Goal: Task Accomplishment & Management: Complete application form

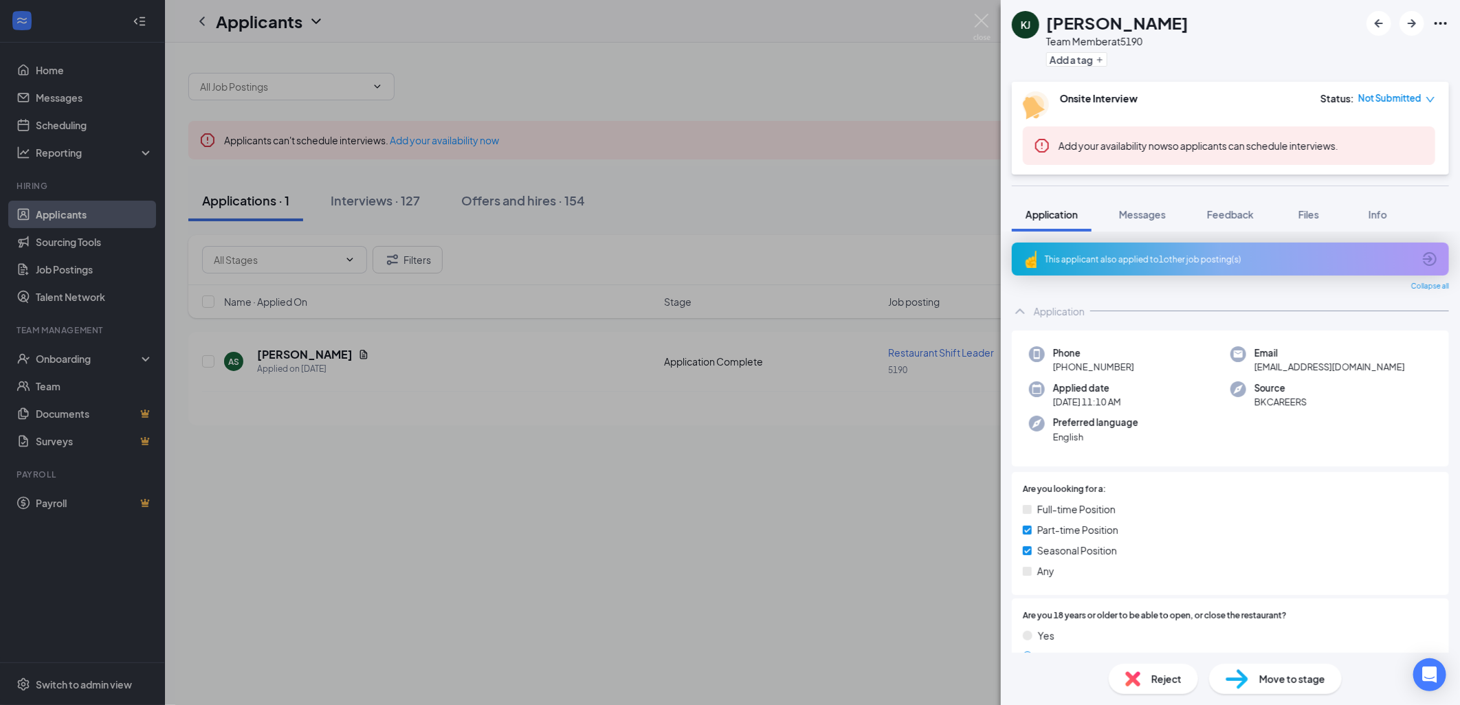
click at [789, 470] on div "KJ Kamora Jones Team Member at 5190 Add a tag Onsite Interview Status : Not Sub…" at bounding box center [730, 352] width 1460 height 705
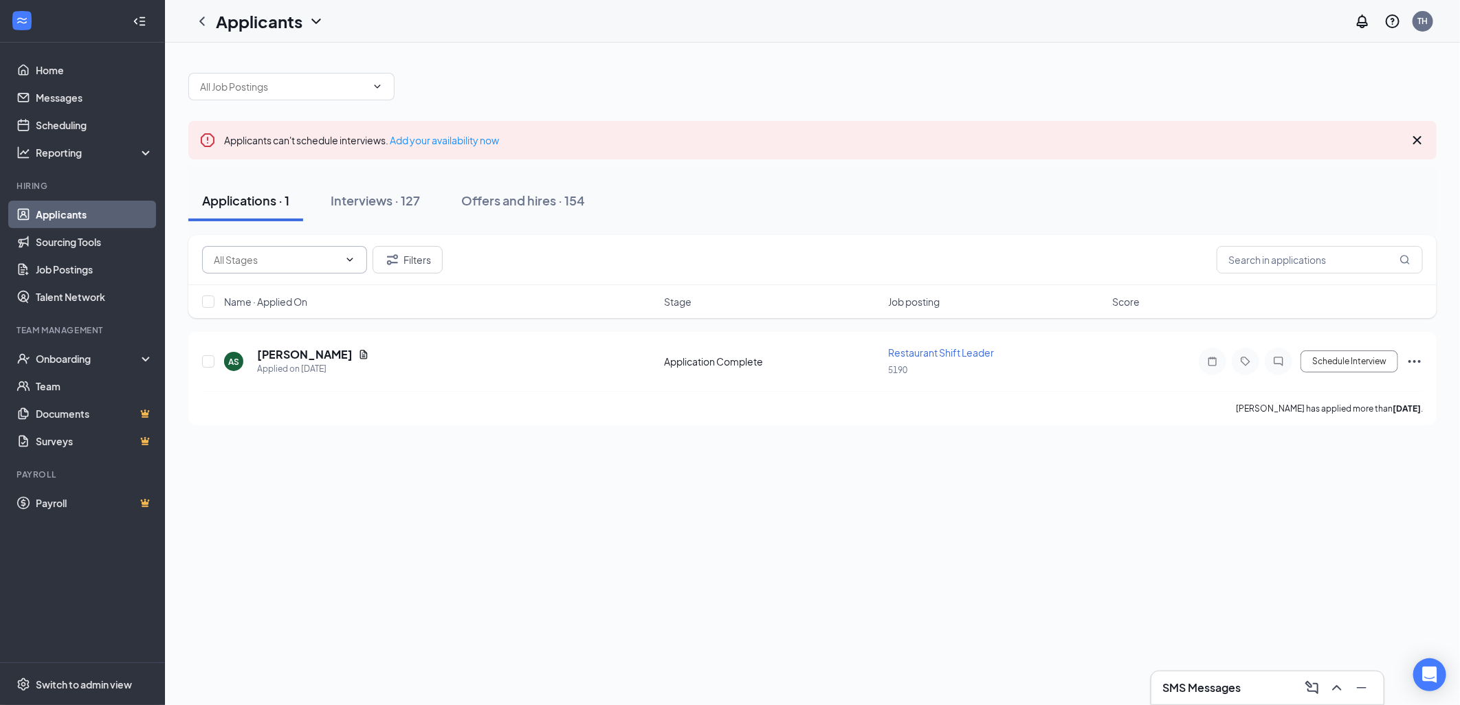
click at [268, 268] on span at bounding box center [284, 259] width 165 height 27
click at [369, 201] on div "Interviews · 127" at bounding box center [375, 200] width 89 height 17
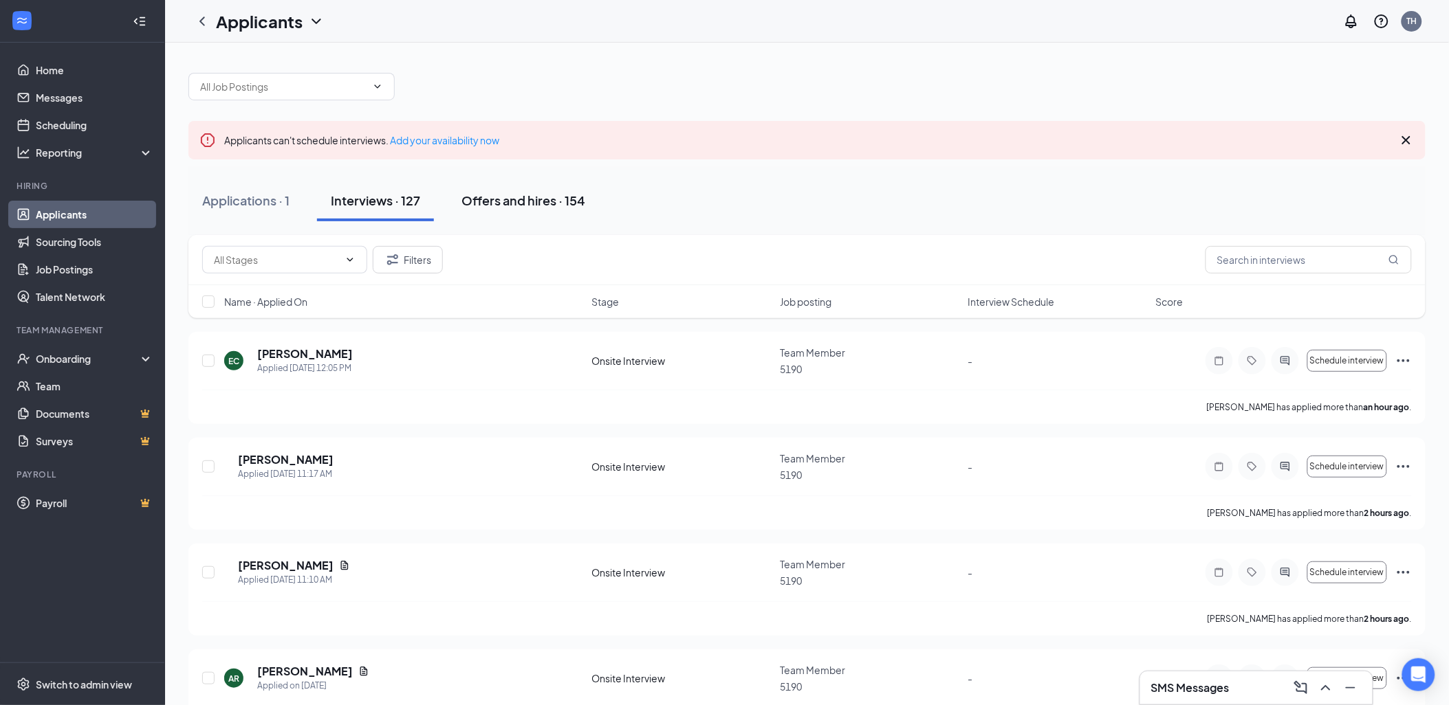
click at [500, 195] on div "Offers and hires · 154" at bounding box center [523, 200] width 124 height 17
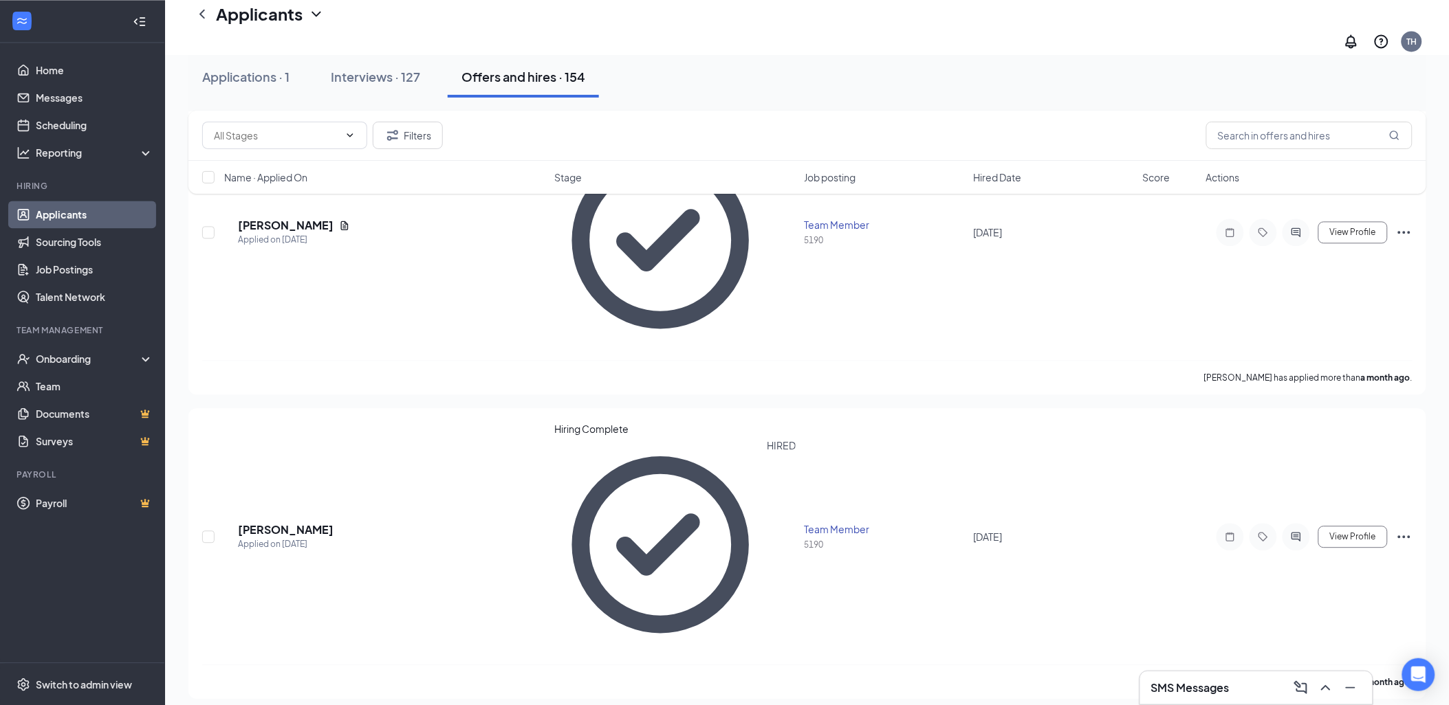
scroll to position [993, 0]
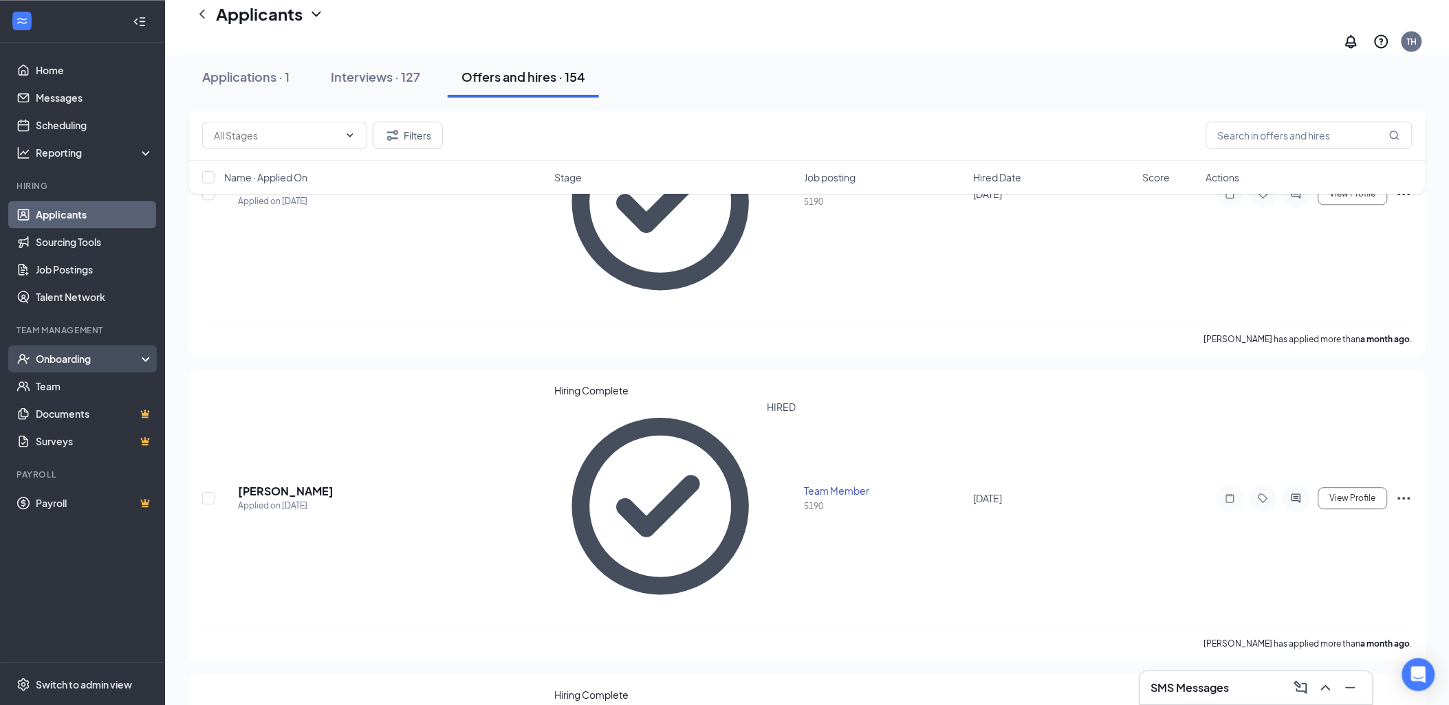
click at [56, 360] on div "Onboarding" at bounding box center [89, 359] width 106 height 14
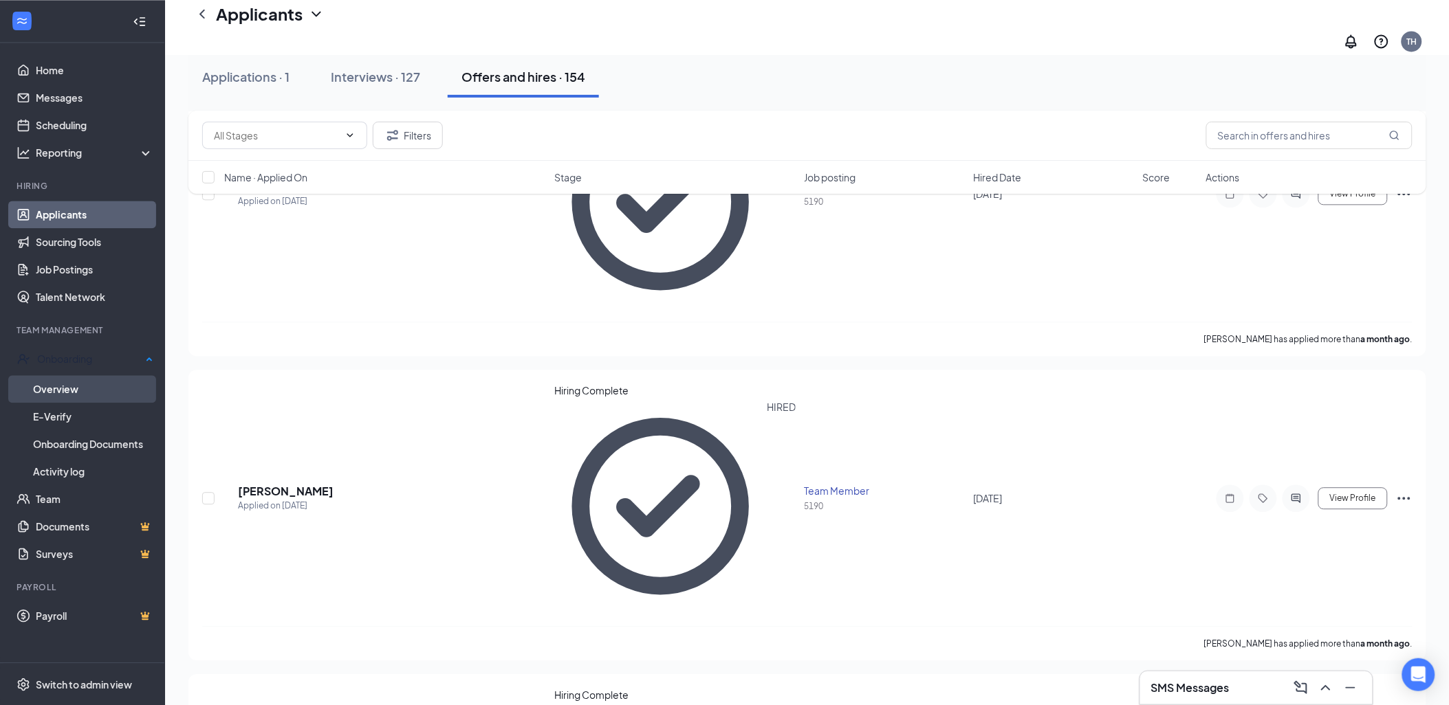
click at [93, 384] on link "Overview" at bounding box center [93, 388] width 120 height 27
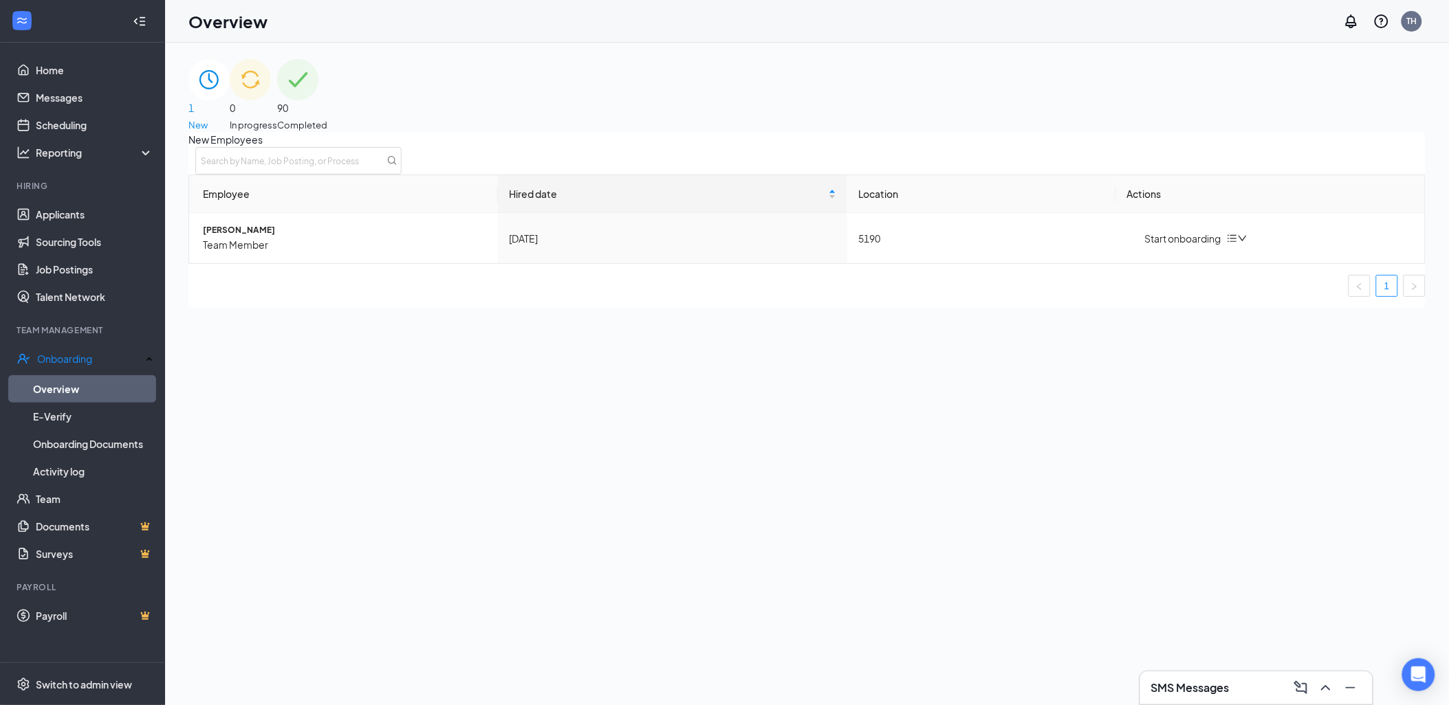
click at [327, 108] on div "90 Completed" at bounding box center [302, 95] width 50 height 73
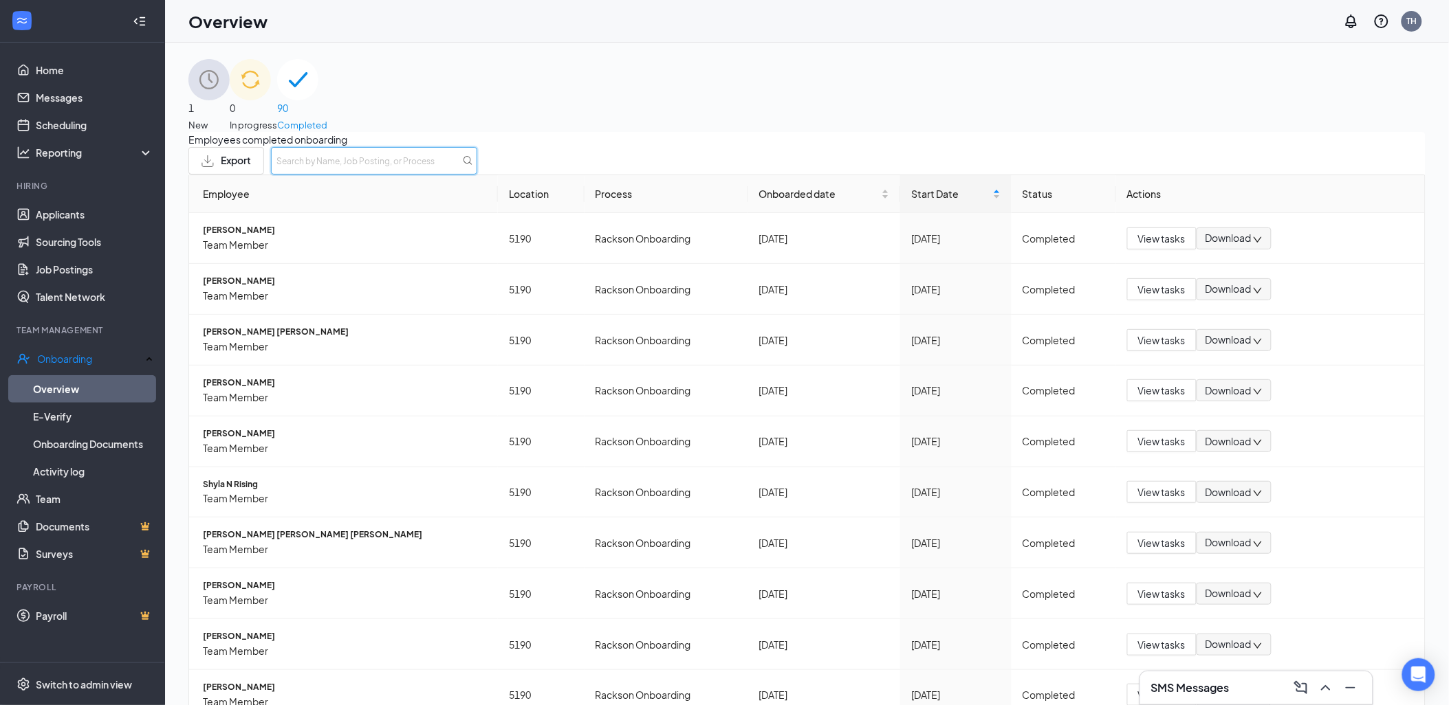
click at [477, 170] on input "text" at bounding box center [374, 160] width 206 height 27
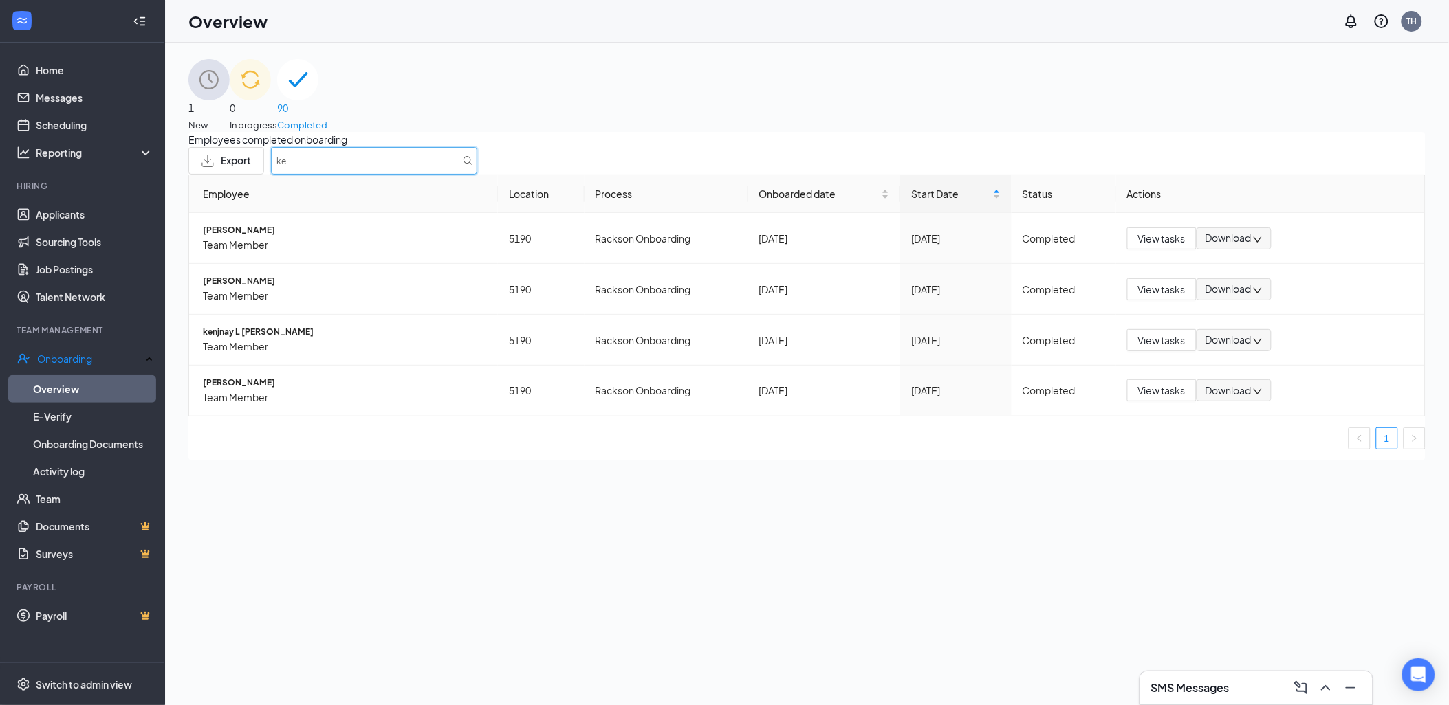
type input "k"
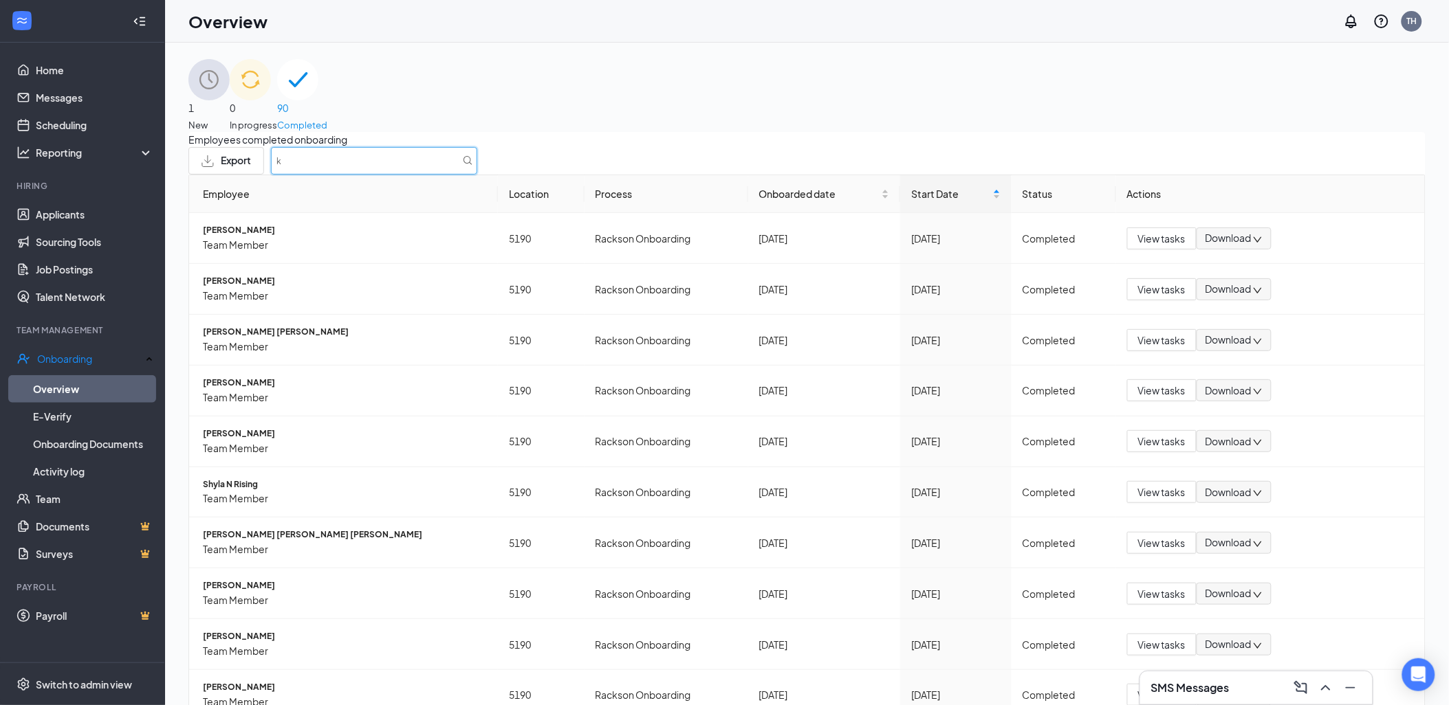
click at [477, 175] on input "k" at bounding box center [374, 160] width 206 height 27
click at [124, 423] on link "E-Verify" at bounding box center [93, 416] width 120 height 27
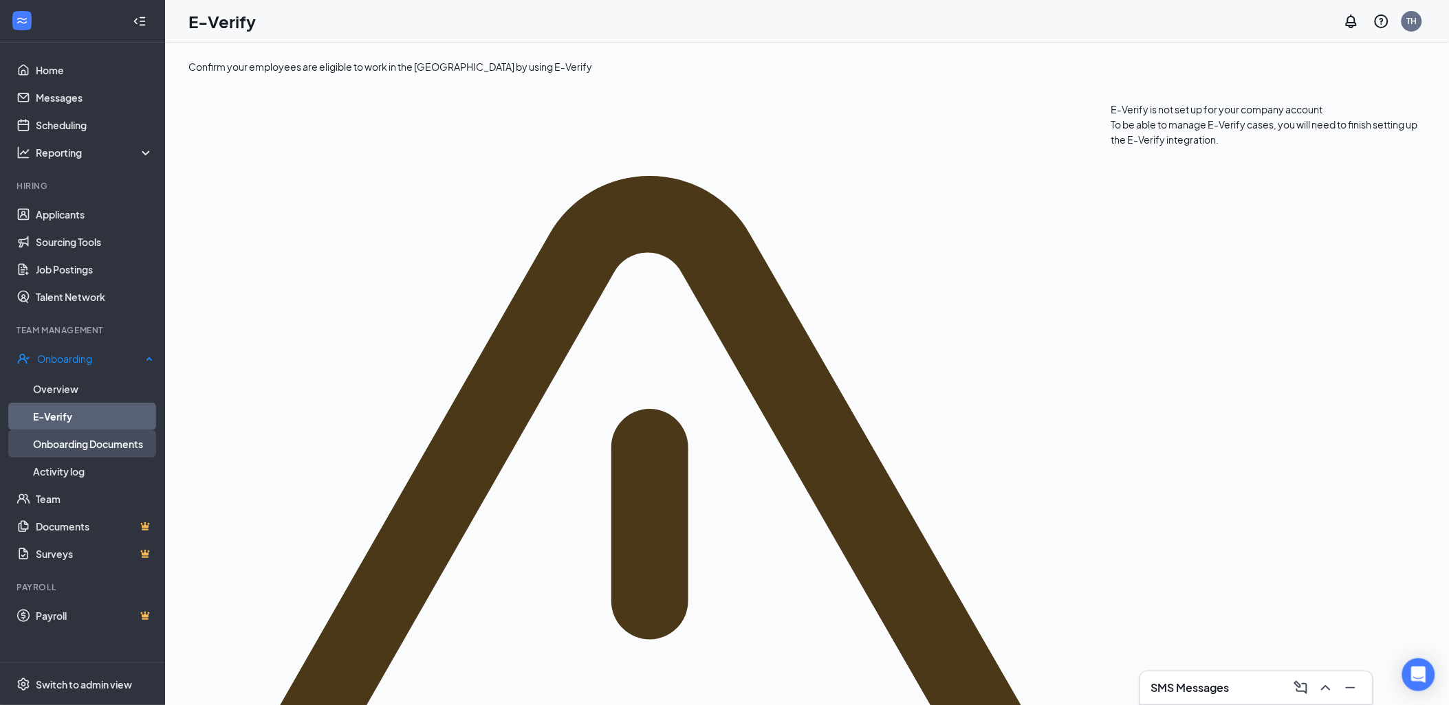
click at [76, 435] on link "Onboarding Documents" at bounding box center [93, 443] width 120 height 27
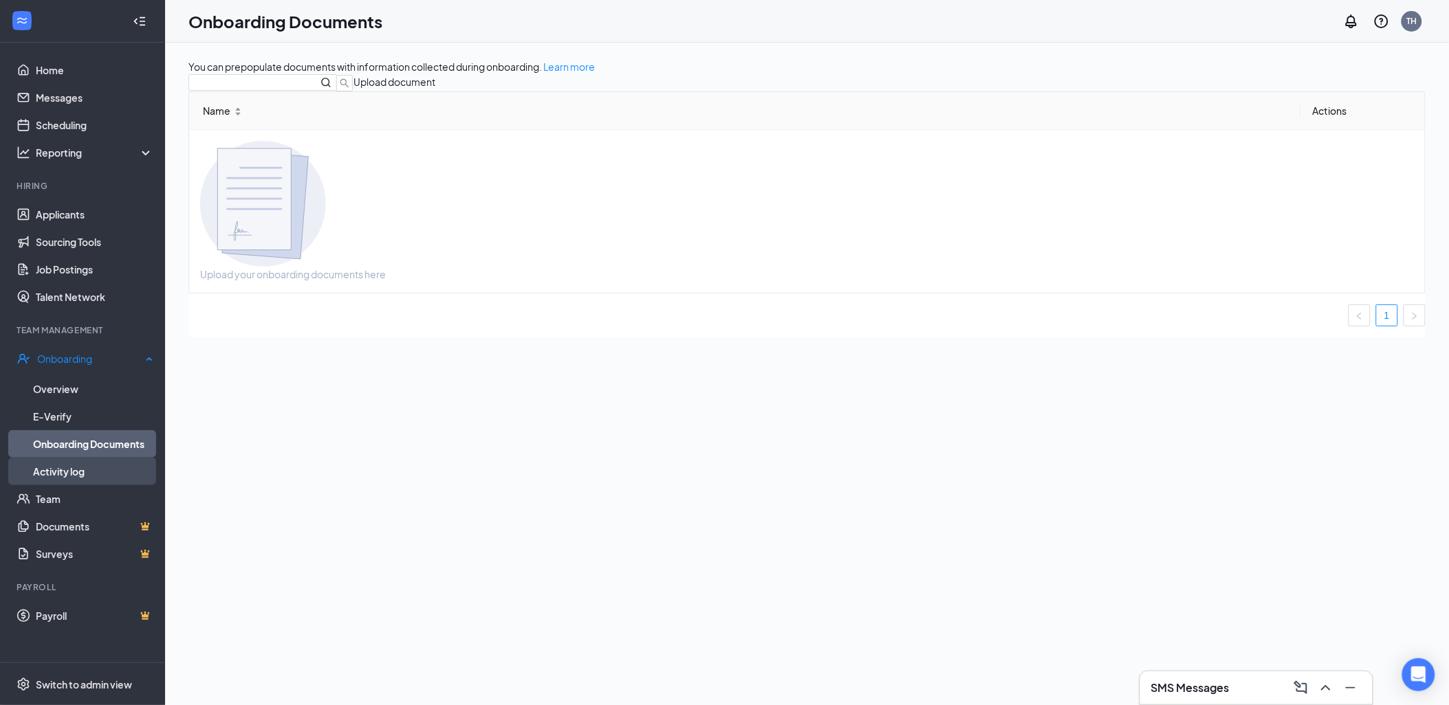
click at [65, 467] on link "Activity log" at bounding box center [93, 471] width 120 height 27
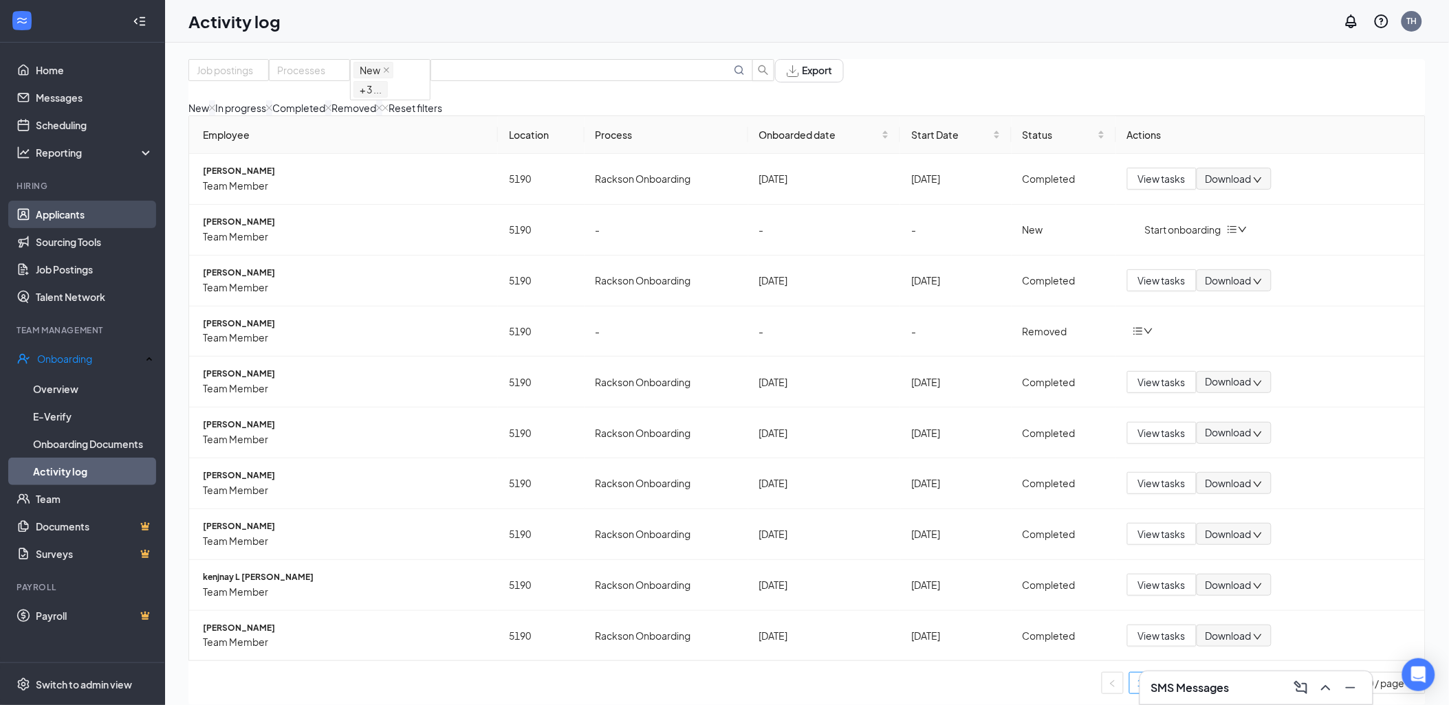
click at [74, 208] on link "Applicants" at bounding box center [95, 214] width 118 height 27
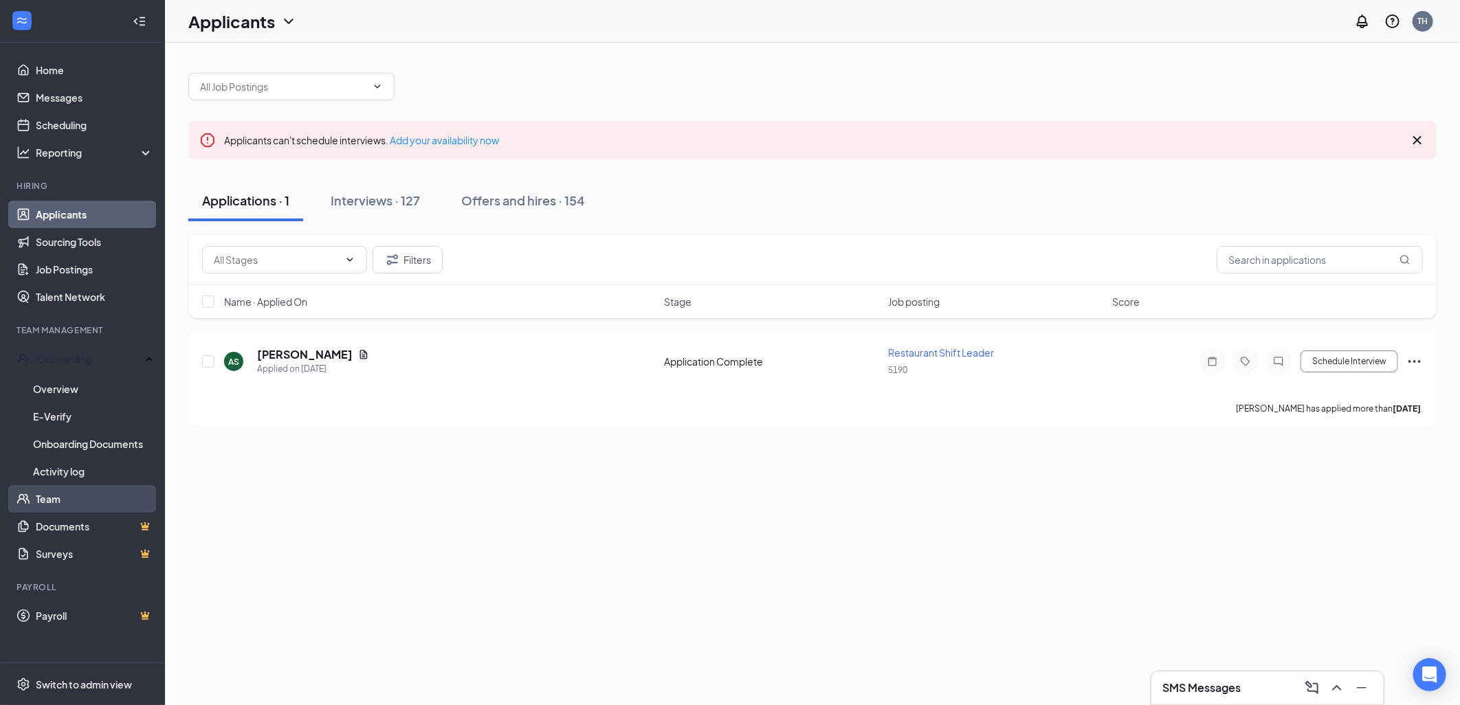
click at [78, 505] on link "Team" at bounding box center [95, 498] width 118 height 27
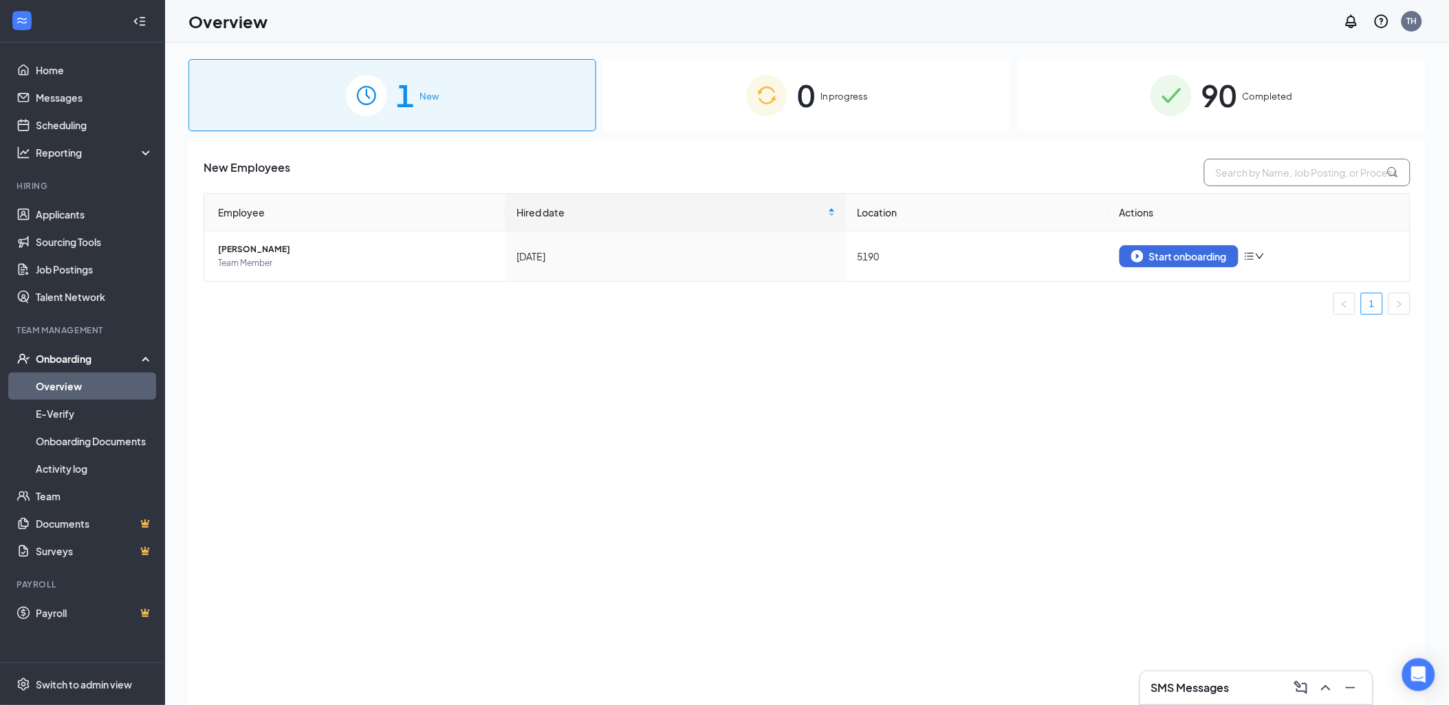
click at [1266, 177] on input "text" at bounding box center [1307, 172] width 206 height 27
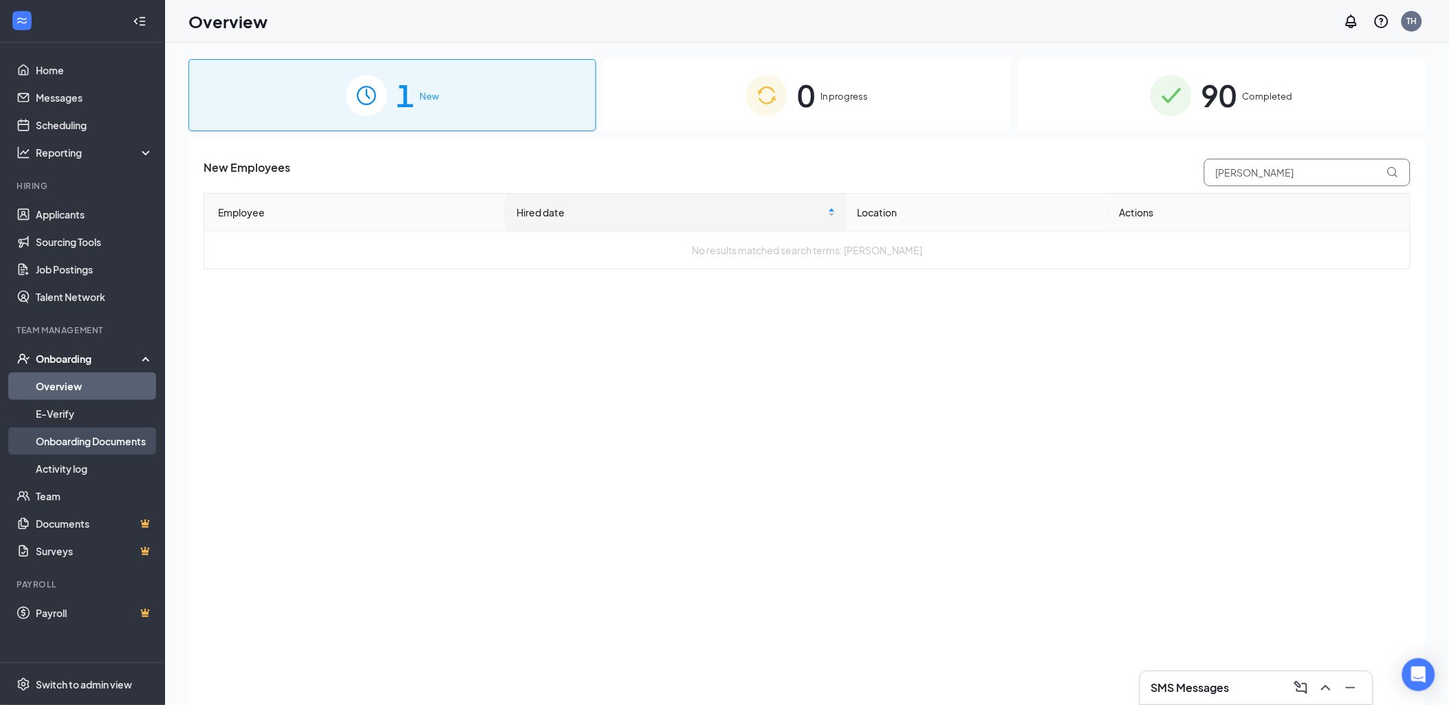
type input "[PERSON_NAME]"
click at [100, 451] on link "Onboarding Documents" at bounding box center [95, 441] width 118 height 27
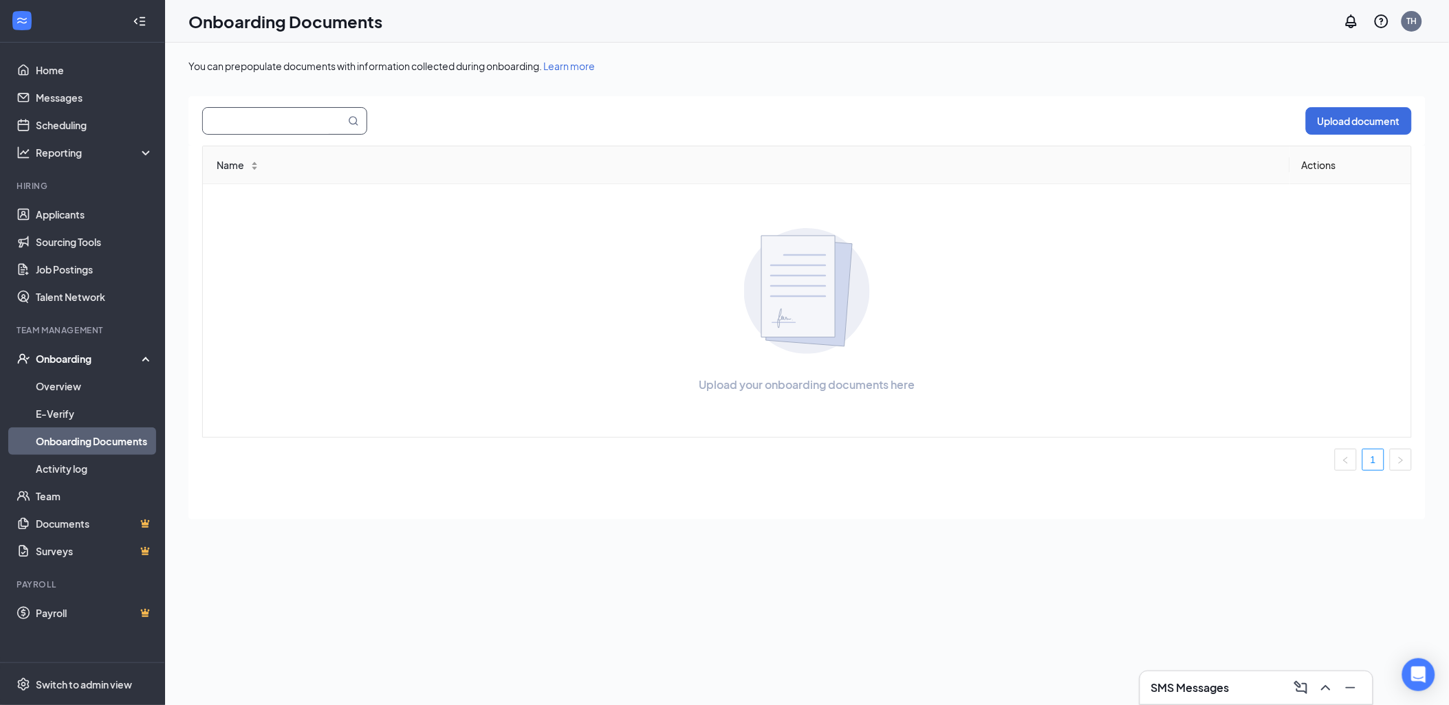
click at [302, 124] on input "text" at bounding box center [266, 121] width 126 height 26
click at [54, 458] on link "Activity log" at bounding box center [95, 468] width 118 height 27
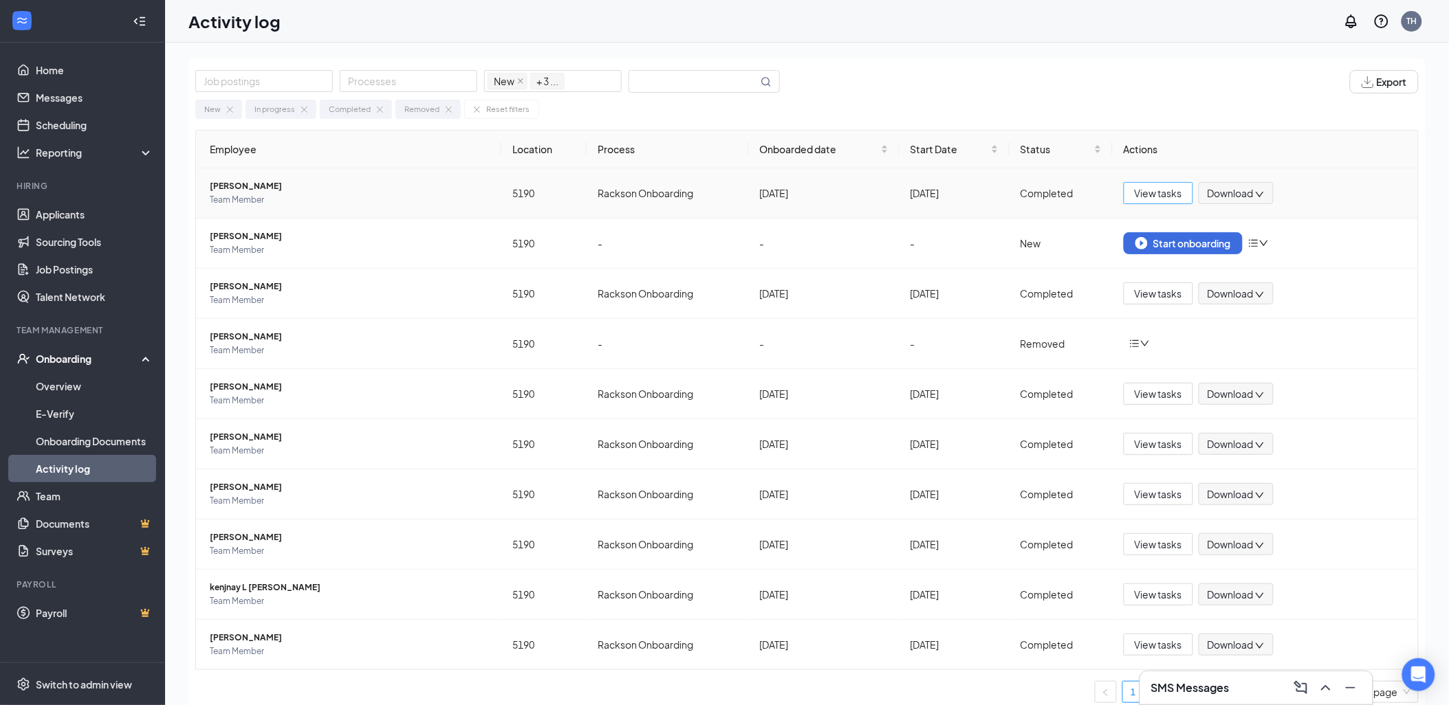
click at [1142, 189] on span "View tasks" at bounding box center [1157, 193] width 47 height 15
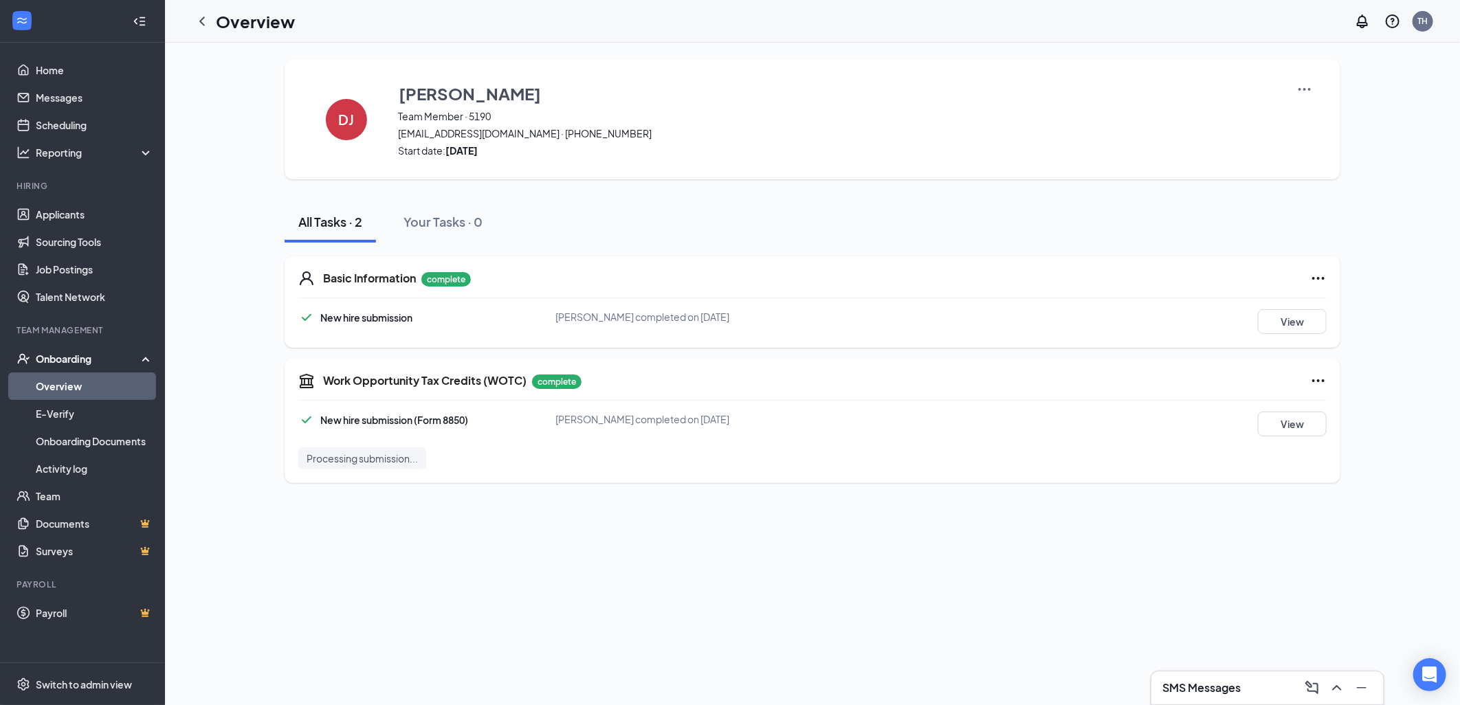
click at [413, 462] on span "Processing submission..." at bounding box center [362, 459] width 111 height 14
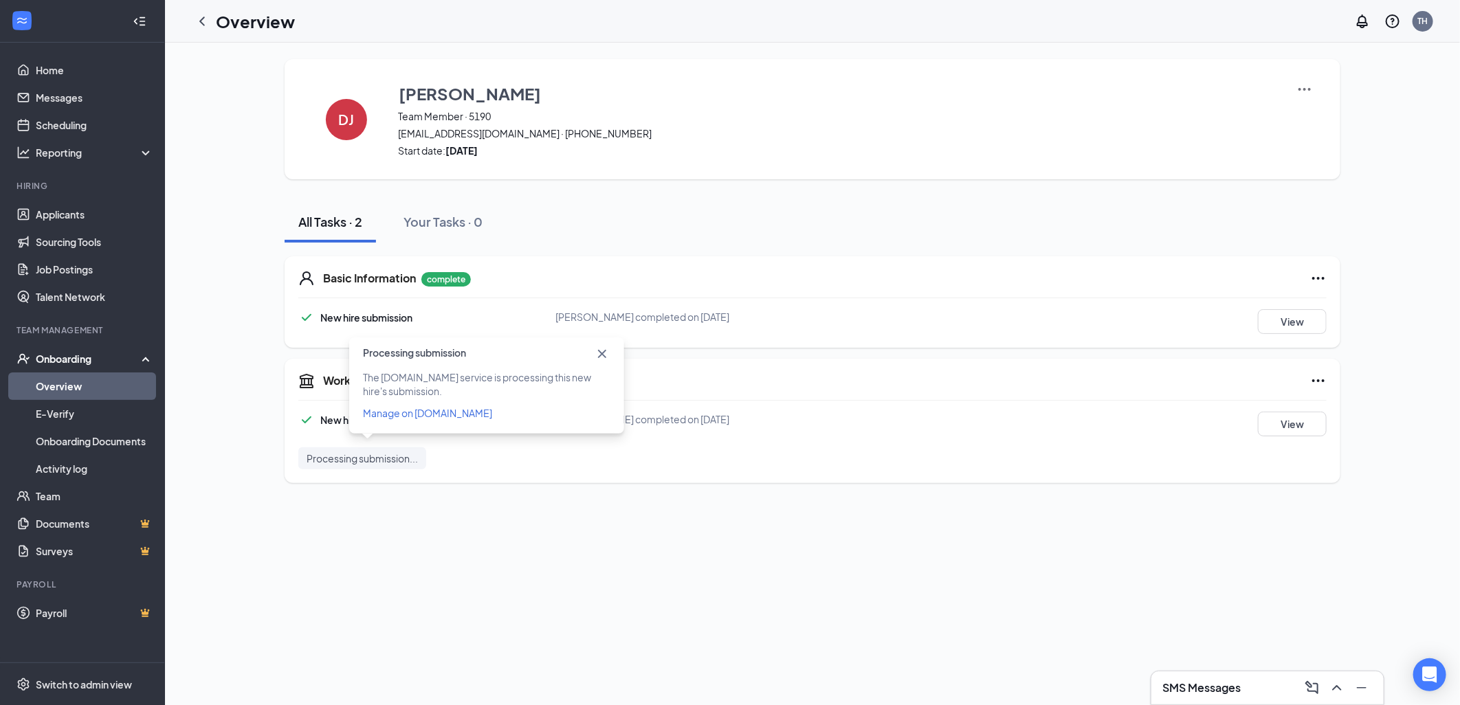
click at [527, 459] on div "Processing submission..." at bounding box center [812, 459] width 1028 height 22
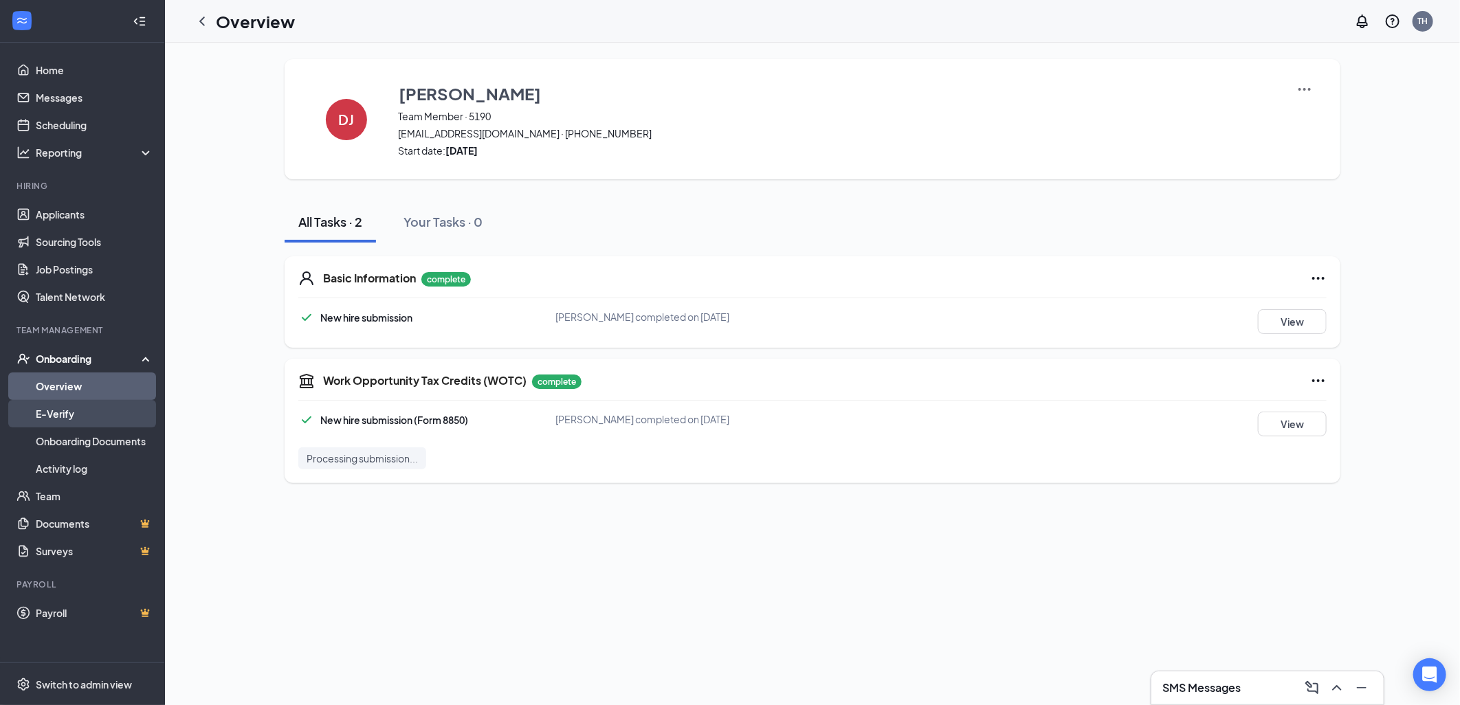
click at [74, 423] on link "E-Verify" at bounding box center [95, 413] width 118 height 27
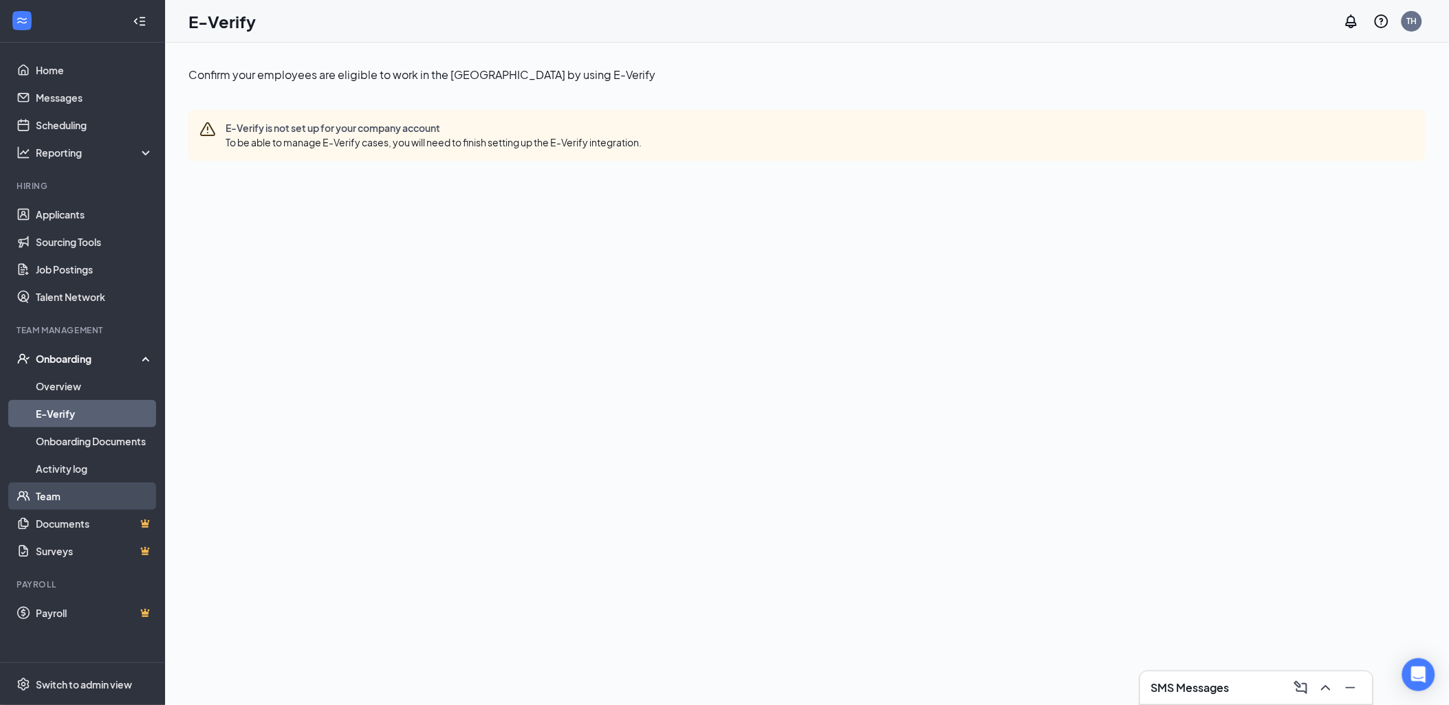
click at [73, 492] on link "Team" at bounding box center [95, 496] width 118 height 27
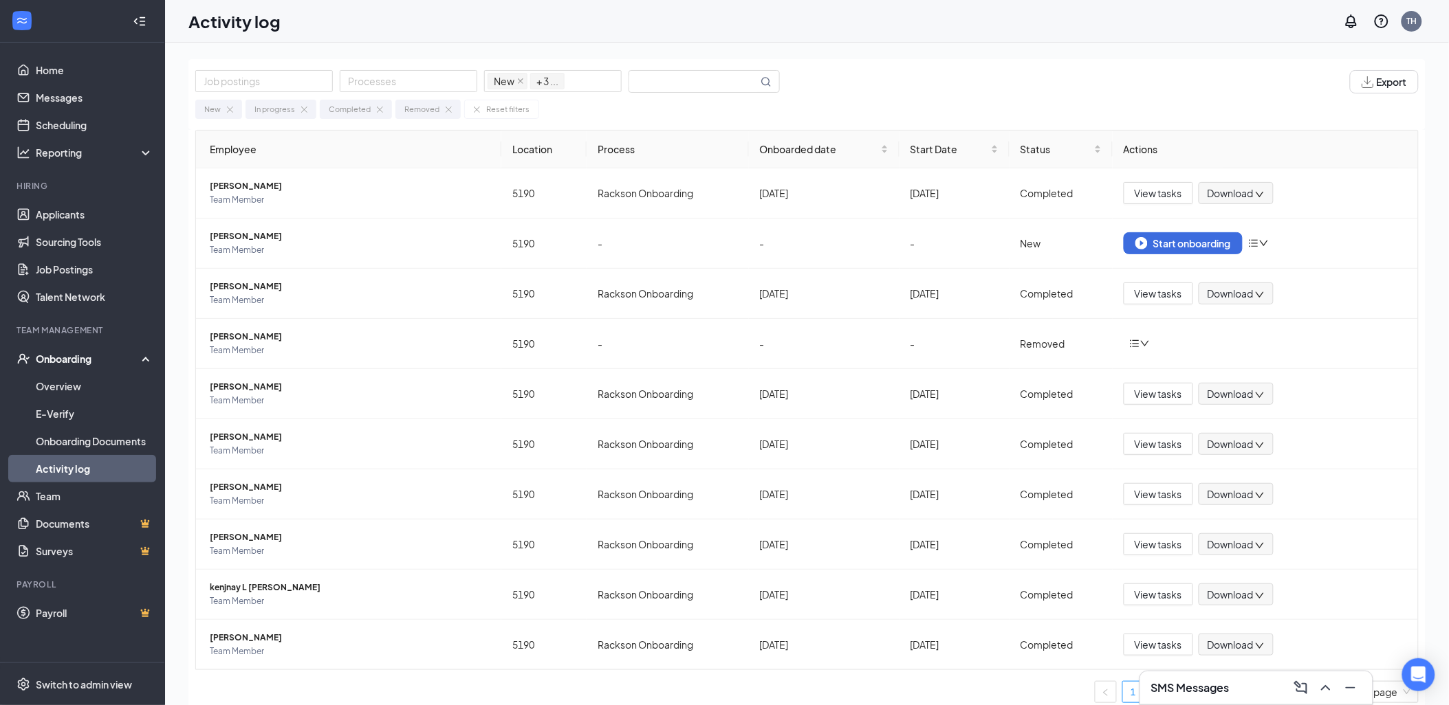
scroll to position [62, 0]
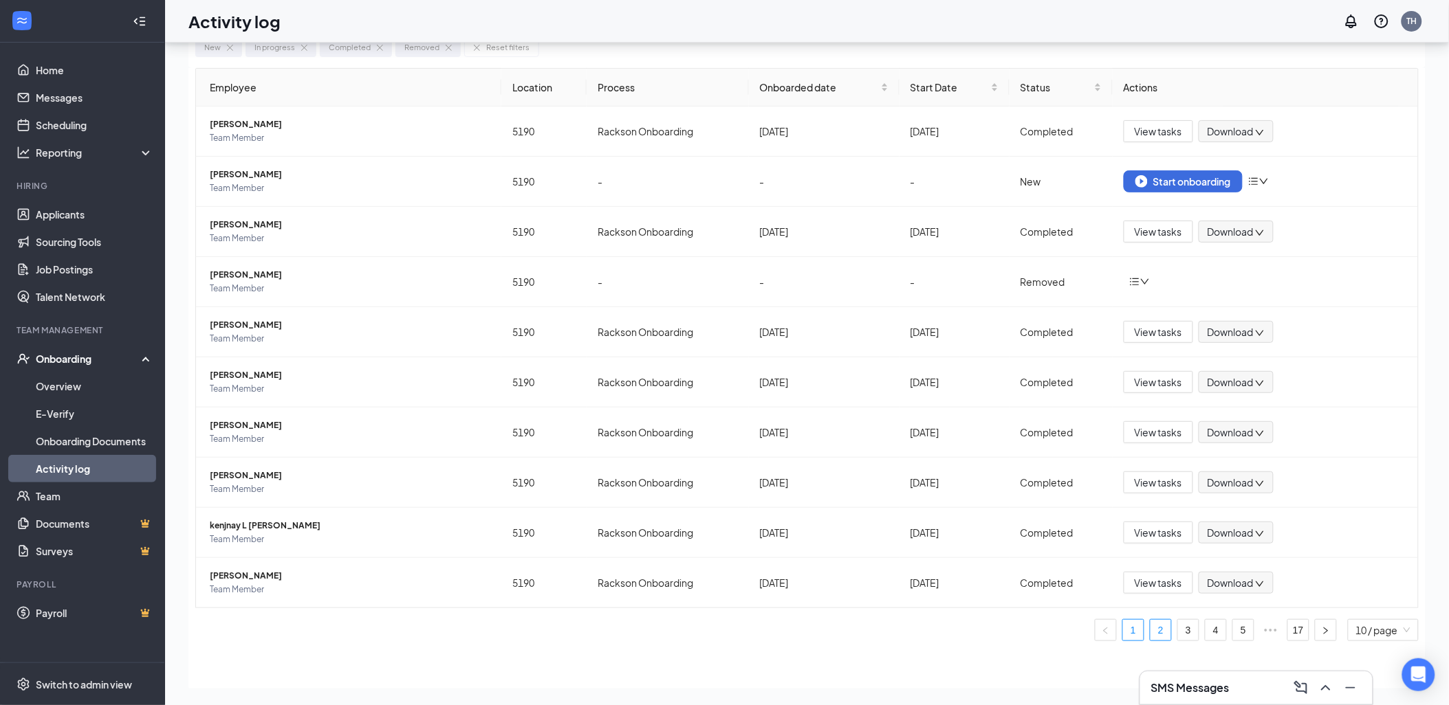
click at [1150, 635] on link "2" at bounding box center [1160, 630] width 21 height 21
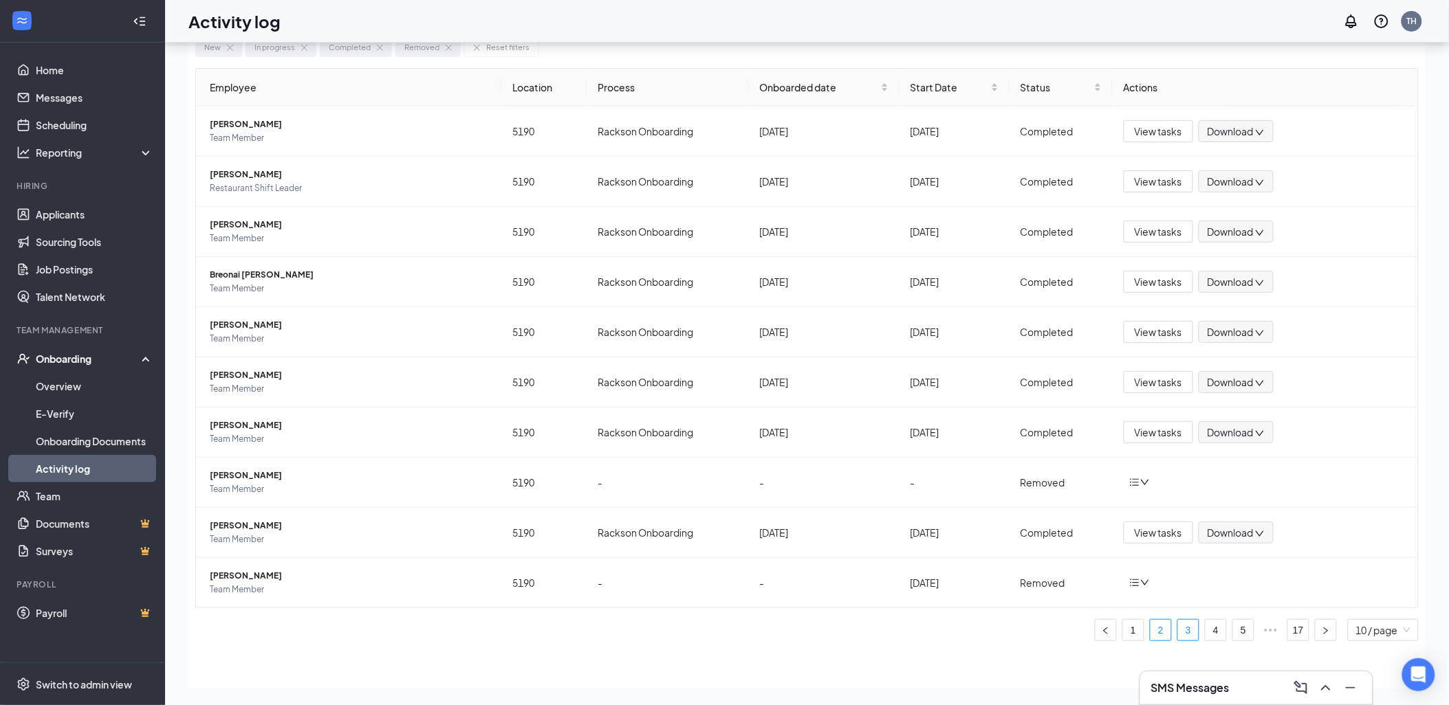
click at [1178, 632] on link "3" at bounding box center [1188, 630] width 21 height 21
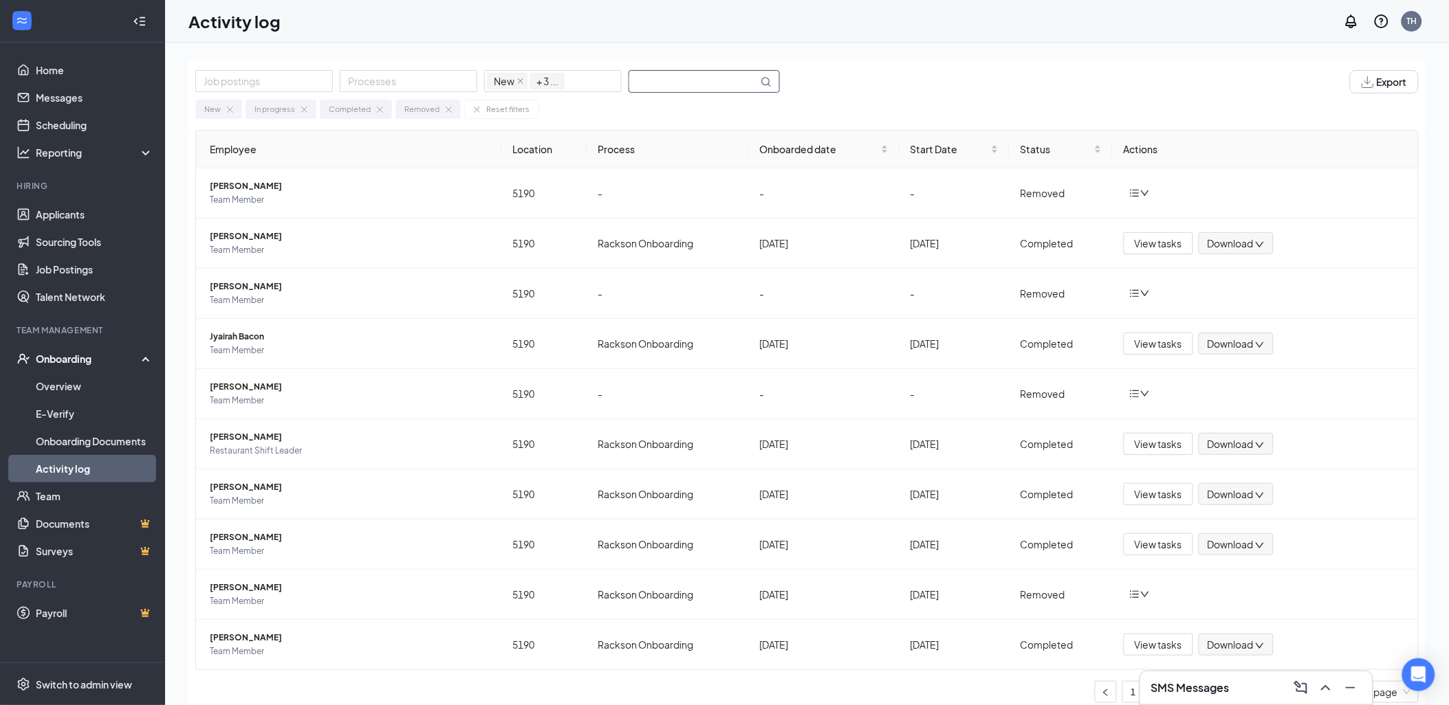
click at [693, 88] on input "text" at bounding box center [693, 81] width 129 height 21
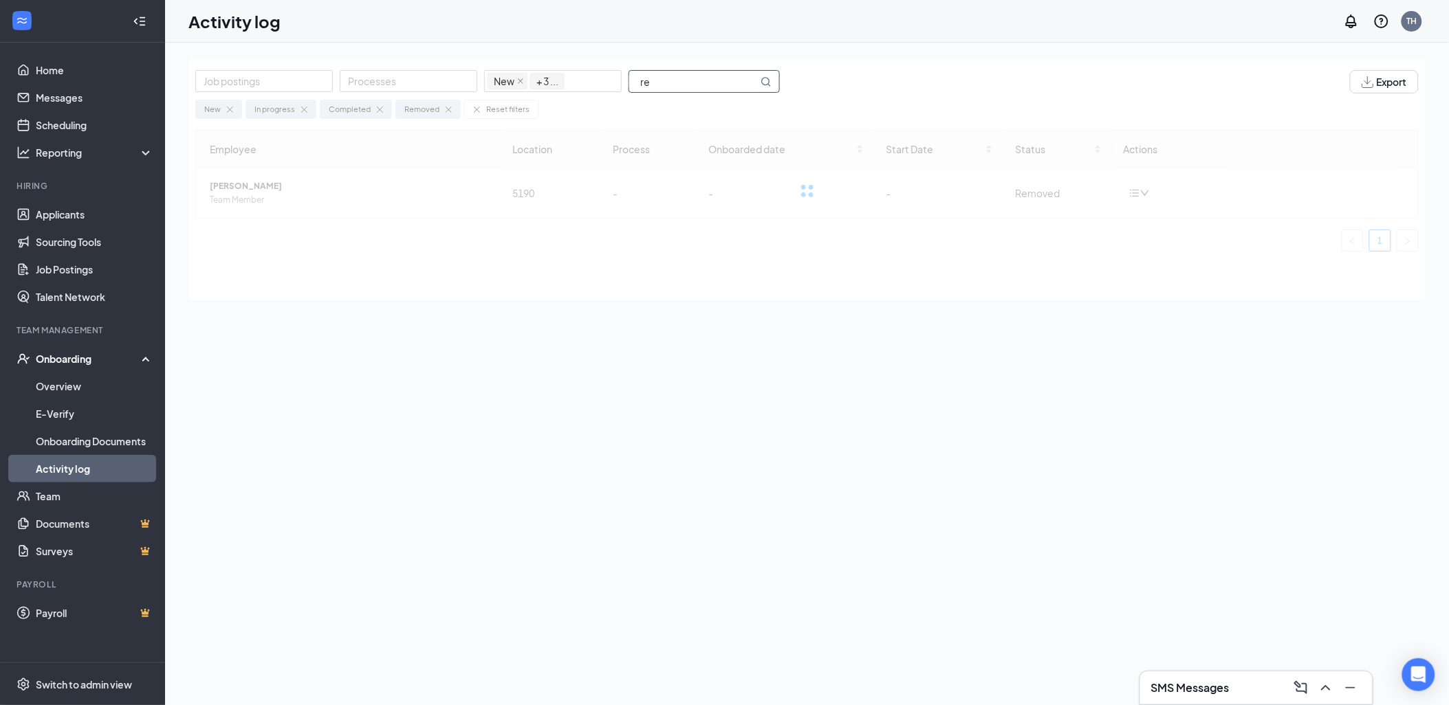
type input "r"
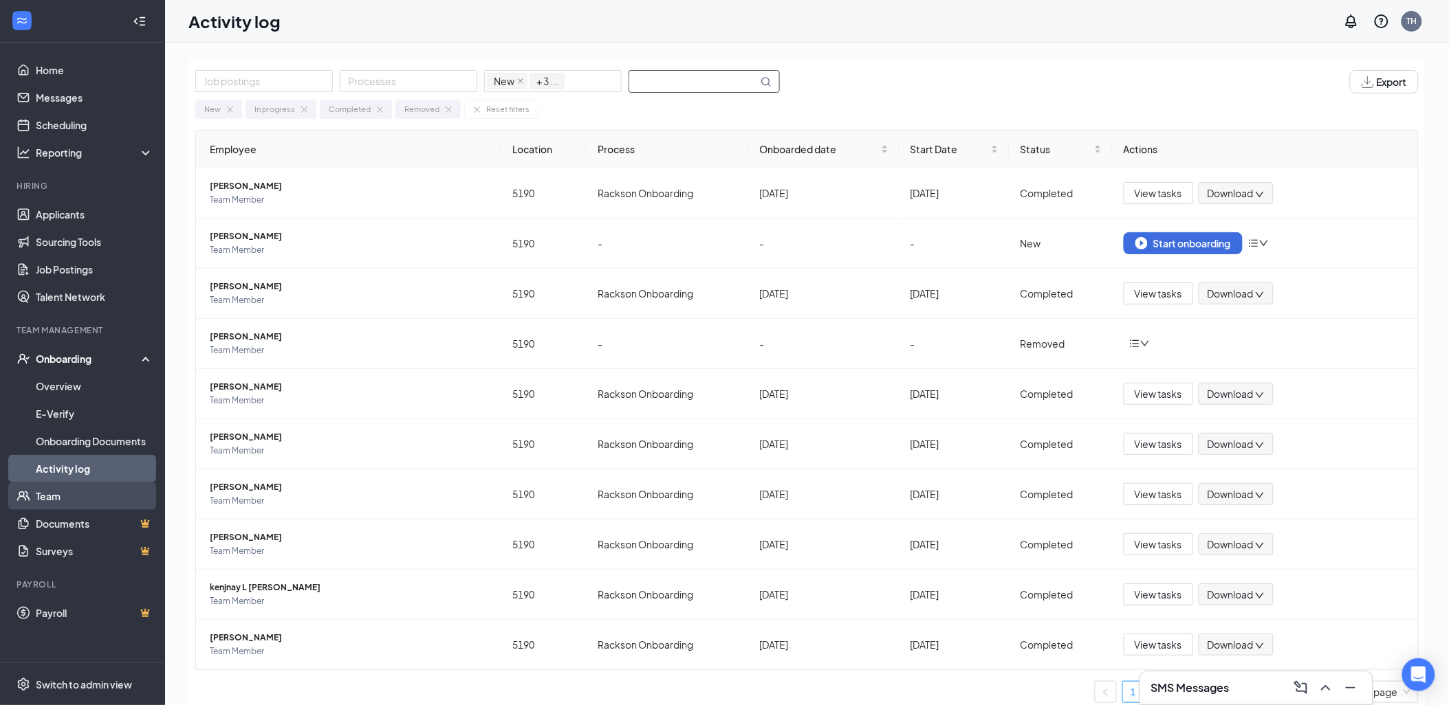
click at [57, 499] on link "Team" at bounding box center [95, 496] width 118 height 27
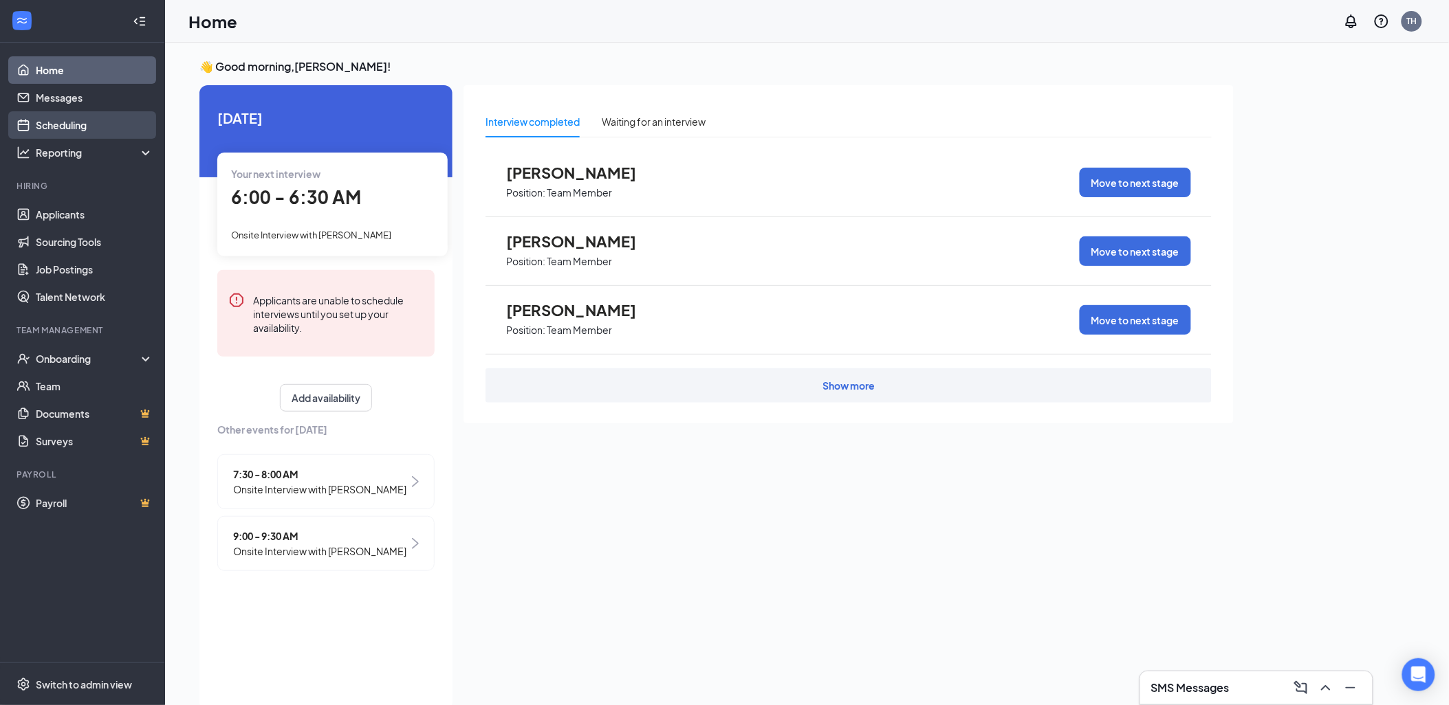
click at [86, 129] on link "Scheduling" at bounding box center [95, 124] width 118 height 27
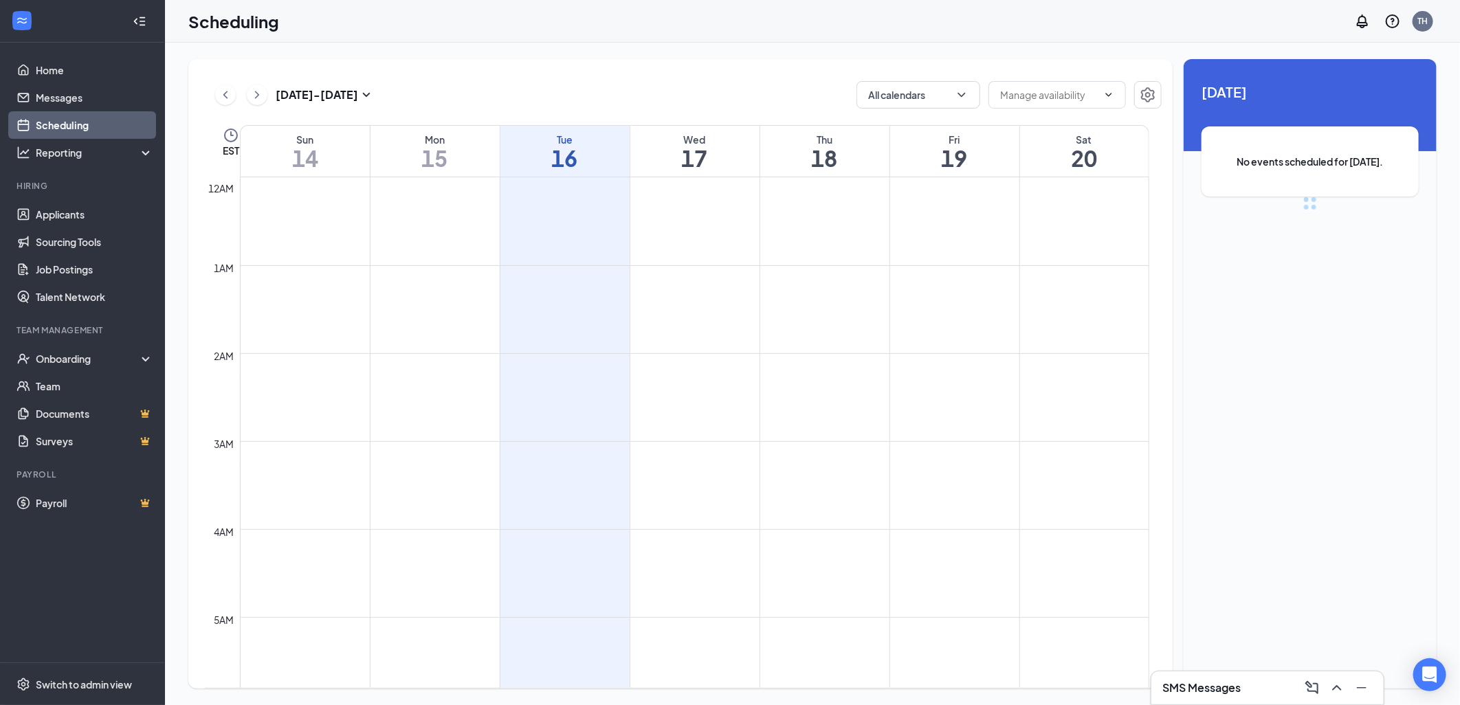
scroll to position [676, 0]
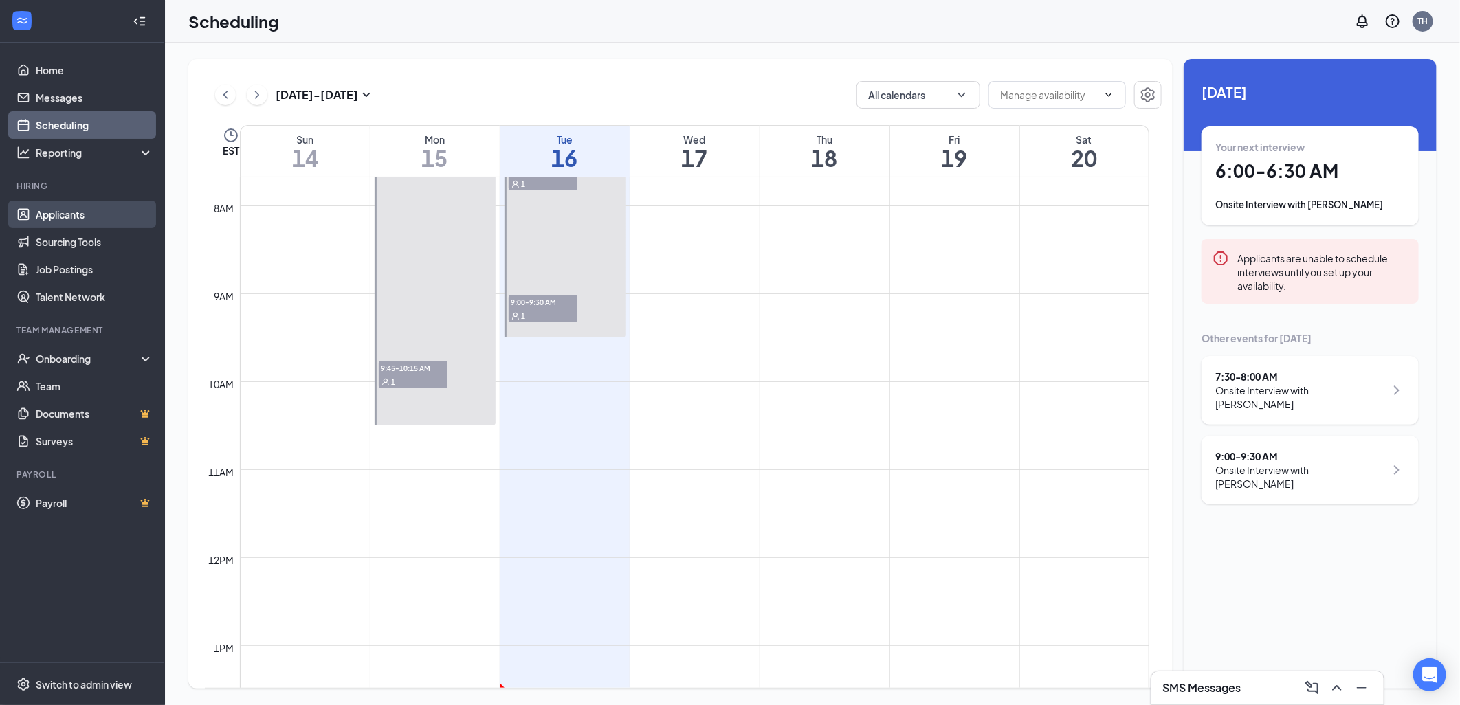
click at [87, 217] on link "Applicants" at bounding box center [95, 214] width 118 height 27
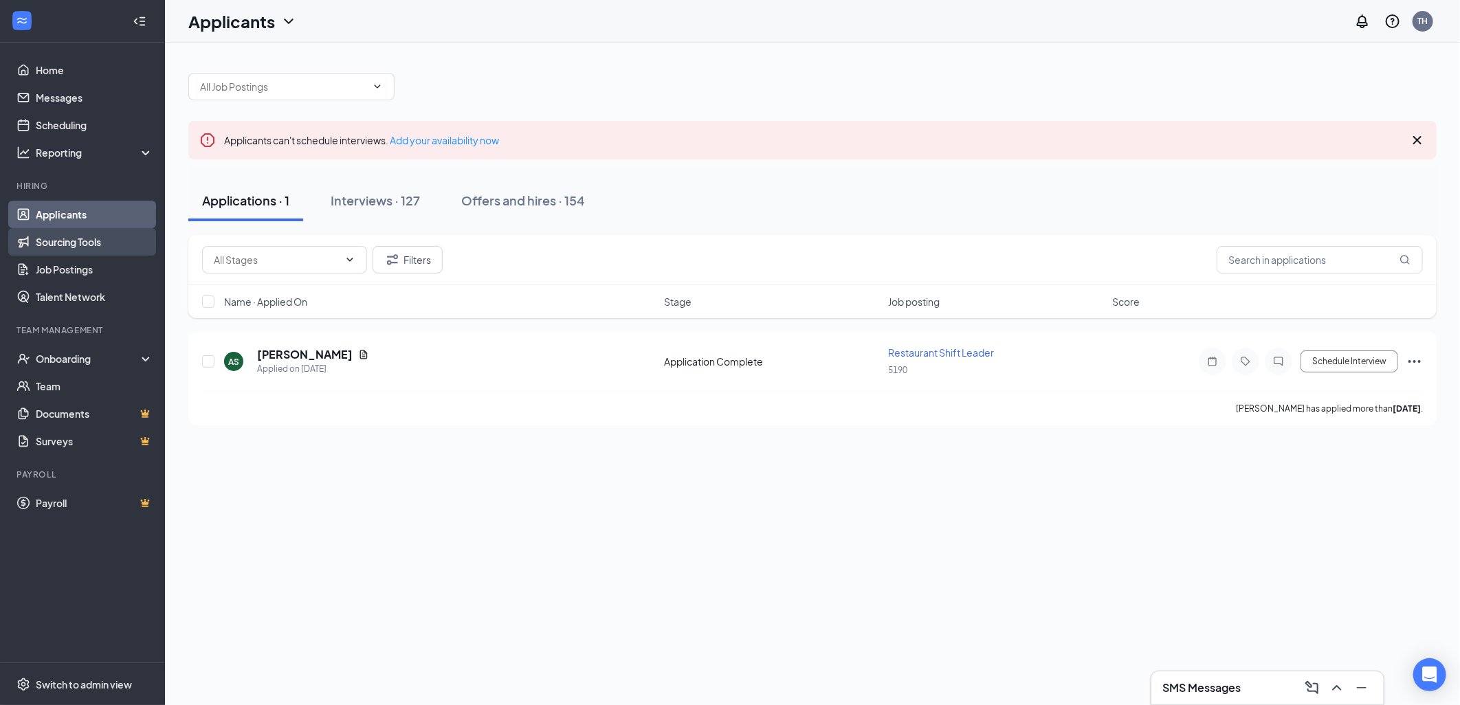
click at [85, 236] on link "Sourcing Tools" at bounding box center [95, 241] width 118 height 27
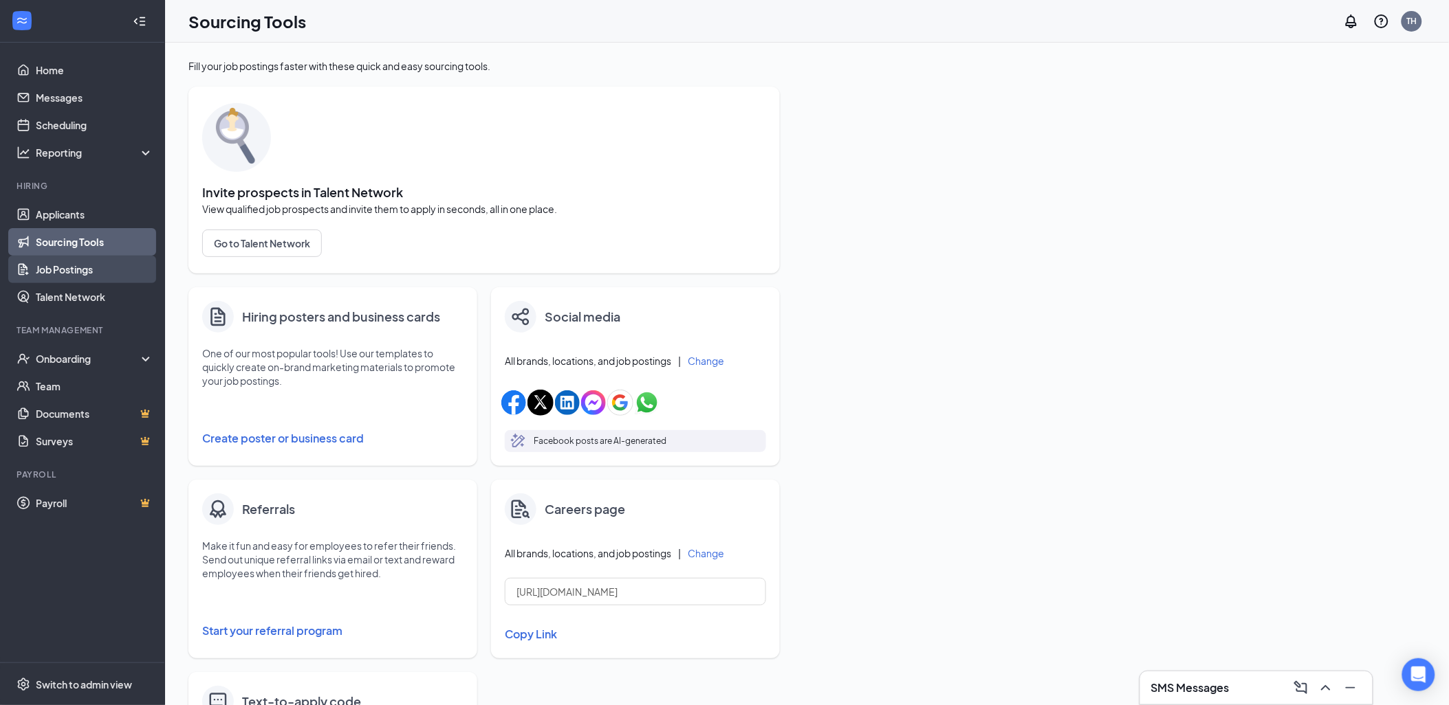
click at [85, 273] on link "Job Postings" at bounding box center [95, 269] width 118 height 27
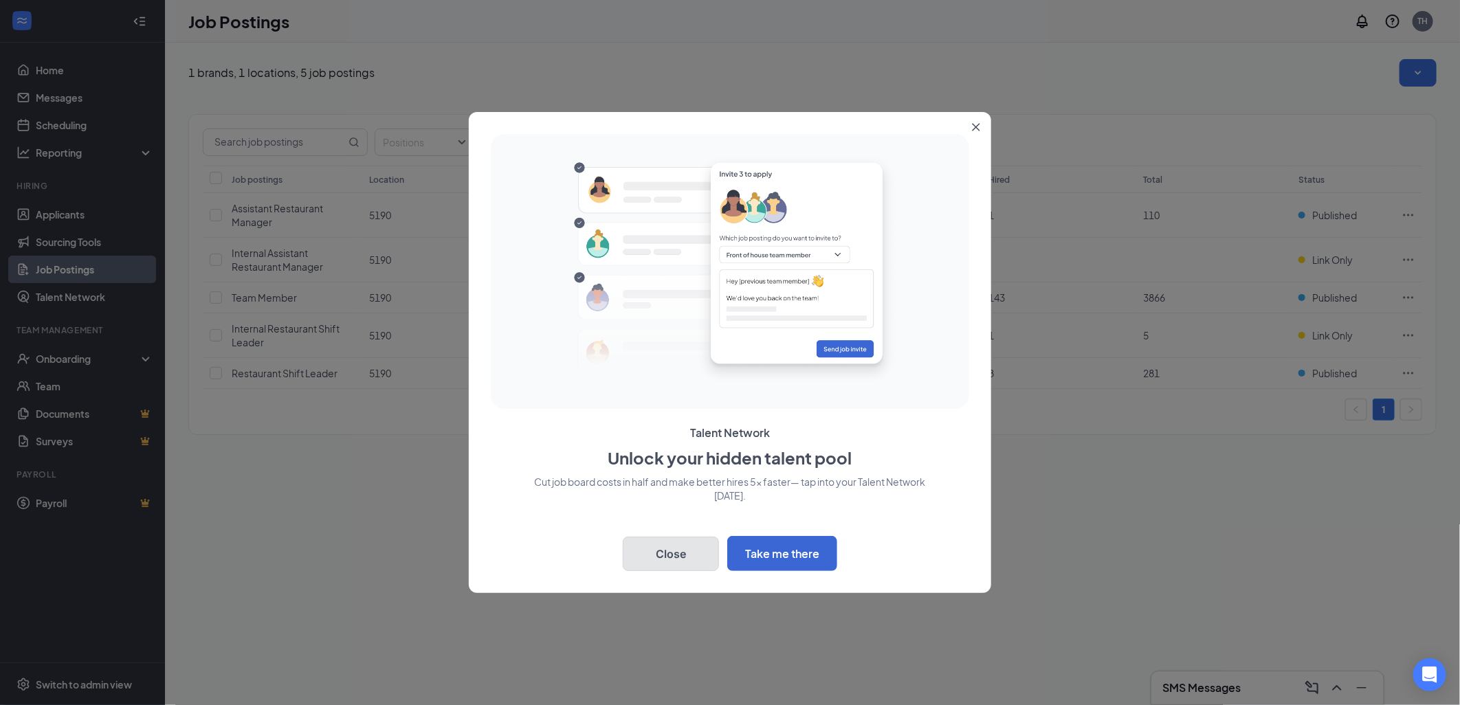
click at [667, 551] on button "Close" at bounding box center [671, 554] width 96 height 34
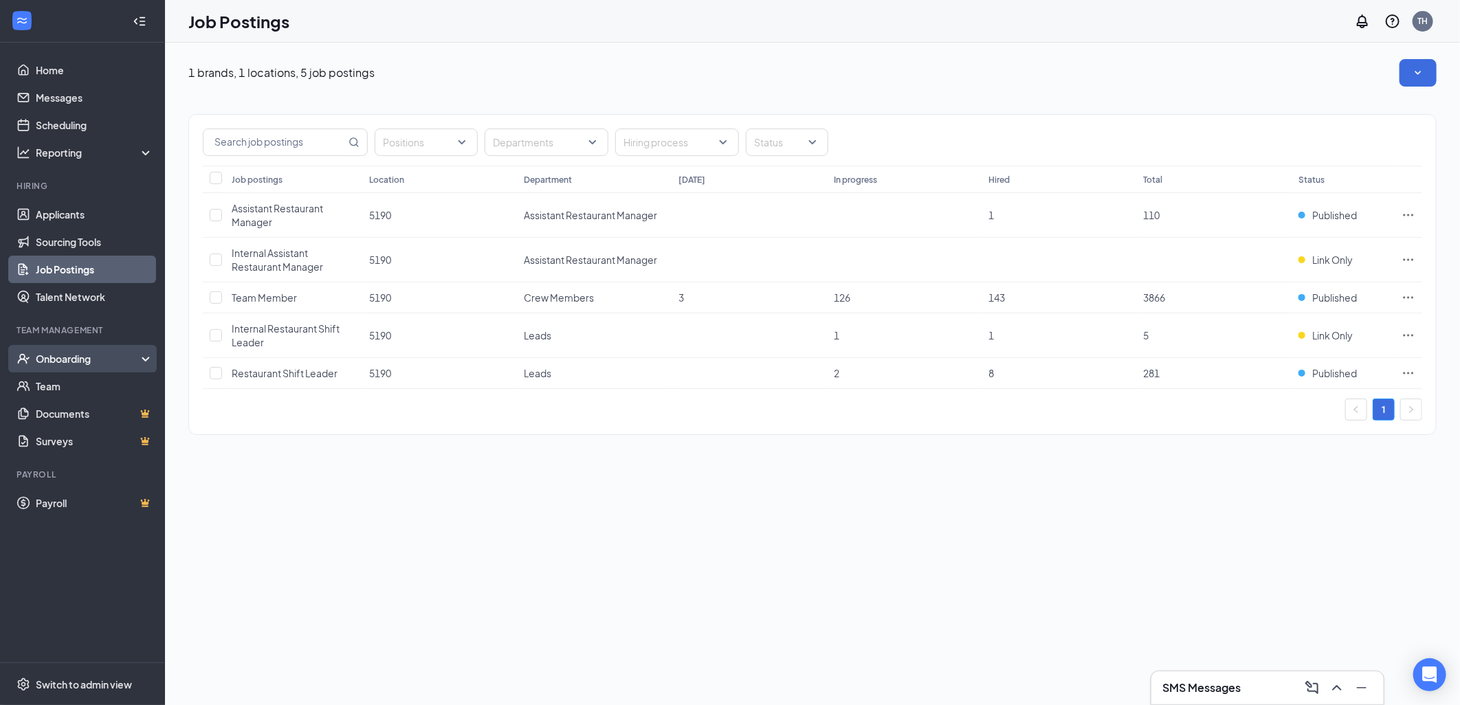
click at [124, 355] on div "Onboarding" at bounding box center [89, 359] width 106 height 14
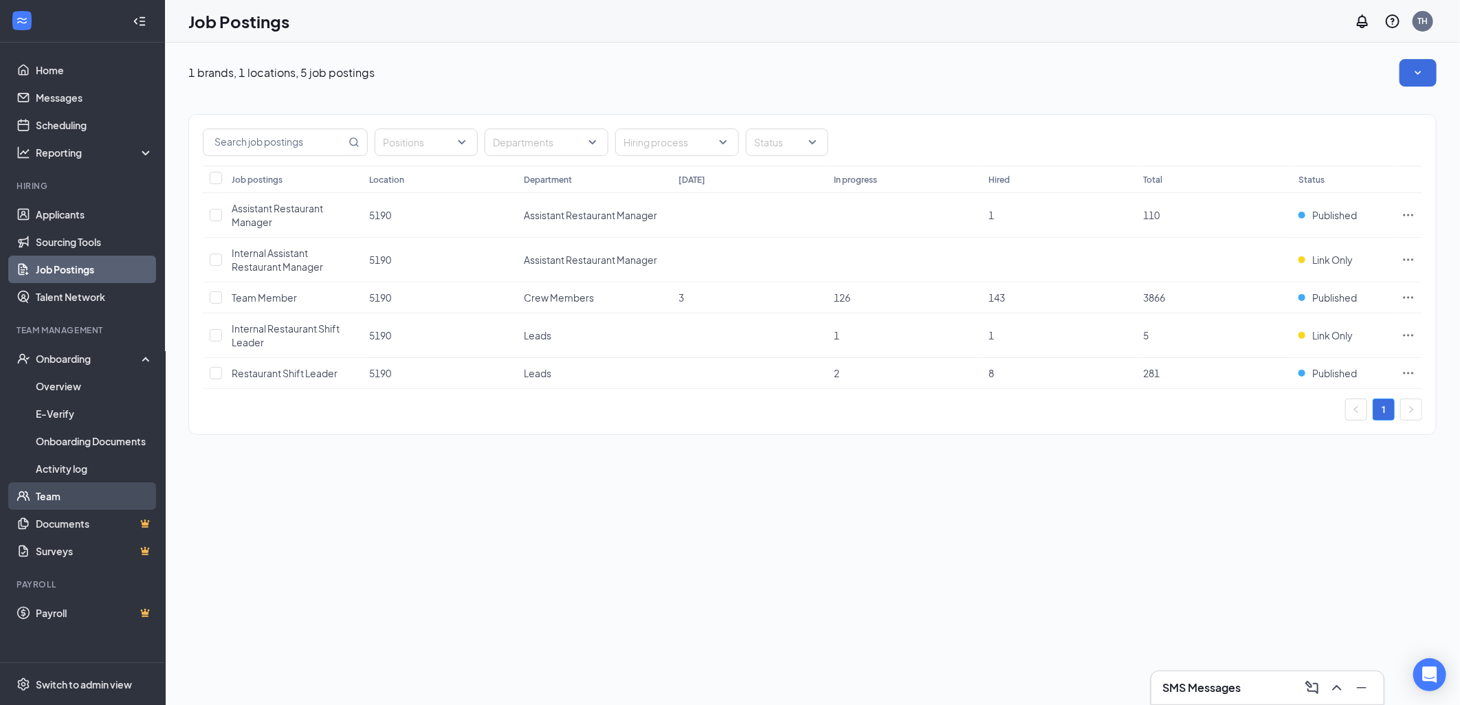
drag, startPoint x: 239, startPoint y: 504, endPoint x: 111, endPoint y: 487, distance: 129.0
click at [235, 504] on div "1 brands, 1 locations, 5 job postings Positions Departments Hiring process Stat…" at bounding box center [812, 374] width 1295 height 663
click at [78, 489] on link "Team" at bounding box center [95, 496] width 118 height 27
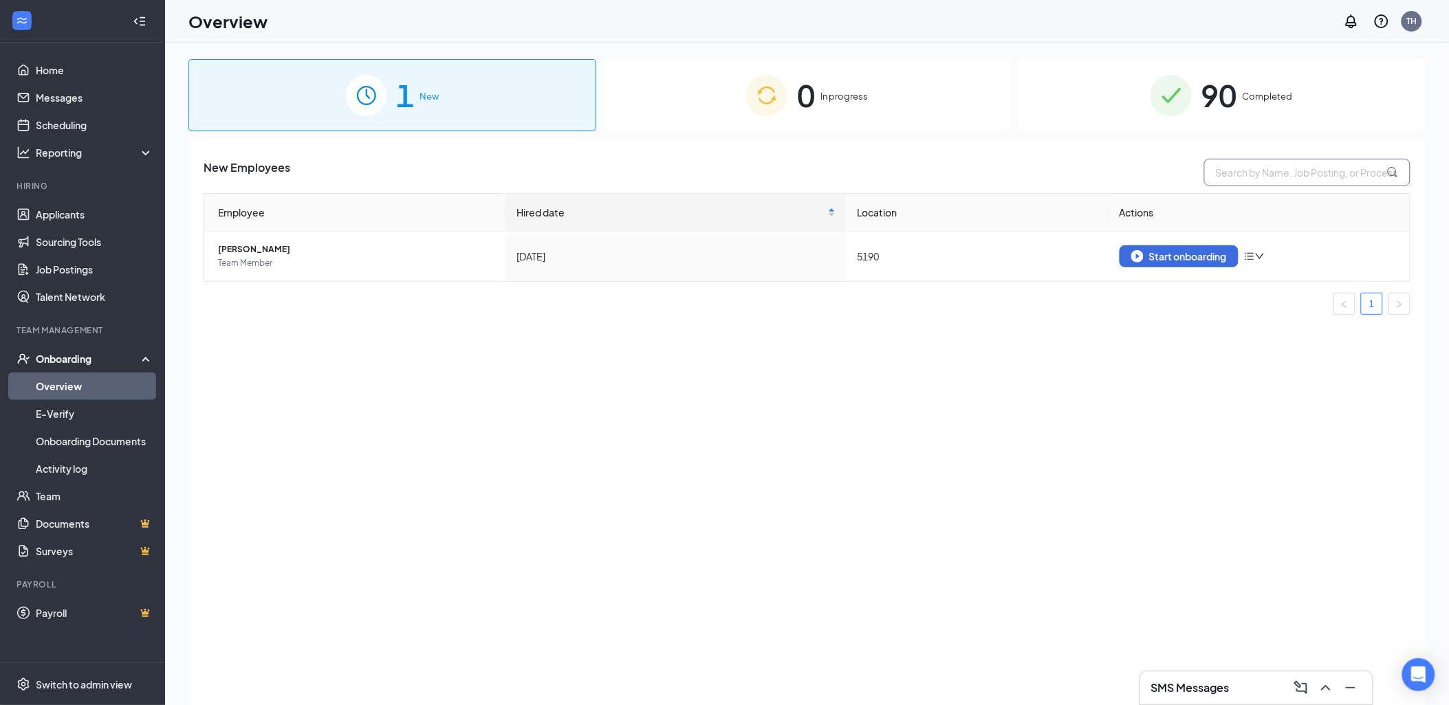
click at [1259, 173] on input "text" at bounding box center [1307, 172] width 206 height 27
type input "[PERSON_NAME]"
click at [353, 119] on div "1 New" at bounding box center [392, 95] width 408 height 72
click at [74, 423] on link "E-Verify" at bounding box center [95, 413] width 118 height 27
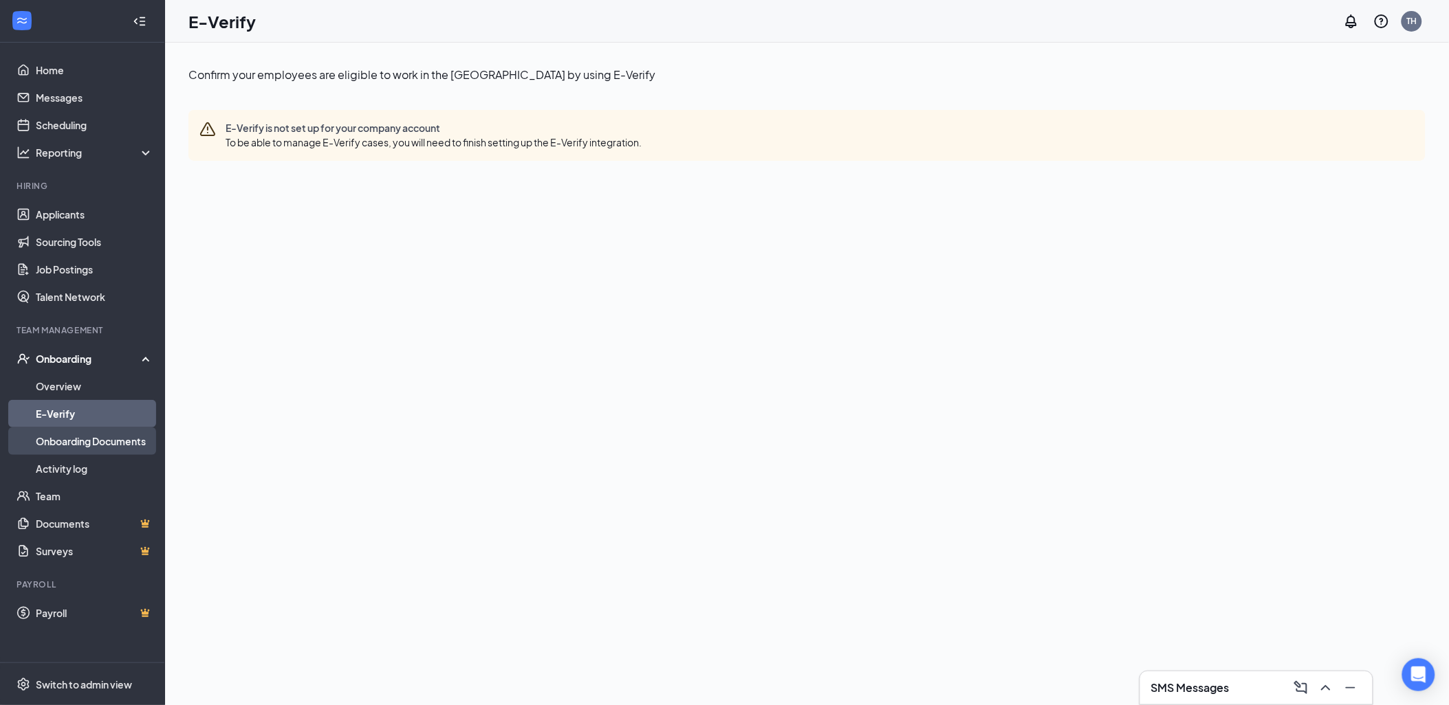
click at [74, 438] on link "Onboarding Documents" at bounding box center [95, 441] width 118 height 27
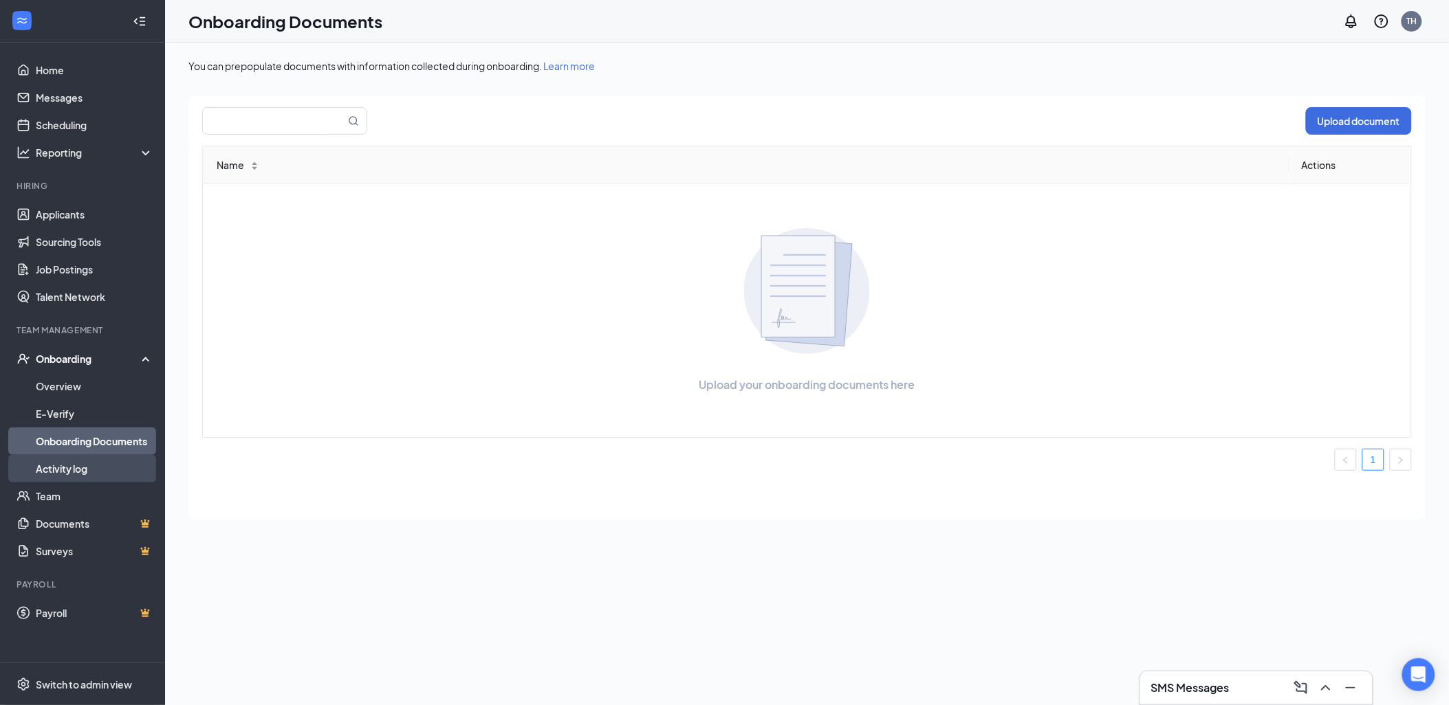
click at [64, 463] on link "Activity log" at bounding box center [95, 468] width 118 height 27
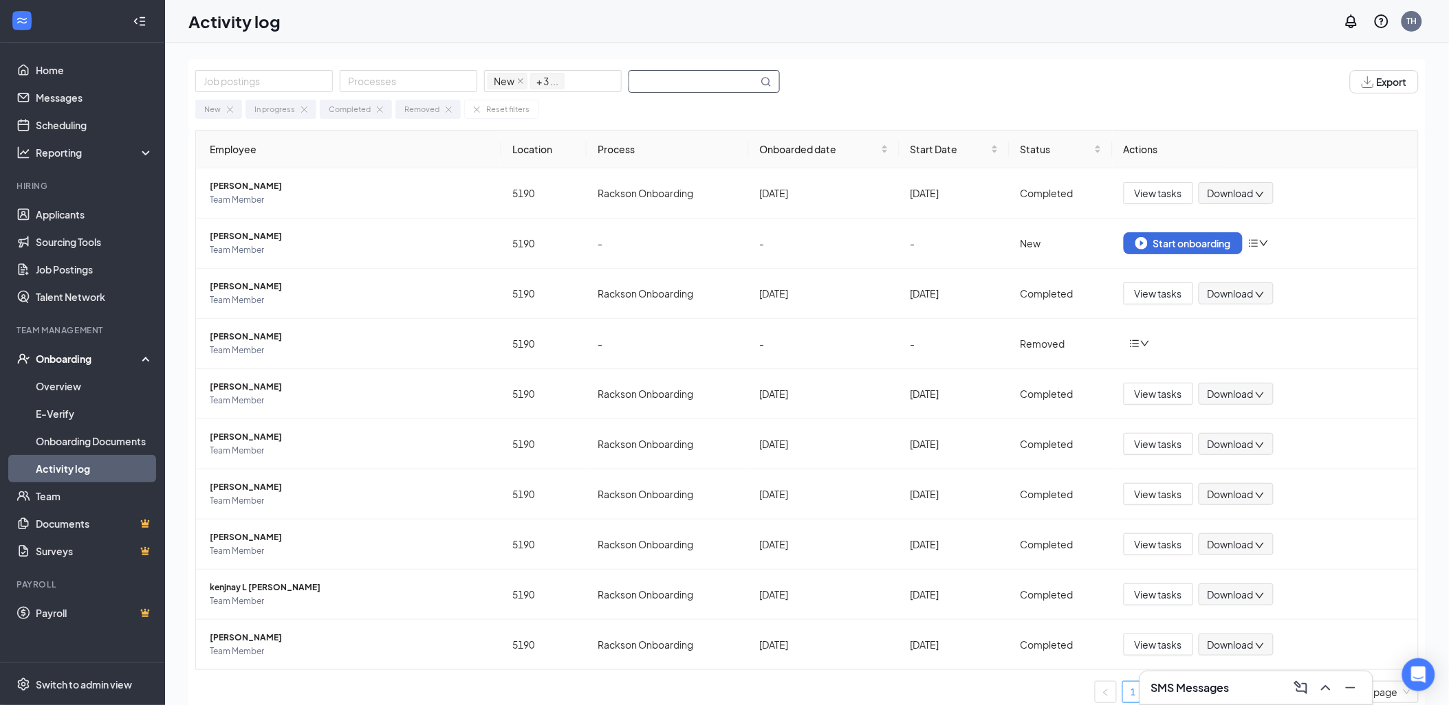
click at [675, 85] on input "text" at bounding box center [693, 81] width 129 height 21
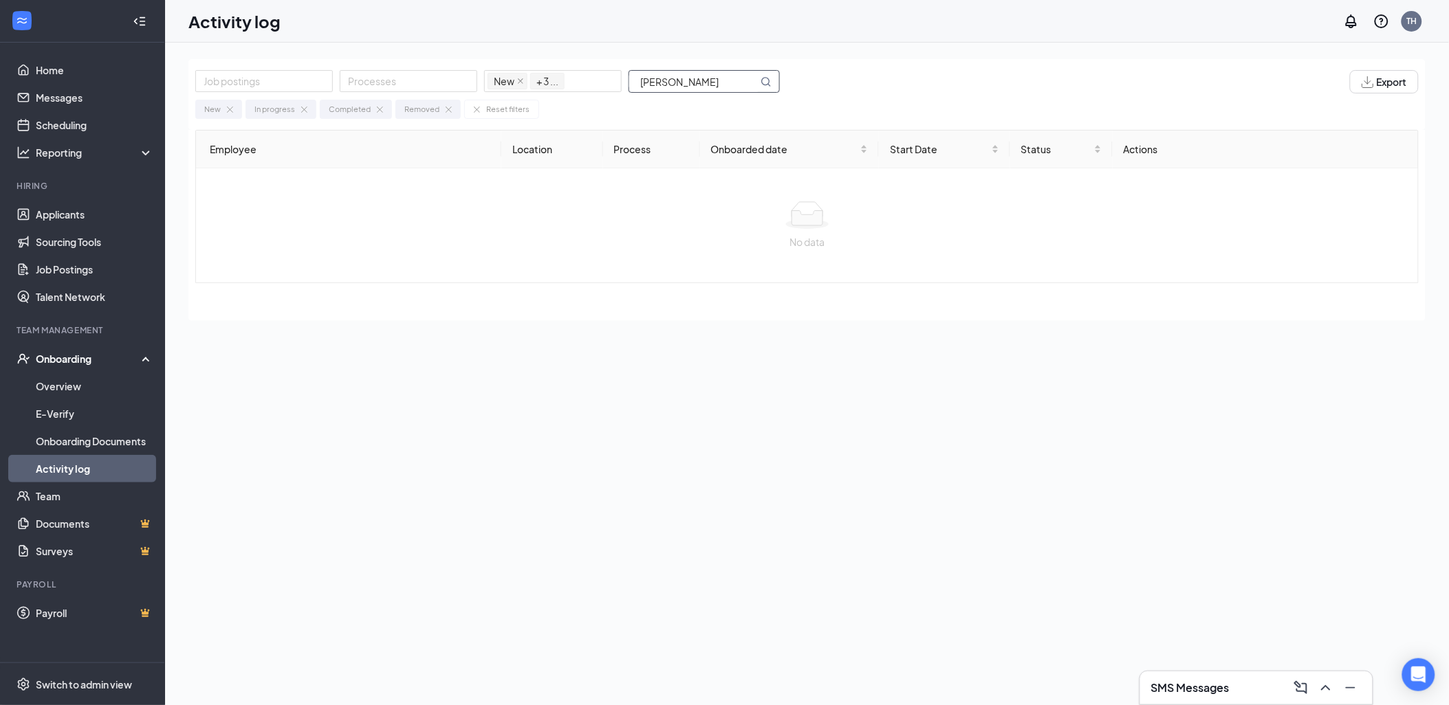
type input "gleen"
drag, startPoint x: 806, startPoint y: 208, endPoint x: 787, endPoint y: 223, distance: 23.9
click at [812, 223] on icon at bounding box center [807, 214] width 44 height 27
click at [74, 214] on link "Applicants" at bounding box center [95, 214] width 118 height 27
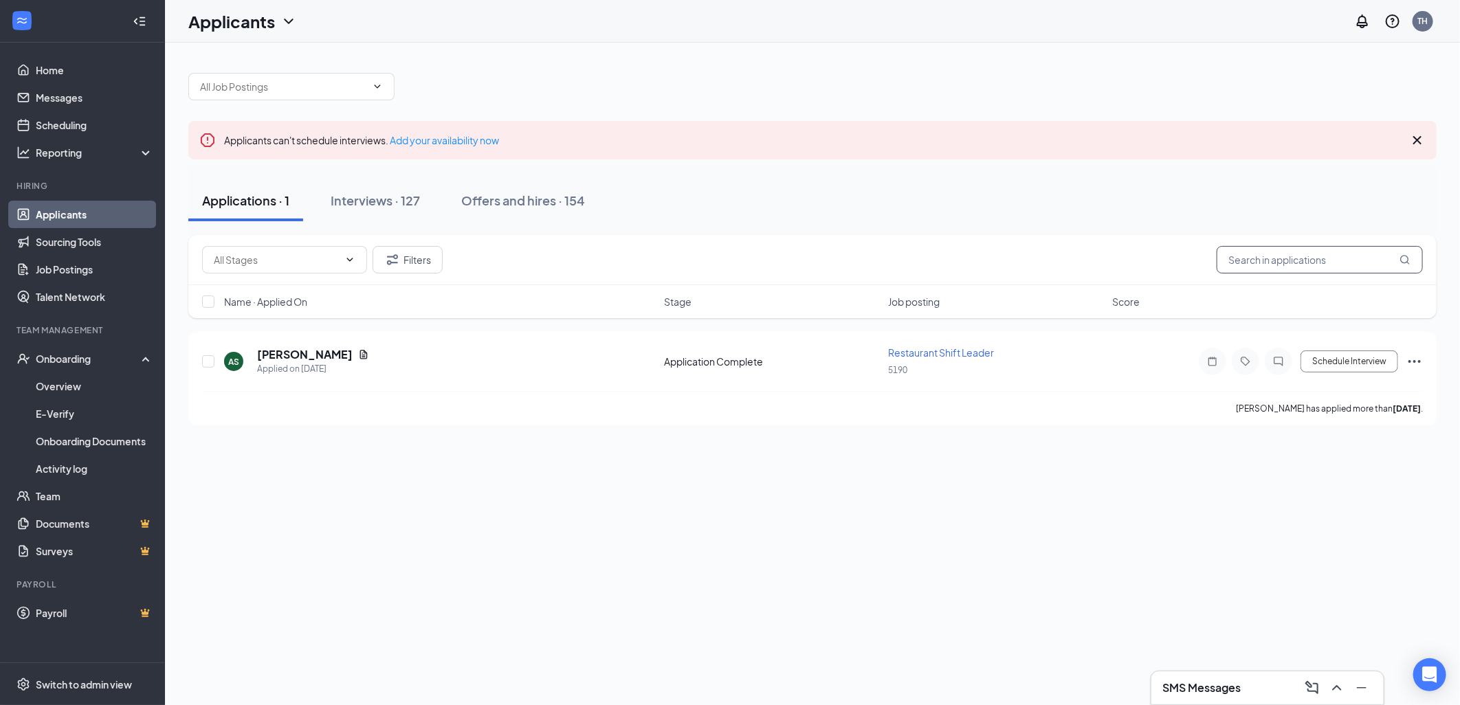
click at [1291, 262] on input "text" at bounding box center [1320, 259] width 206 height 27
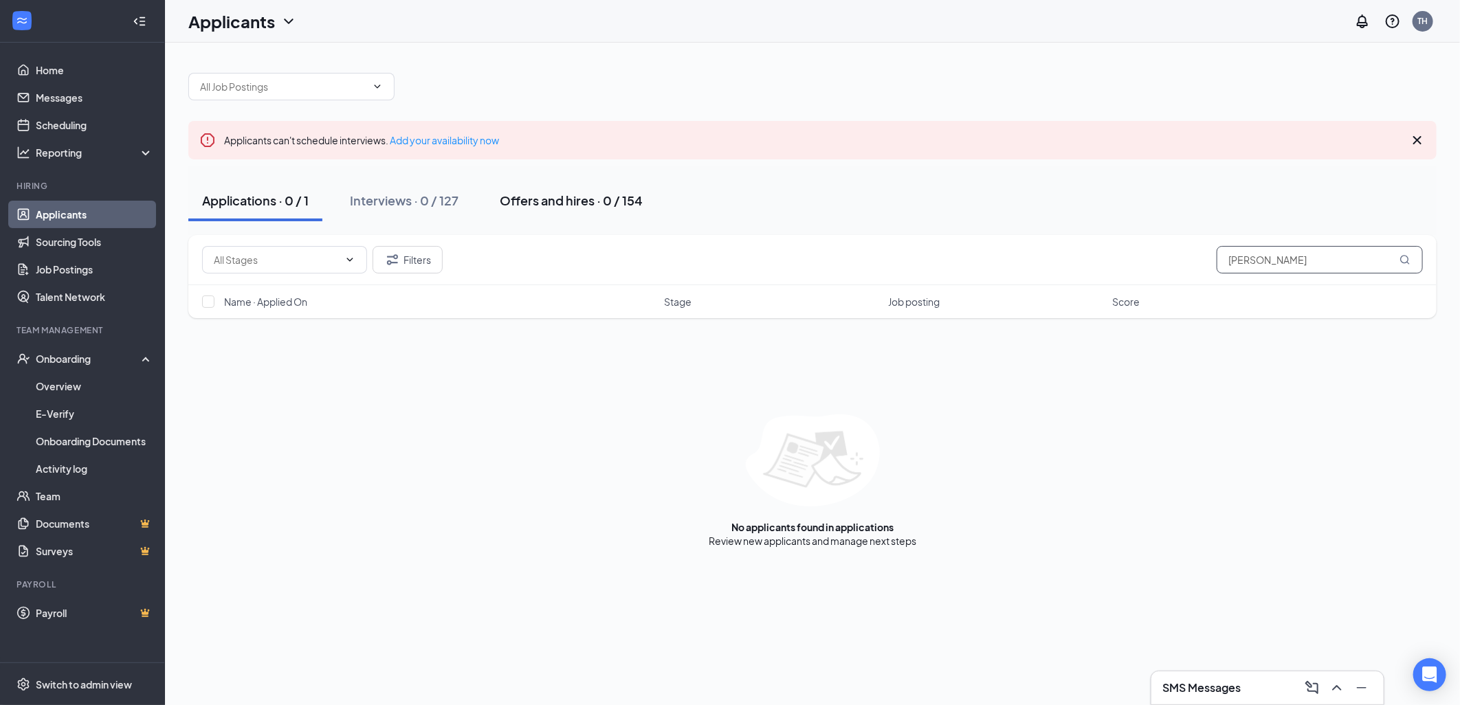
type input "glenn"
click at [578, 214] on button "Offers and hires · 0 / 154" at bounding box center [571, 200] width 170 height 41
click at [375, 203] on div "Interviews · 0 / 127" at bounding box center [404, 200] width 109 height 17
click at [353, 73] on span at bounding box center [291, 86] width 206 height 27
click at [330, 83] on input "text" at bounding box center [283, 86] width 166 height 15
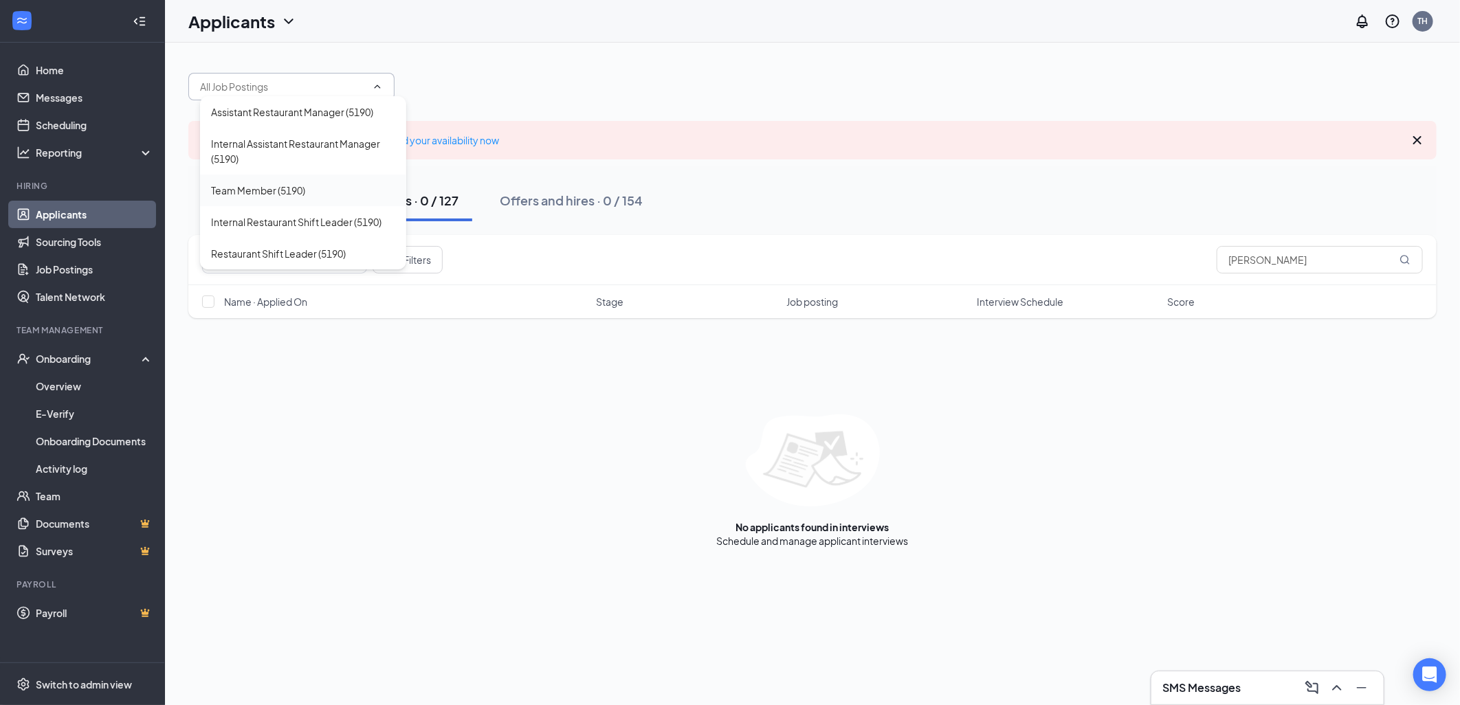
click at [298, 188] on div "Team Member (5190)" at bounding box center [258, 190] width 94 height 15
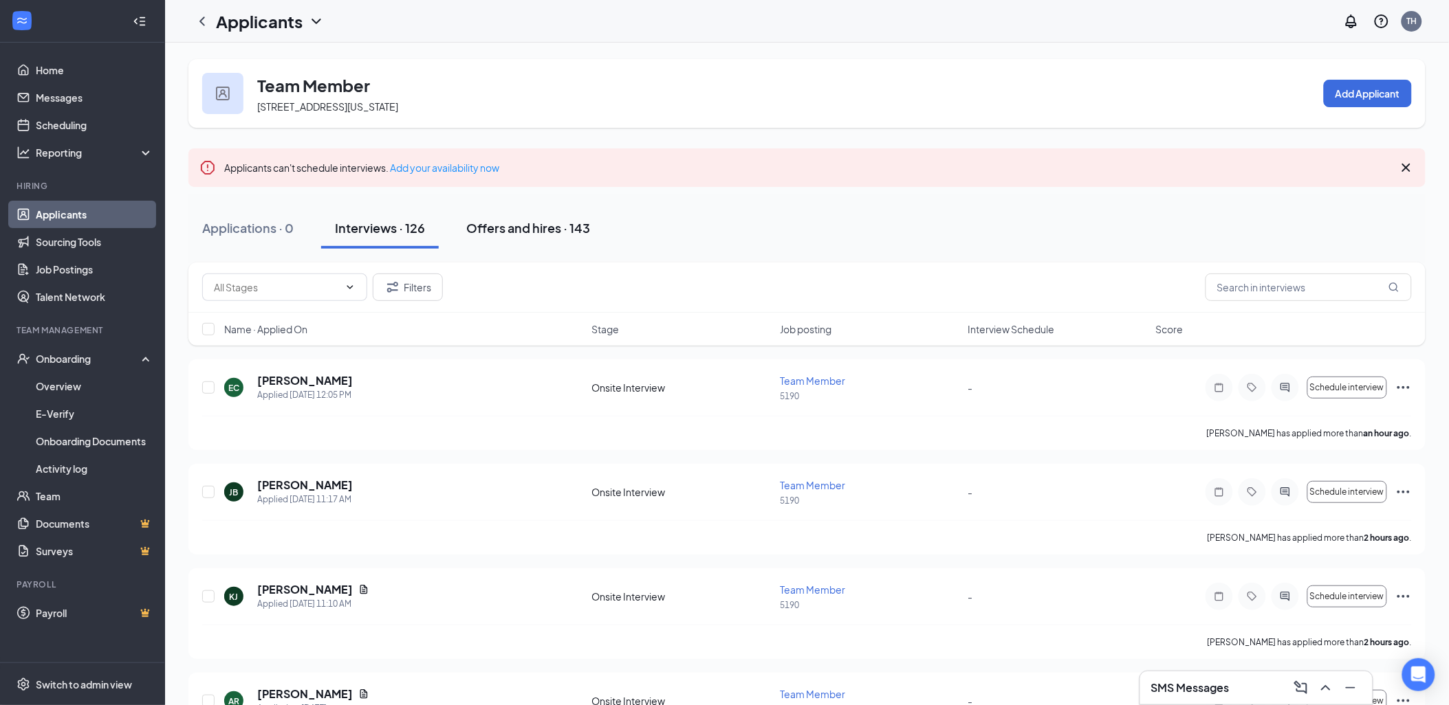
click at [558, 225] on div "Offers and hires · 143" at bounding box center [528, 227] width 124 height 17
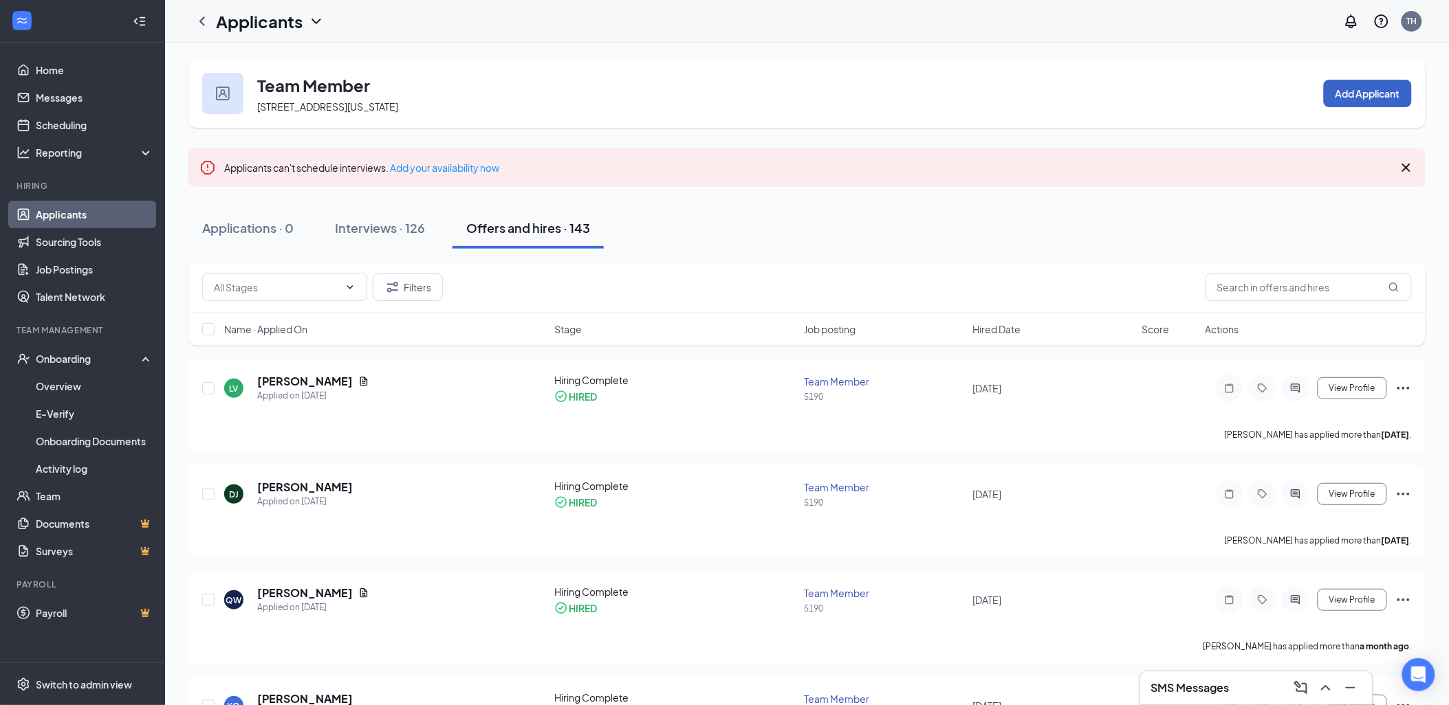
click at [1341, 104] on button "Add Applicant" at bounding box center [1367, 93] width 88 height 27
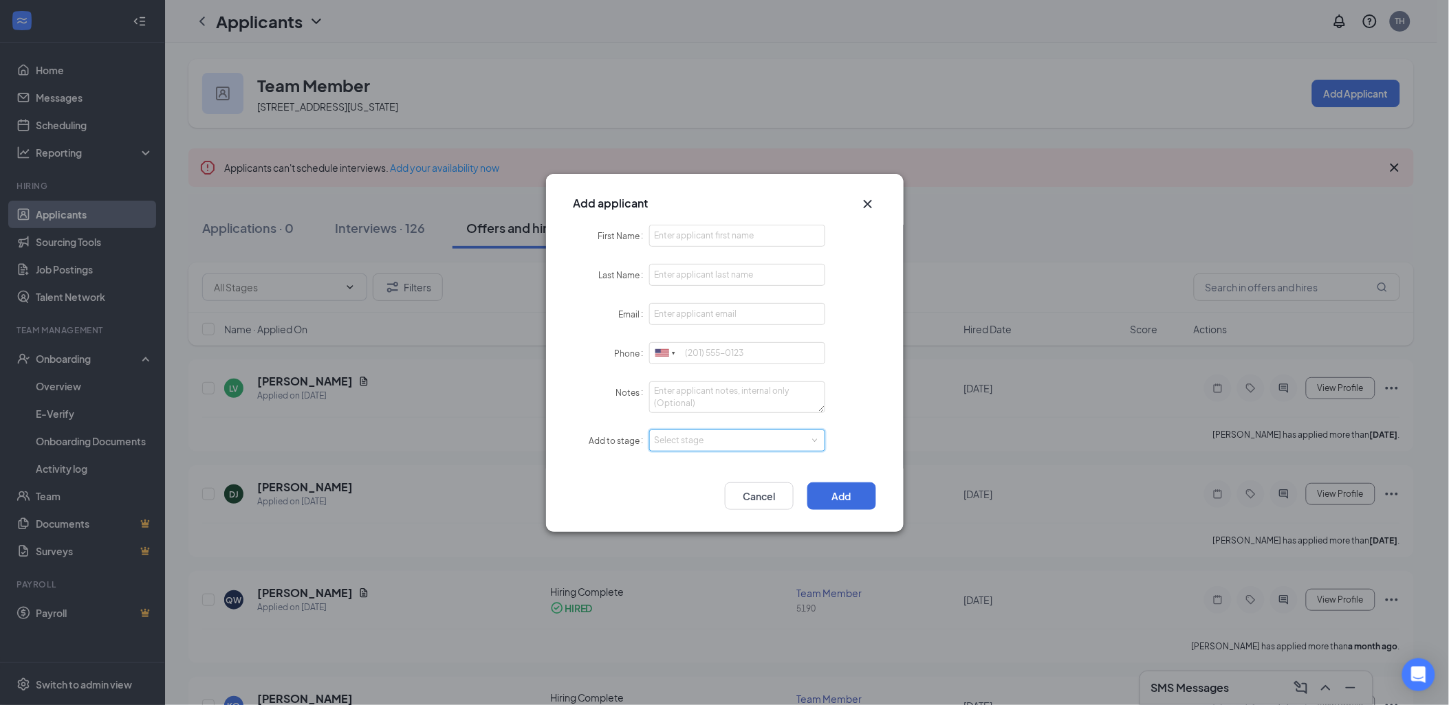
click at [708, 433] on div "Select stage" at bounding box center [737, 440] width 166 height 21
click at [880, 360] on div "First Name Last Name Email Phone United States + 1 United Kingdom + 44 Afghanis…" at bounding box center [724, 347] width 357 height 244
click at [692, 441] on div "Select stage" at bounding box center [733, 441] width 159 height 14
click at [714, 489] on li "Onsite Interview" at bounding box center [736, 487] width 177 height 23
click at [710, 230] on input "First Name" at bounding box center [737, 236] width 177 height 22
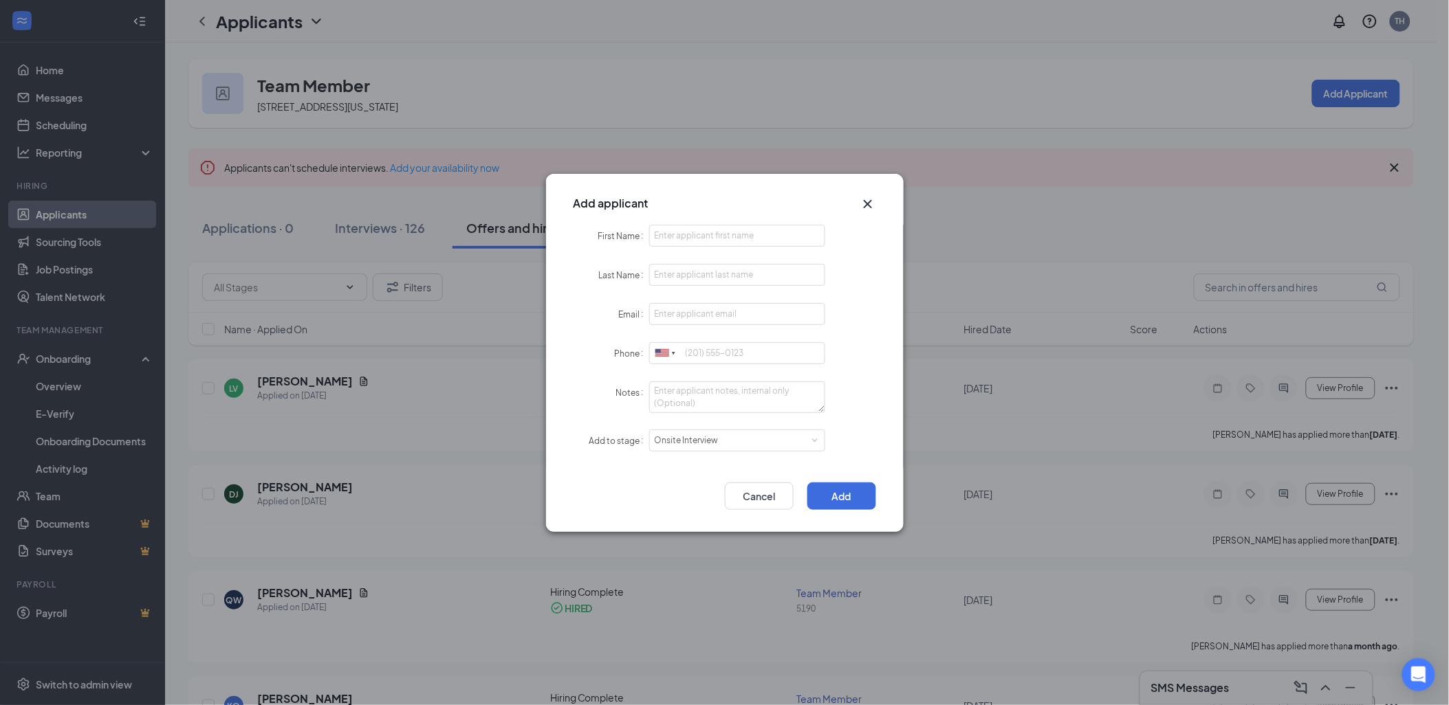
click at [992, 167] on div "Add applicant First Name Last Name Email Phone United States + 1 United Kingdom…" at bounding box center [724, 352] width 1449 height 705
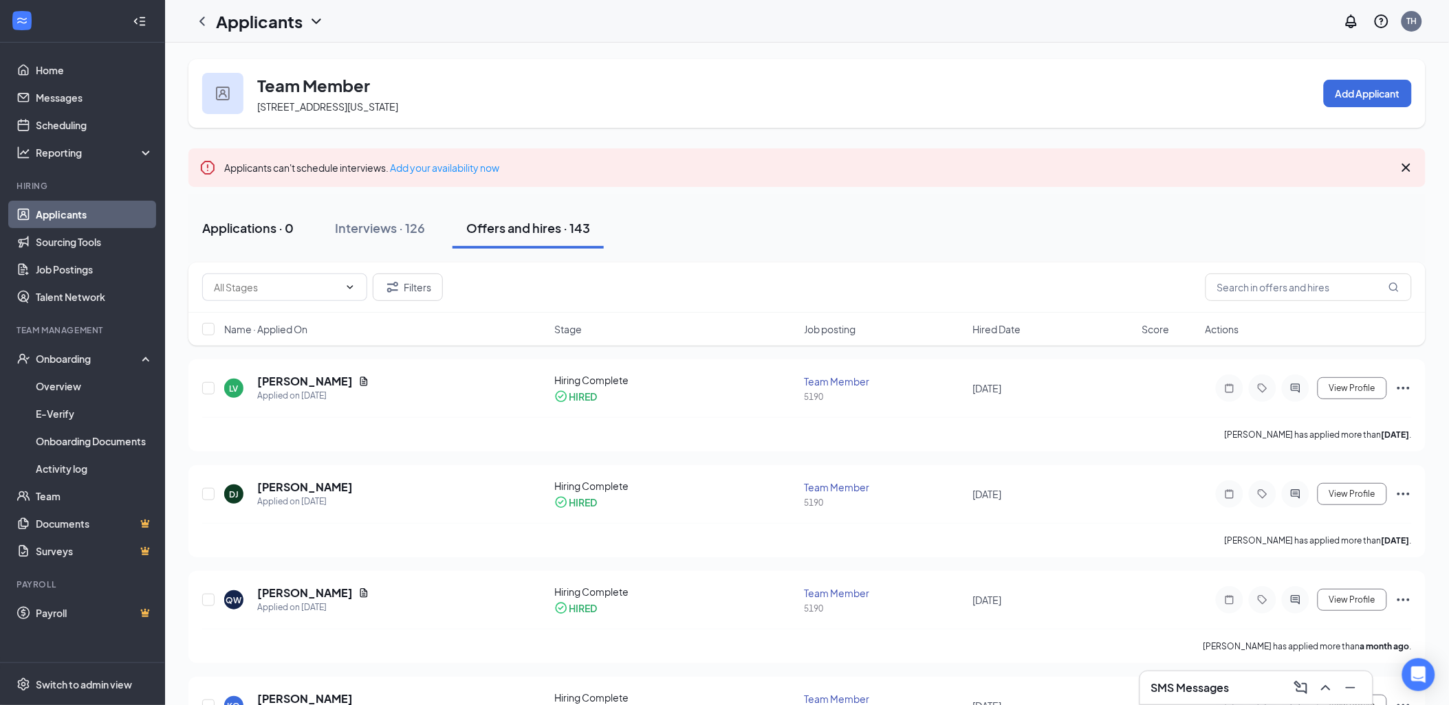
click at [236, 236] on div "Applications · 0" at bounding box center [247, 227] width 91 height 17
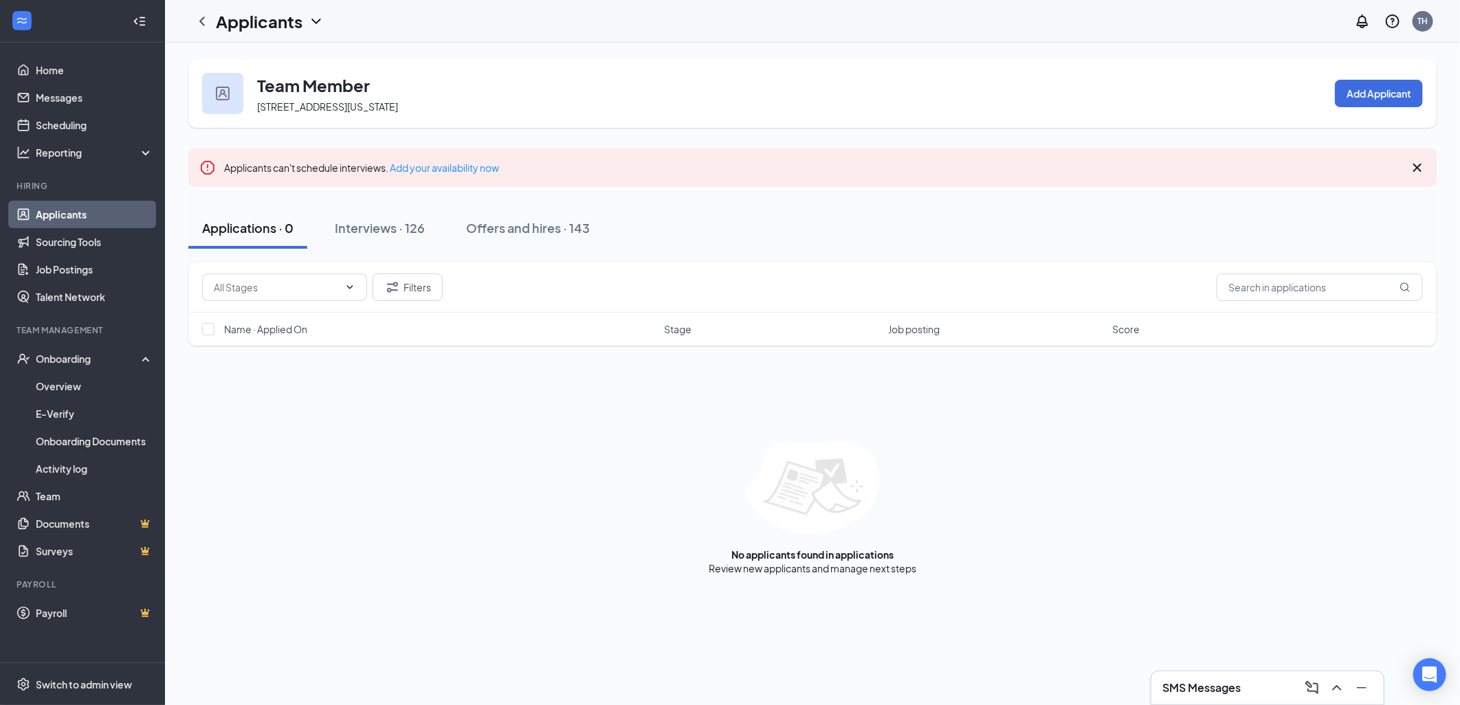
click at [379, 335] on div "Name · Applied On Stage Job posting Score" at bounding box center [812, 329] width 1248 height 33
click at [1364, 88] on button "Add Applicant" at bounding box center [1379, 93] width 88 height 27
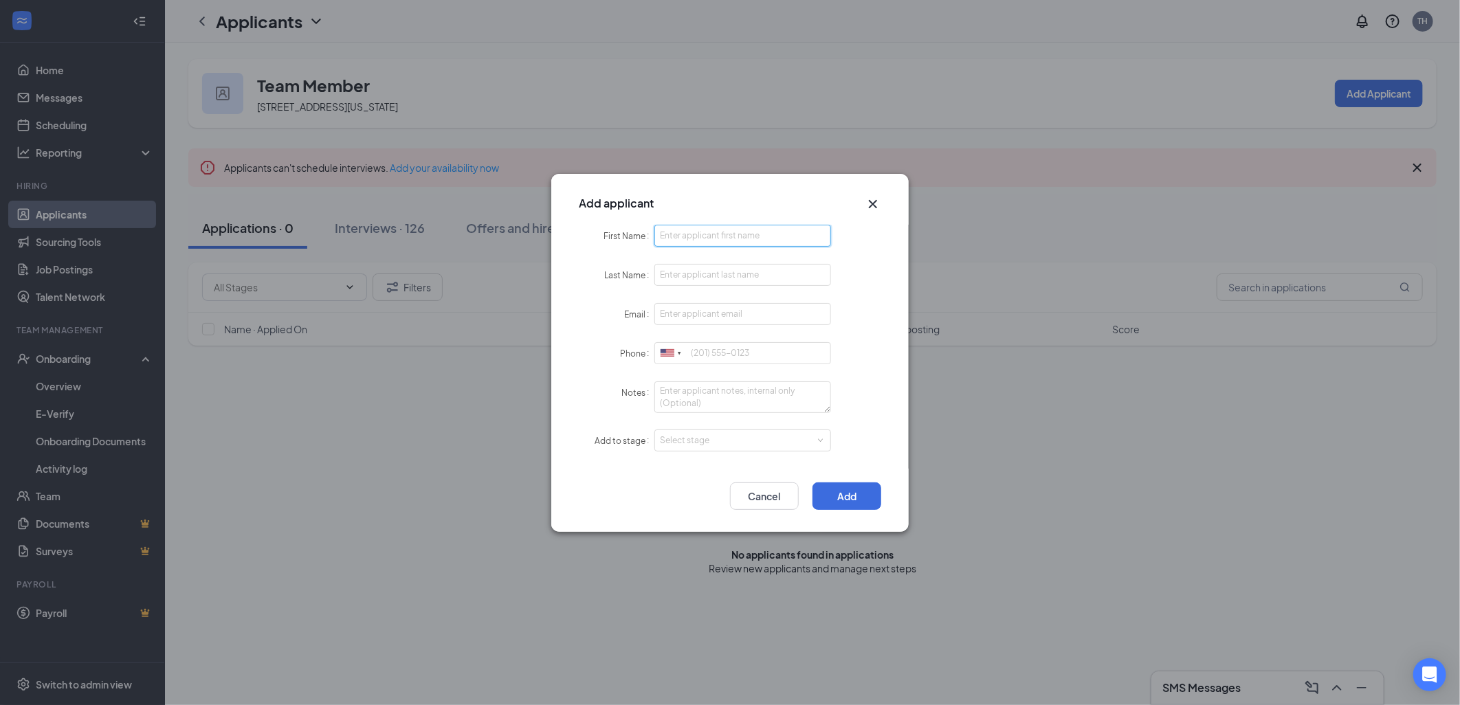
click at [803, 234] on input "First Name" at bounding box center [742, 236] width 177 height 22
click at [675, 271] on input "Last Name" at bounding box center [742, 275] width 177 height 22
type input "[PERSON_NAME]"
click at [733, 243] on input "First Name" at bounding box center [742, 236] width 177 height 22
click at [674, 317] on input "Email" at bounding box center [742, 314] width 177 height 22
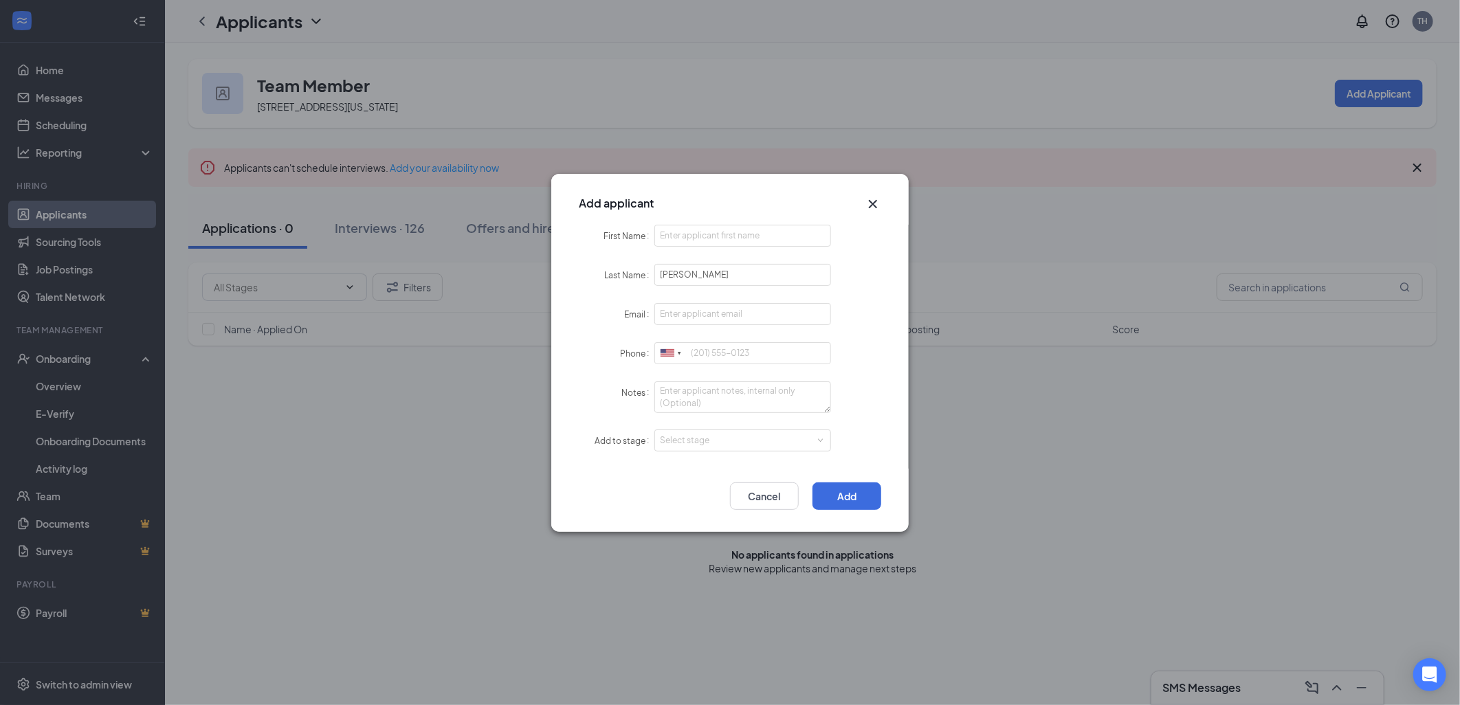
click at [1111, 493] on div "Add applicant First Name Last Name Glenn Email Phone United States + 1 United K…" at bounding box center [730, 352] width 1460 height 705
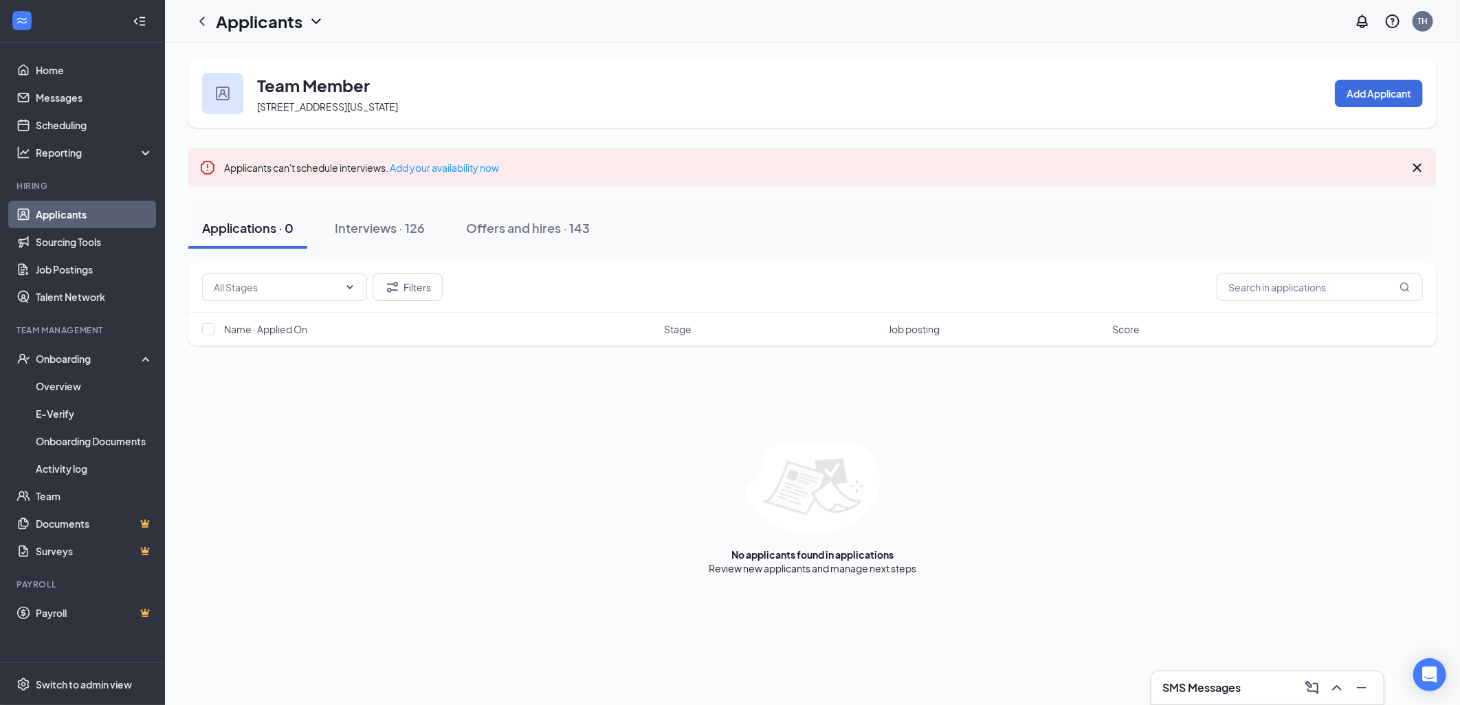
click at [1414, 167] on icon "Cross" at bounding box center [1417, 167] width 16 height 16
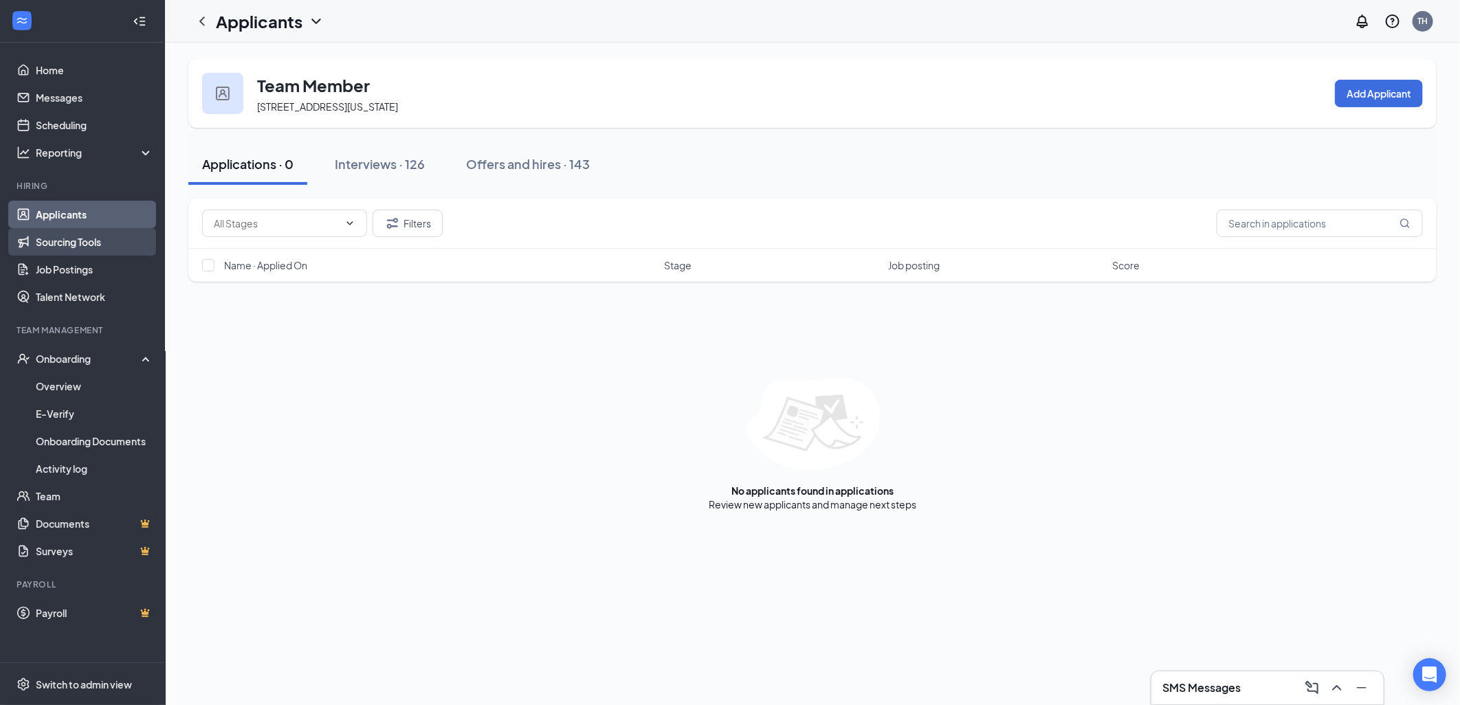
click at [45, 242] on link "Sourcing Tools" at bounding box center [95, 241] width 118 height 27
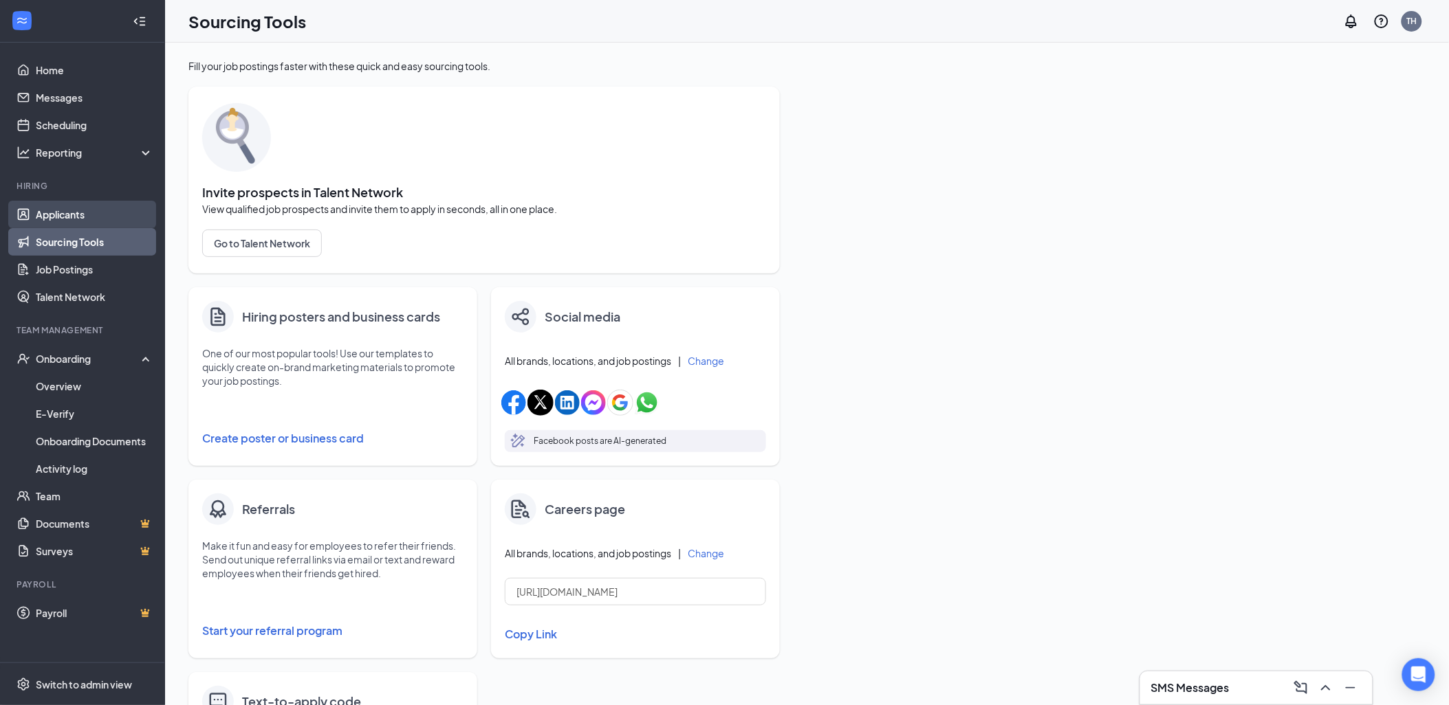
click at [91, 216] on link "Applicants" at bounding box center [95, 214] width 118 height 27
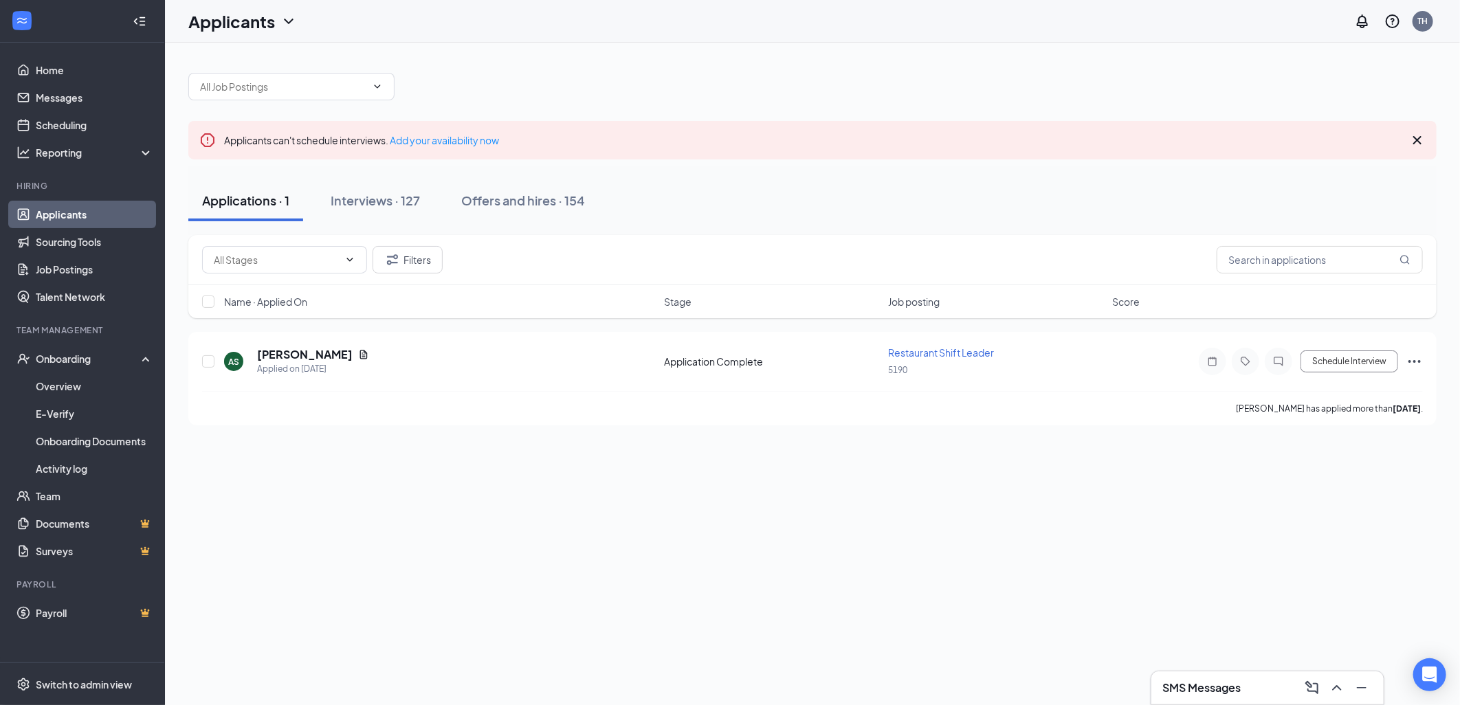
click at [1418, 142] on icon "Cross" at bounding box center [1417, 140] width 16 height 16
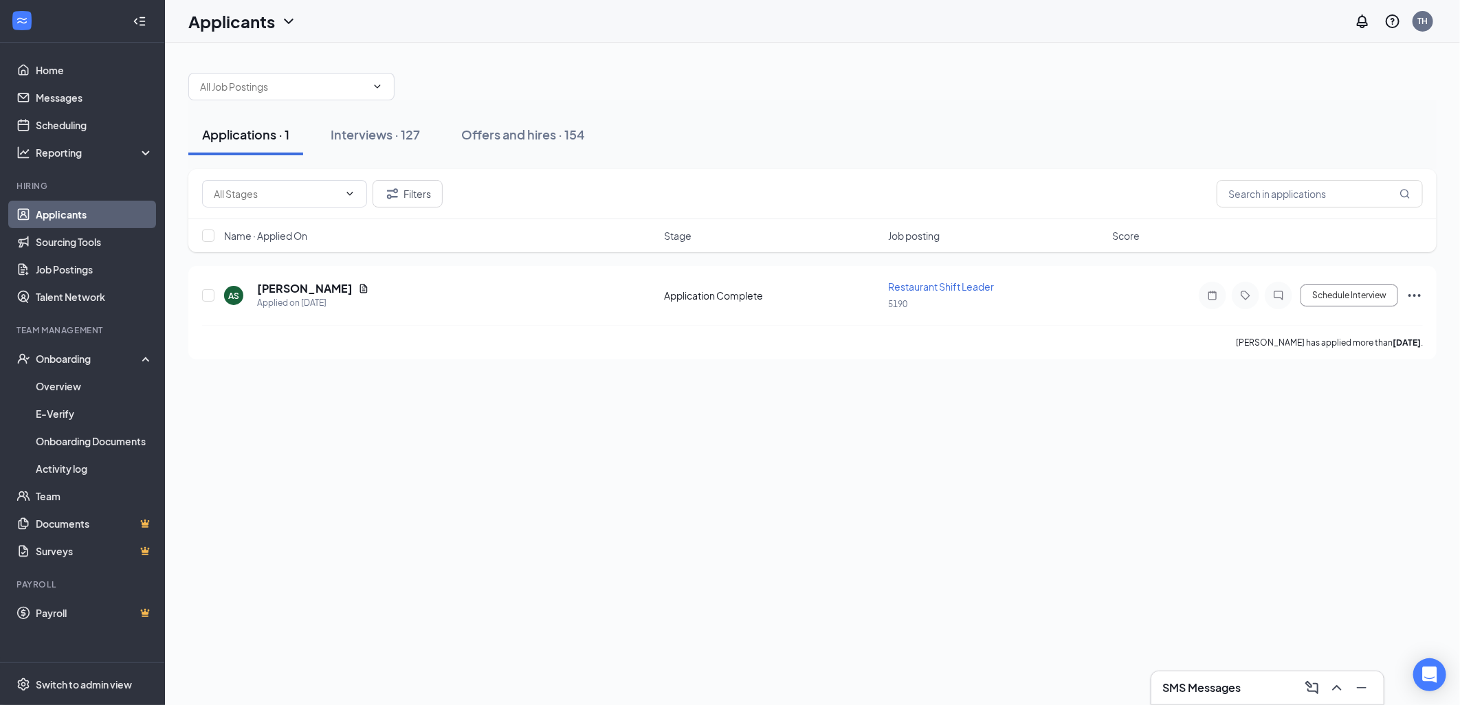
click at [296, 219] on div "Name · Applied On Stage Job posting Score" at bounding box center [812, 235] width 1248 height 33
click at [348, 95] on span at bounding box center [291, 86] width 206 height 27
click at [1272, 192] on input "text" at bounding box center [1320, 193] width 206 height 27
click at [368, 133] on div "Interviews · 127" at bounding box center [375, 134] width 89 height 17
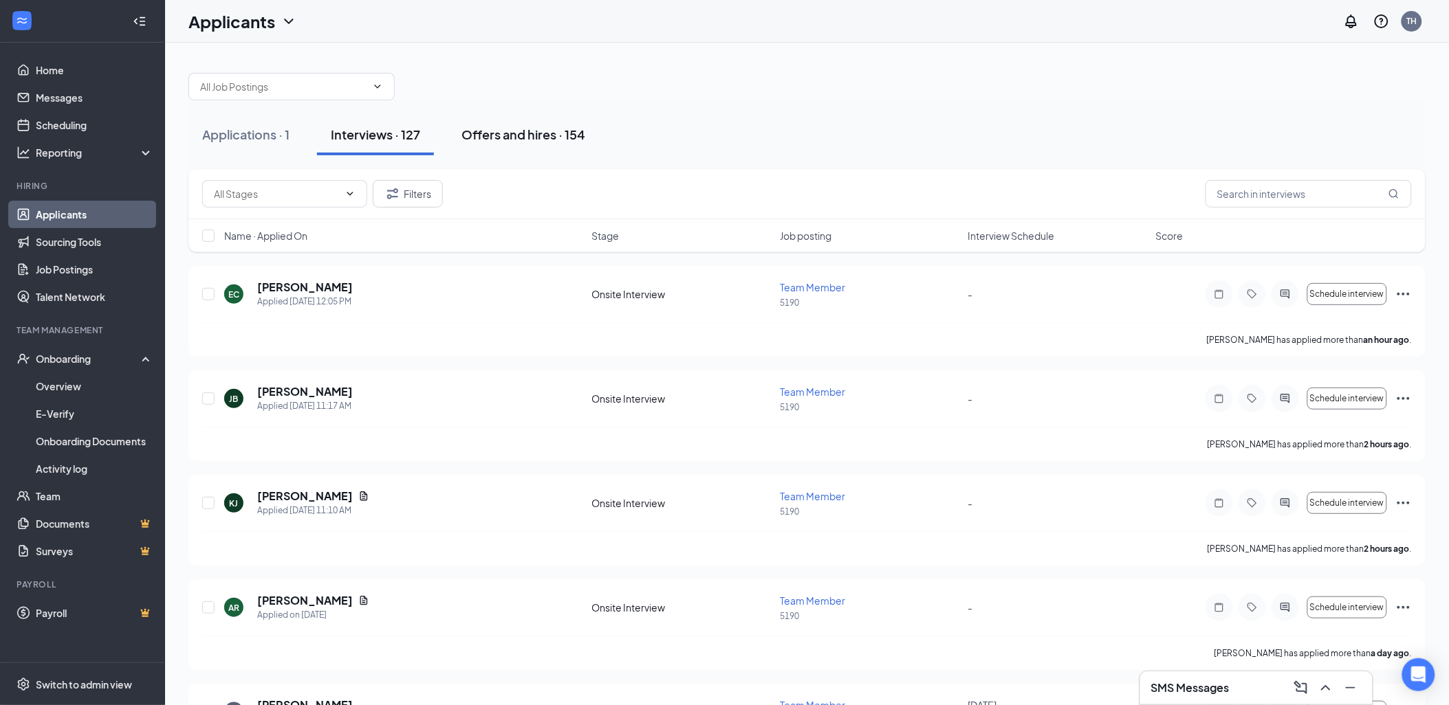
click at [531, 129] on div "Offers and hires · 154" at bounding box center [523, 134] width 124 height 17
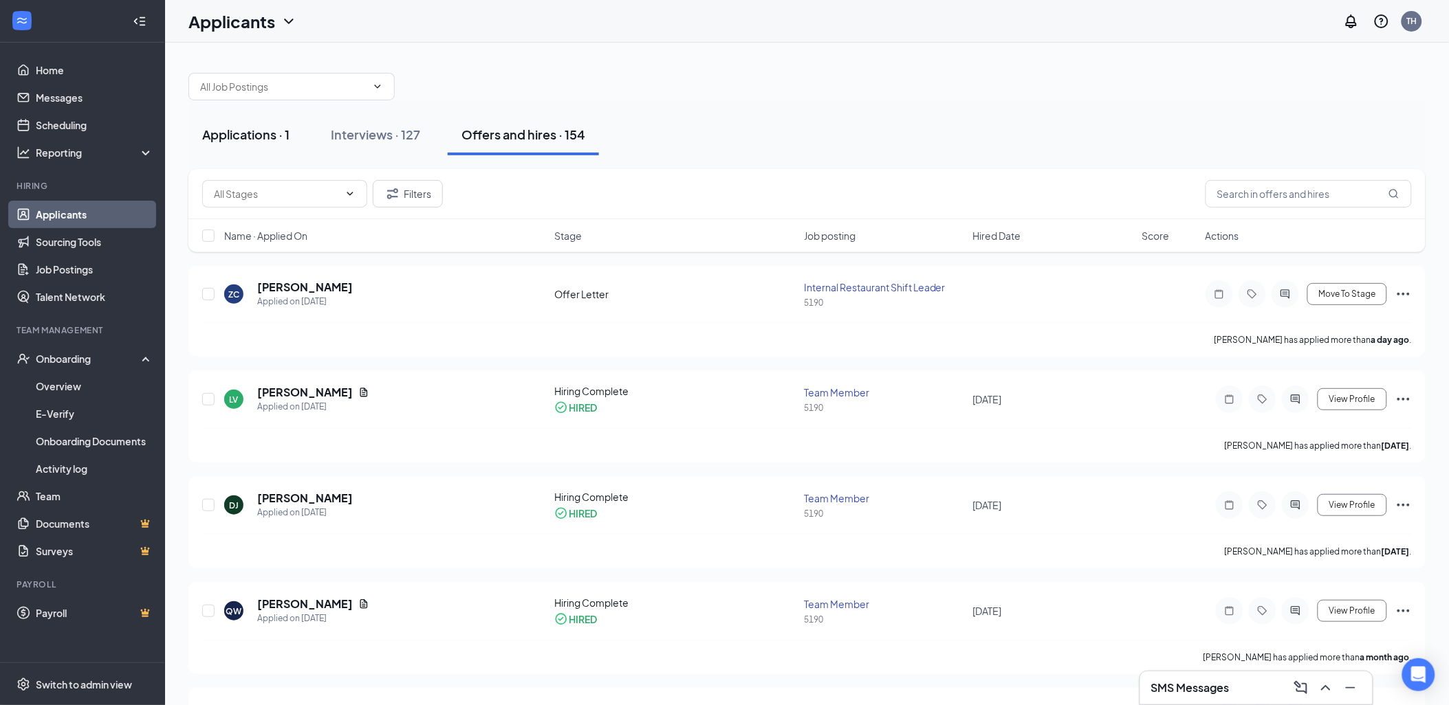
click at [267, 143] on button "Applications · 1" at bounding box center [245, 134] width 115 height 41
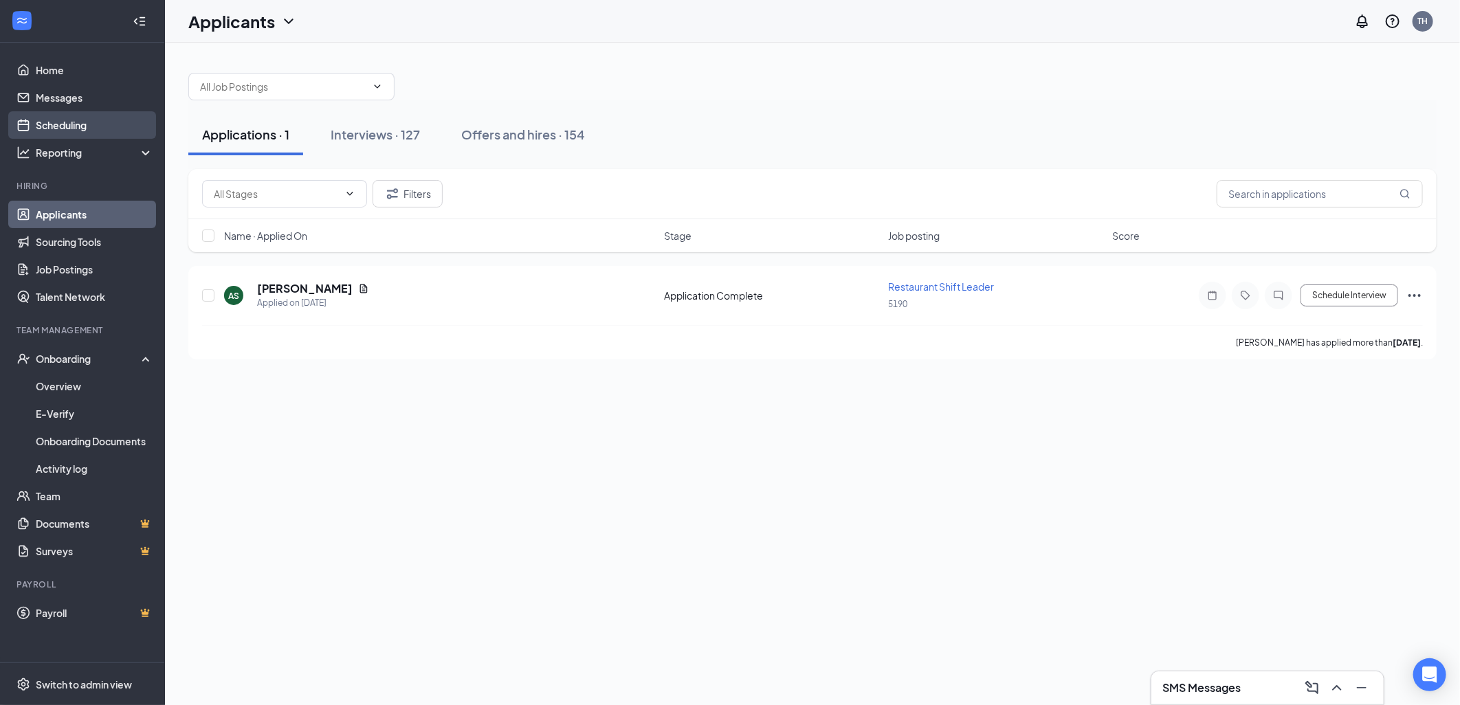
click at [89, 120] on link "Scheduling" at bounding box center [95, 124] width 118 height 27
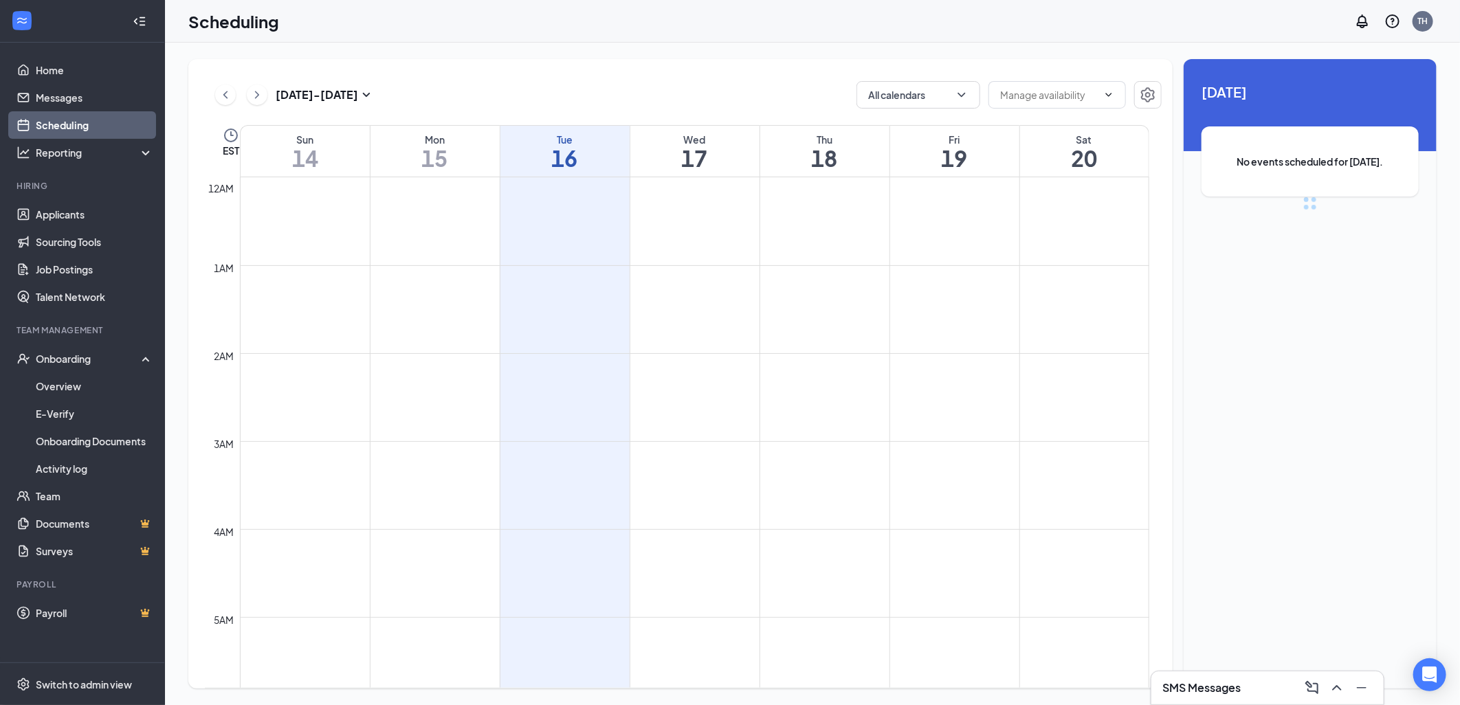
scroll to position [676, 0]
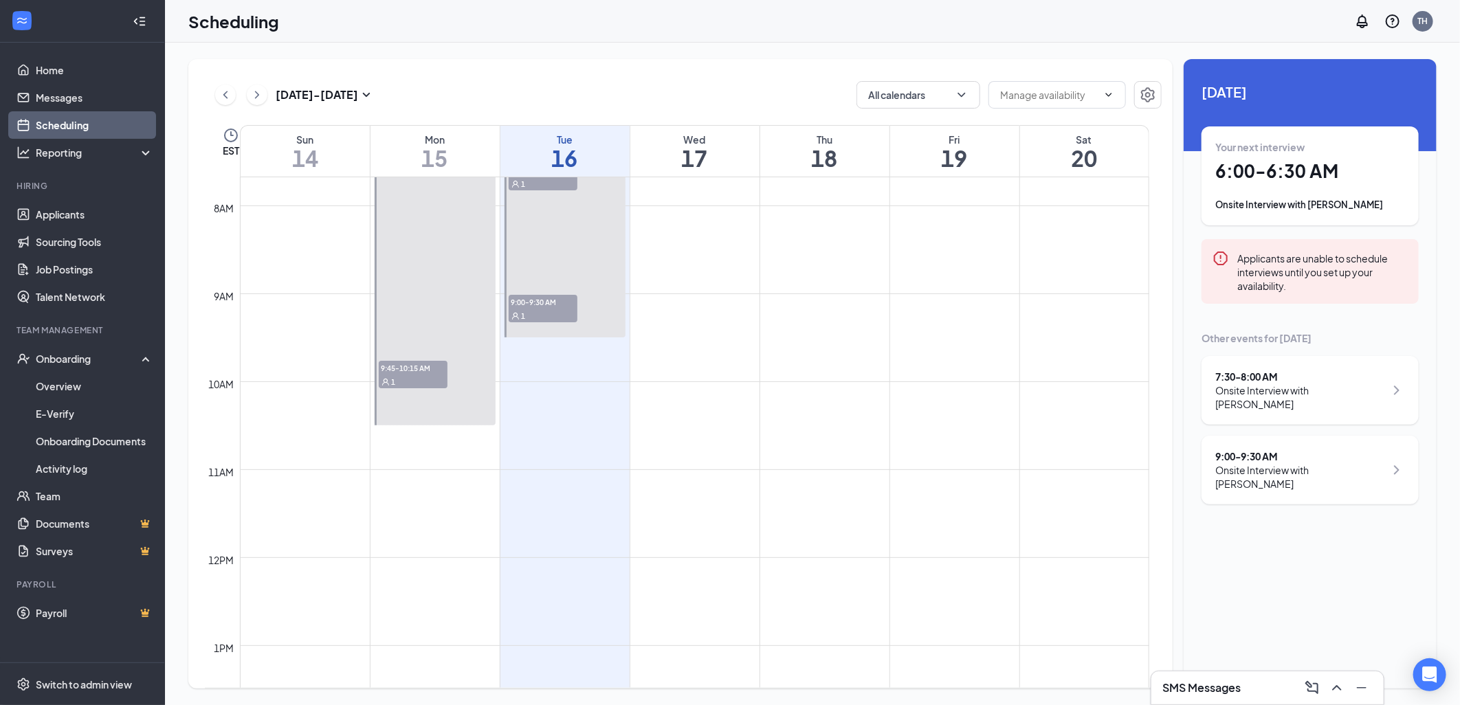
click at [1302, 278] on div "Applicants are unable to schedule interviews until you set up your availability." at bounding box center [1322, 271] width 170 height 43
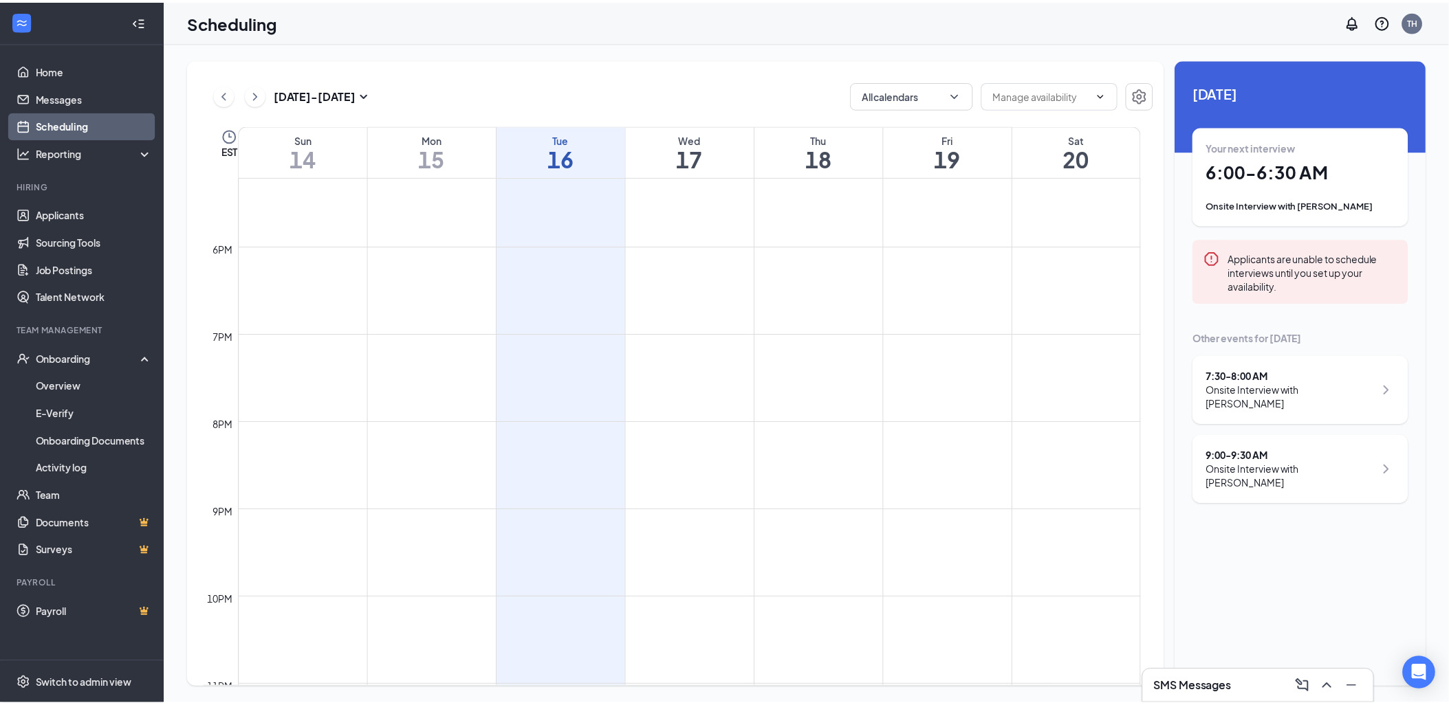
scroll to position [1600, 0]
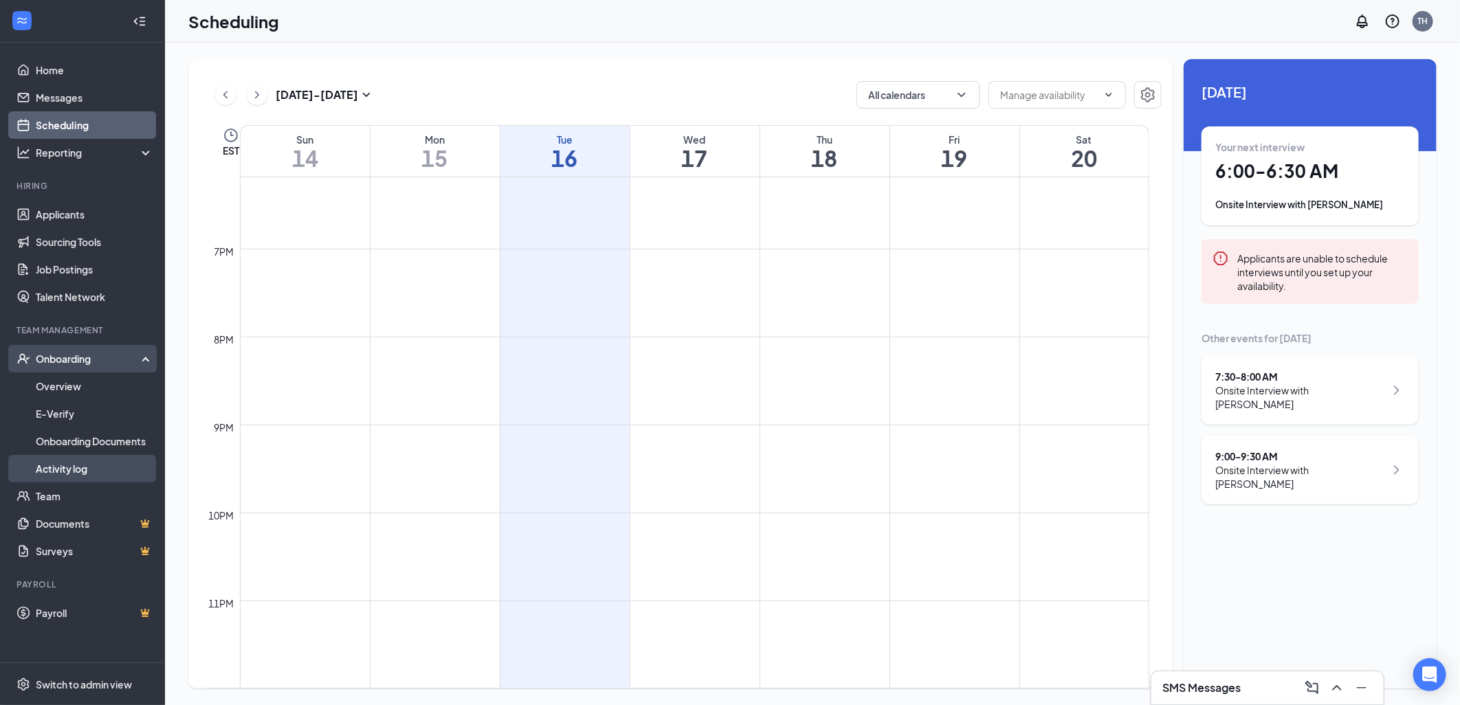
click at [90, 463] on link "Activity log" at bounding box center [95, 468] width 118 height 27
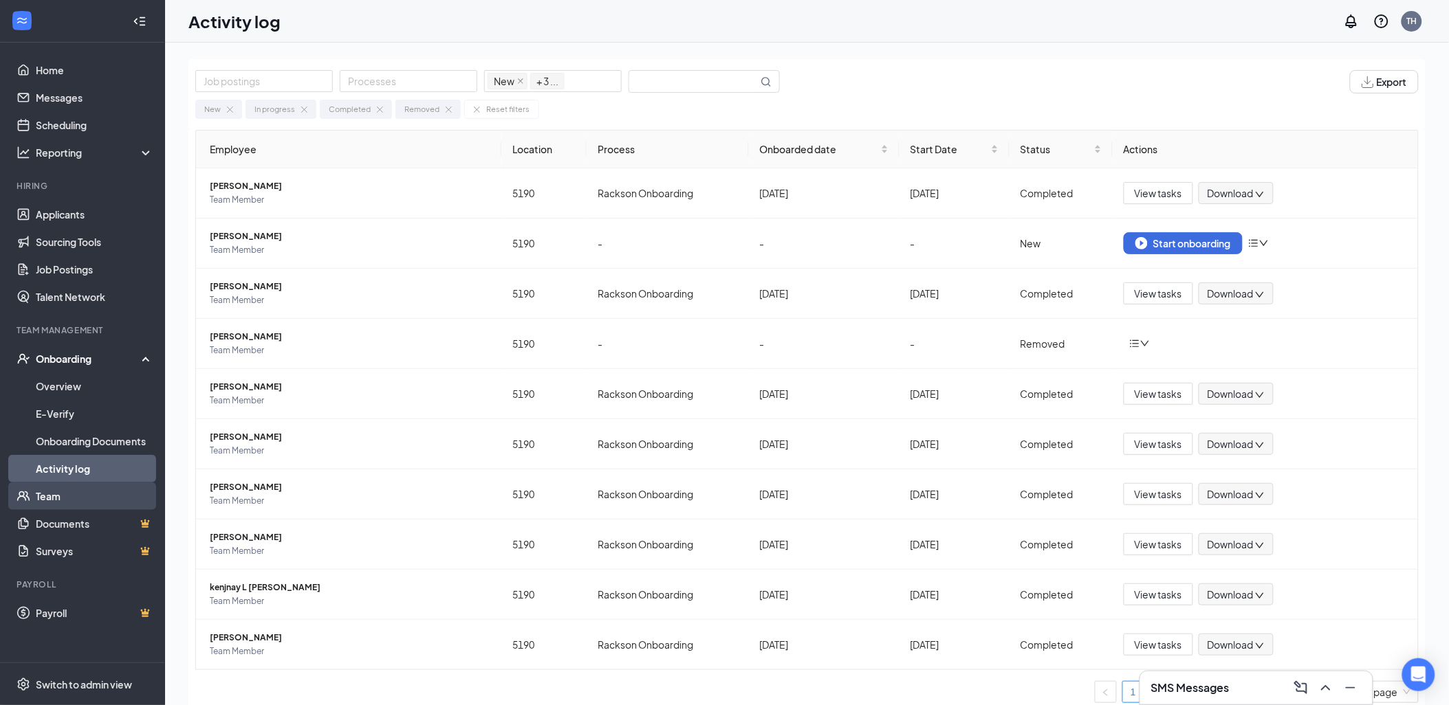
click at [78, 494] on link "Team" at bounding box center [95, 496] width 118 height 27
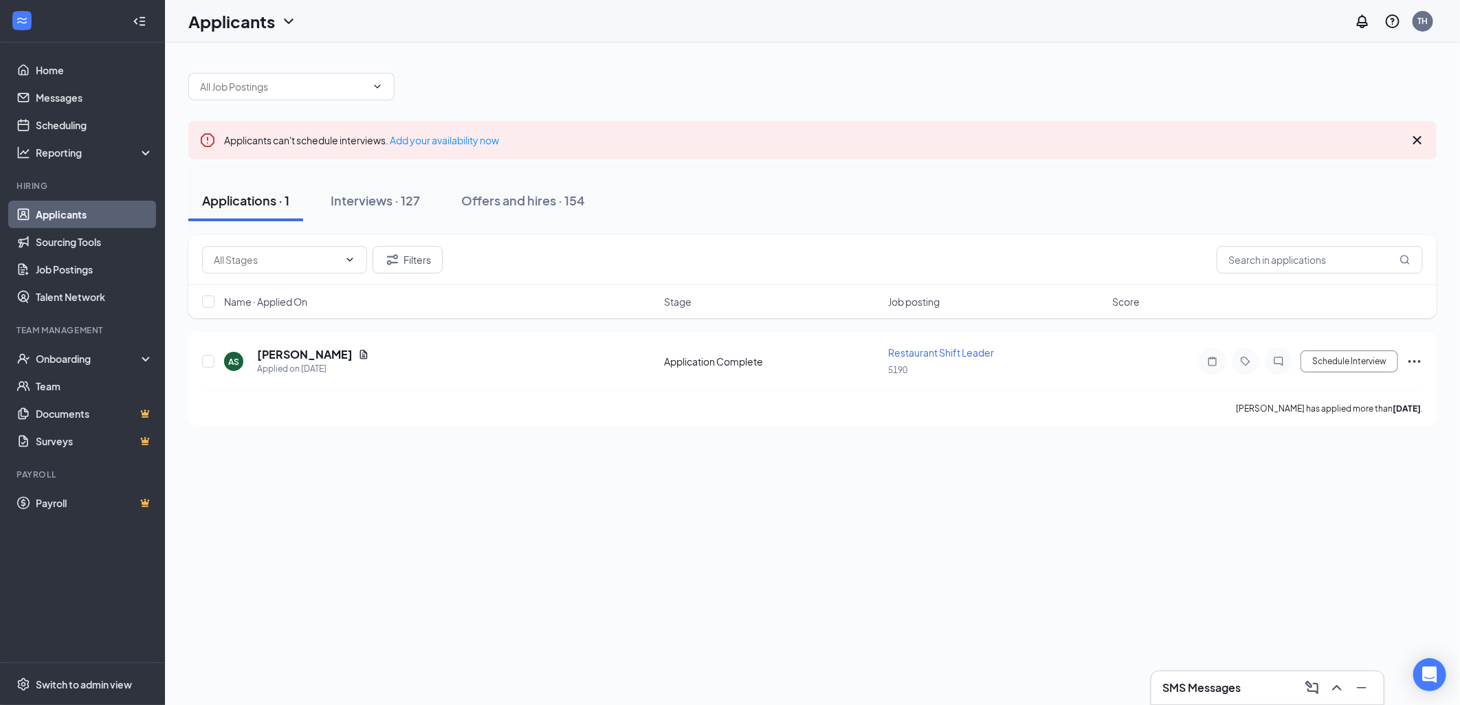
click at [1424, 142] on icon "Cross" at bounding box center [1417, 140] width 16 height 16
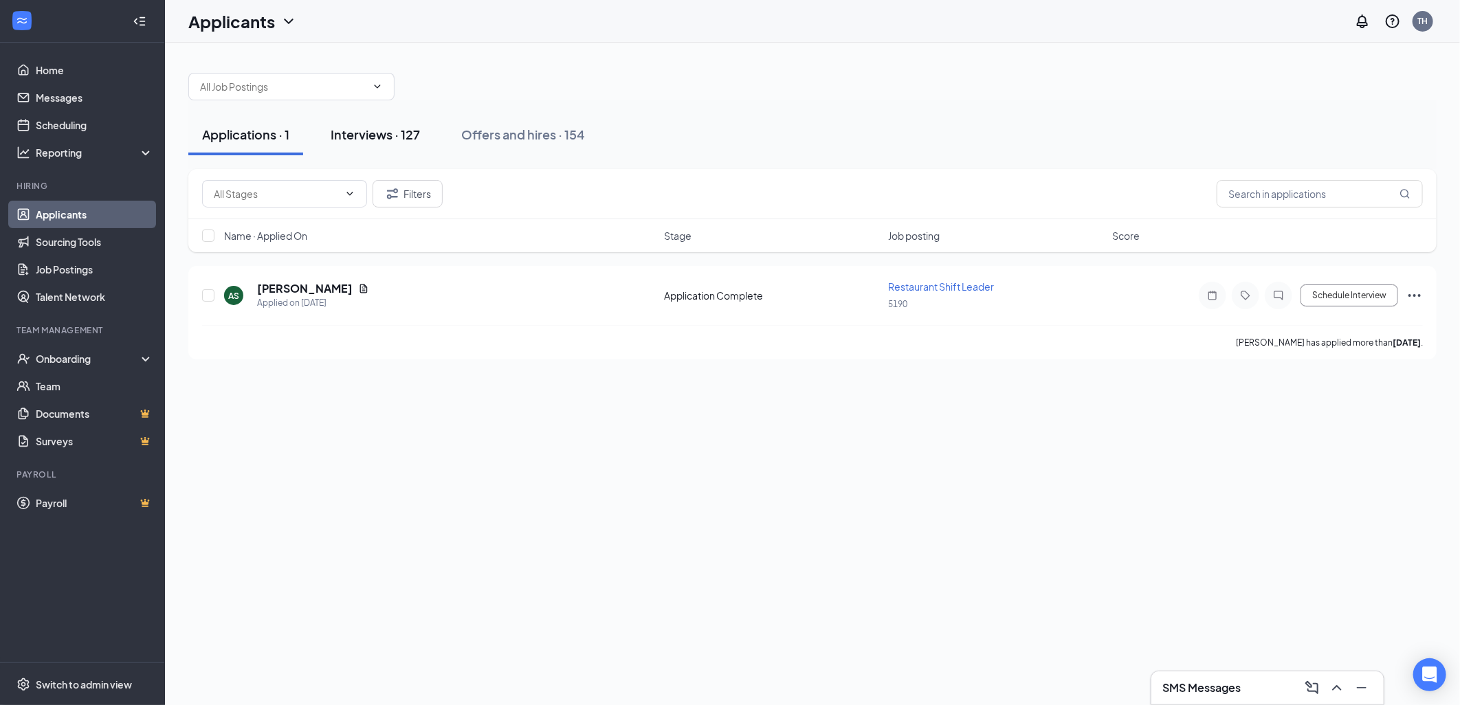
click at [362, 138] on div "Interviews · 127" at bounding box center [375, 134] width 89 height 17
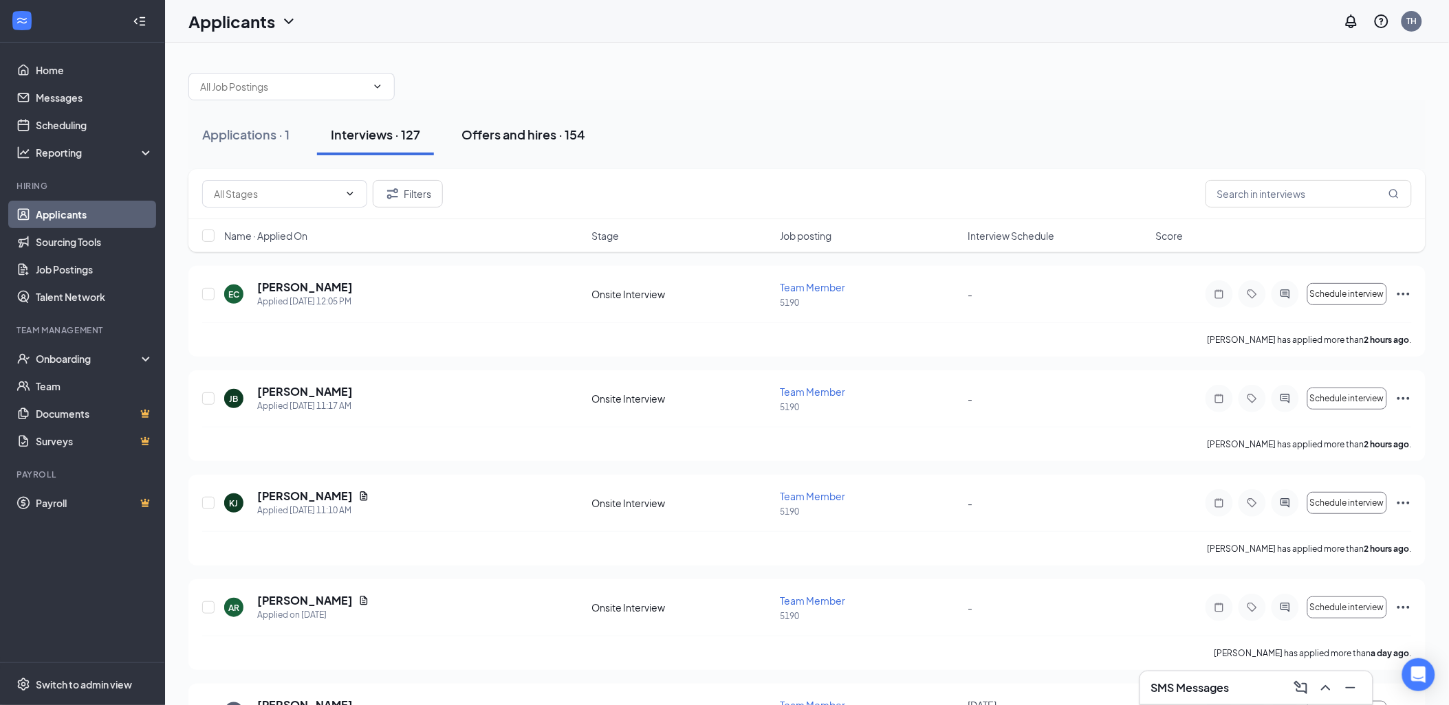
click at [542, 141] on div "Offers and hires · 154" at bounding box center [523, 134] width 124 height 17
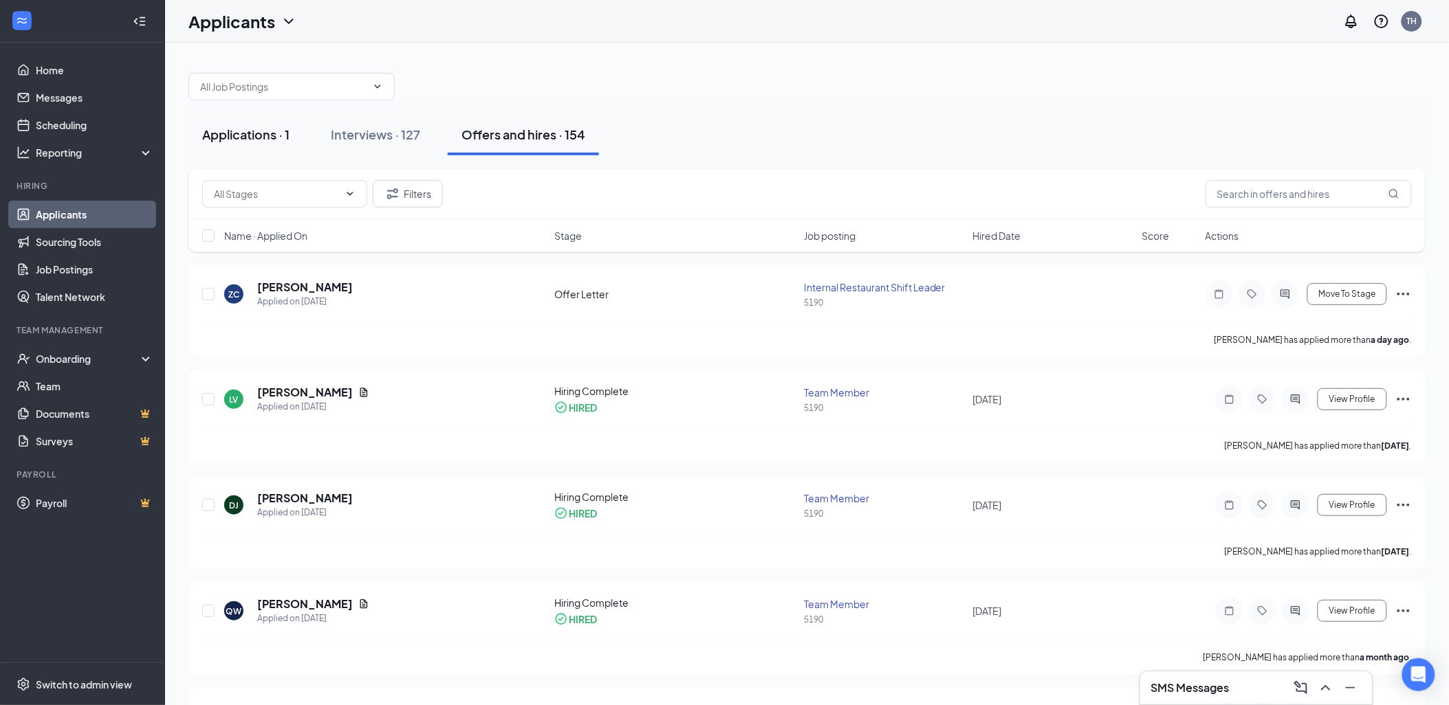
click at [236, 124] on button "Applications · 1" at bounding box center [245, 134] width 115 height 41
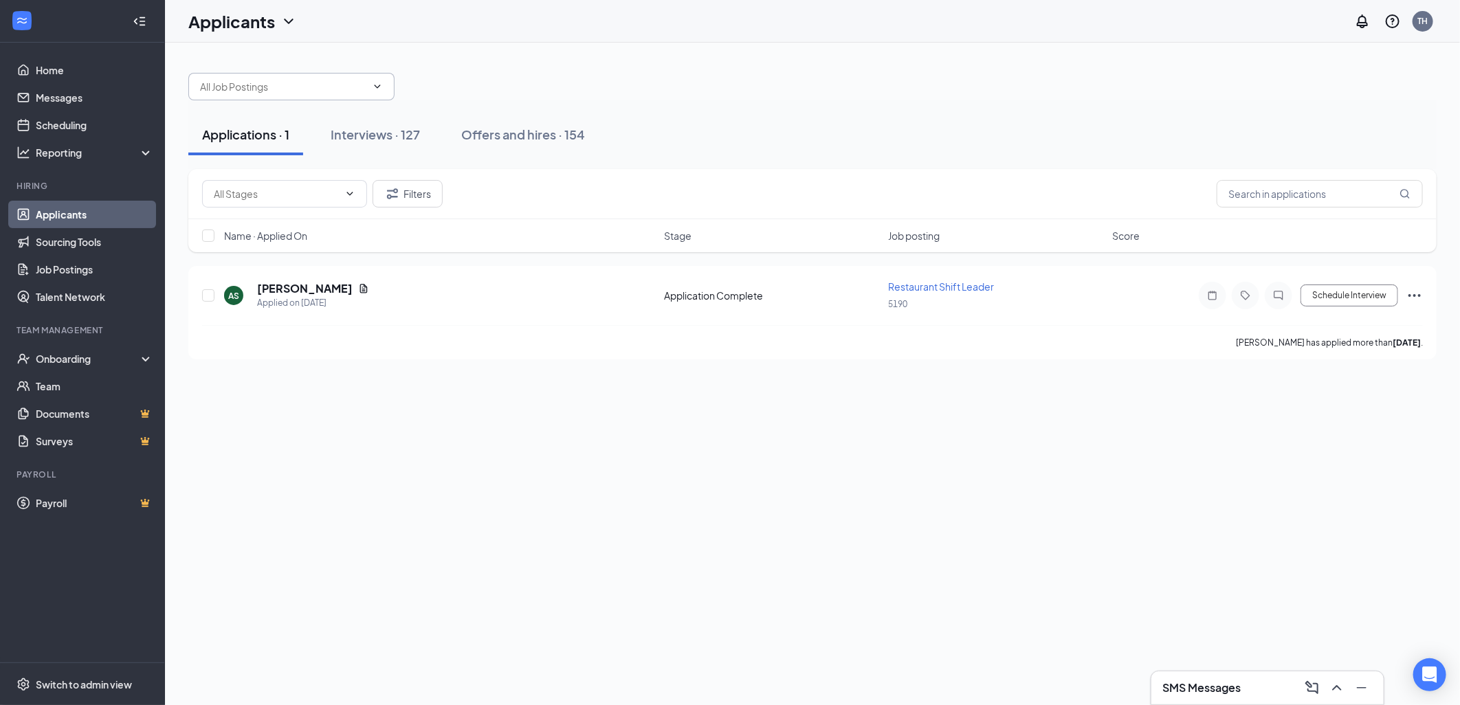
click at [365, 92] on input "text" at bounding box center [283, 86] width 166 height 15
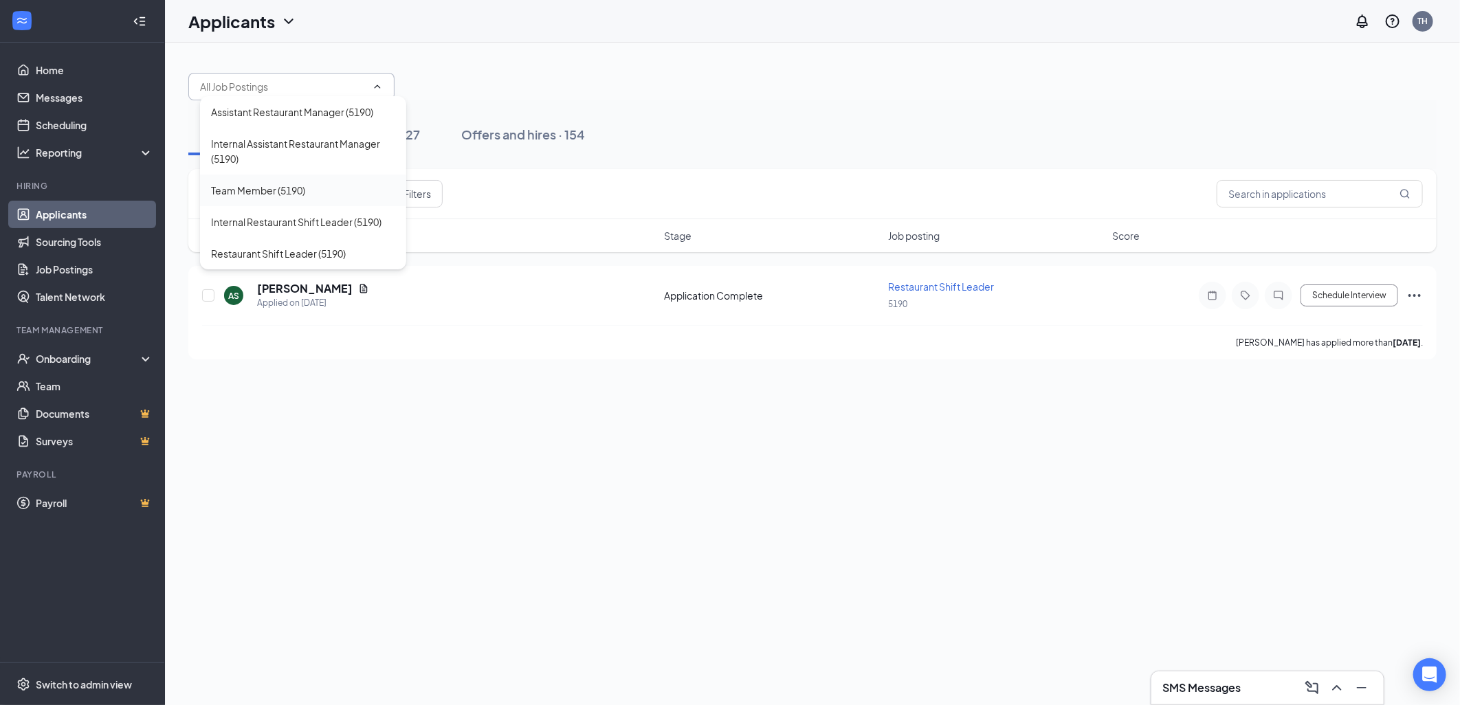
click at [268, 188] on div "Team Member (5190)" at bounding box center [258, 190] width 94 height 15
type input "Team Member (5190)"
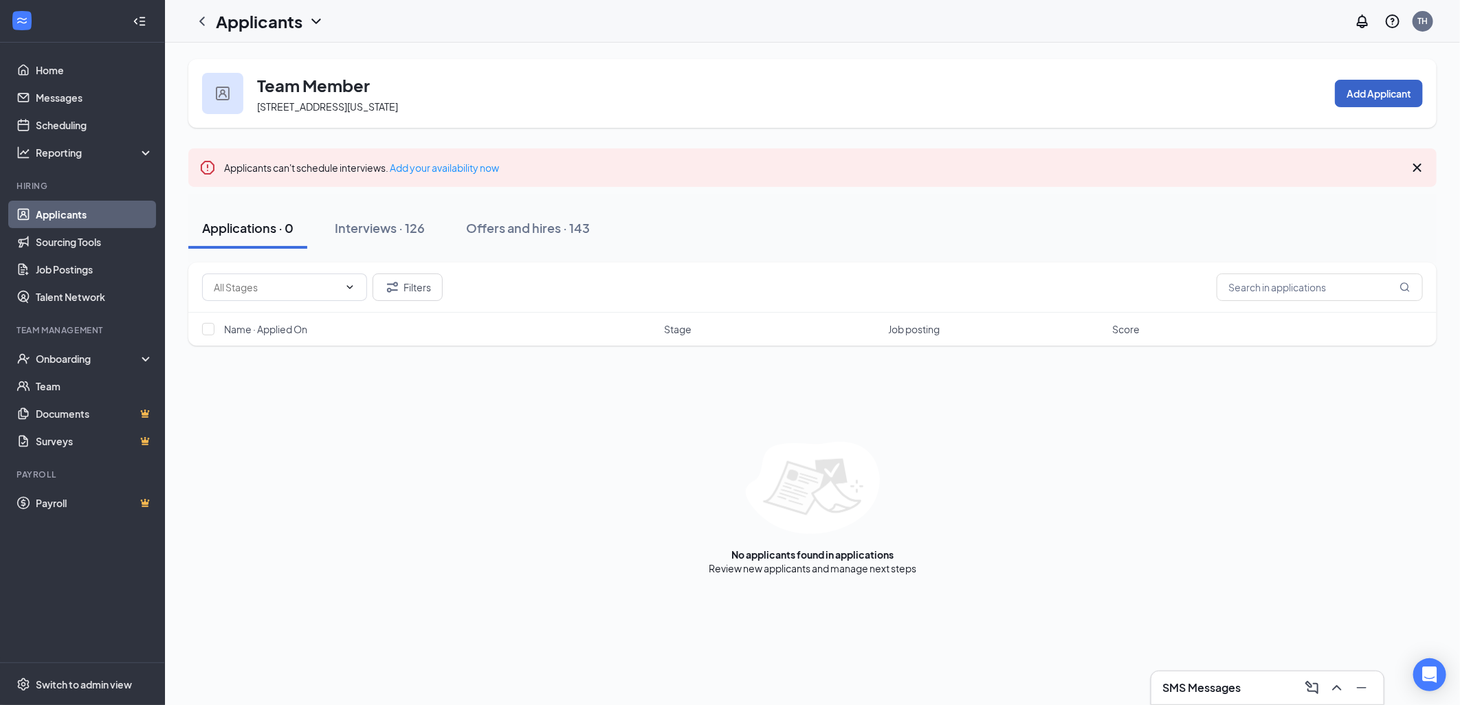
click at [1368, 93] on button "Add Applicant" at bounding box center [1379, 93] width 88 height 27
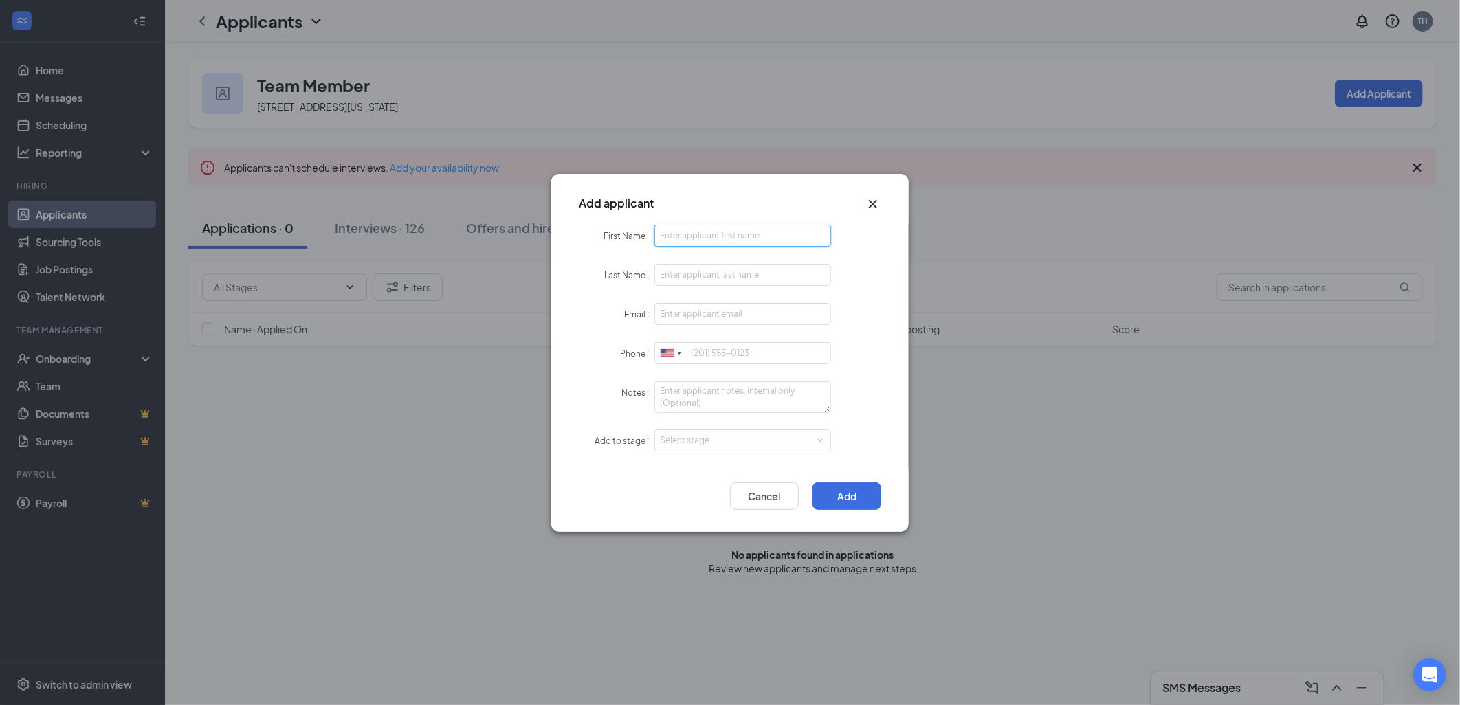
click at [712, 234] on input "First Name" at bounding box center [742, 236] width 177 height 22
click at [705, 354] on input "Phone" at bounding box center [742, 353] width 177 height 22
type input "[PHONE_NUMBER]"
click at [742, 243] on input "First Name" at bounding box center [742, 236] width 177 height 22
type input "Keshaun"
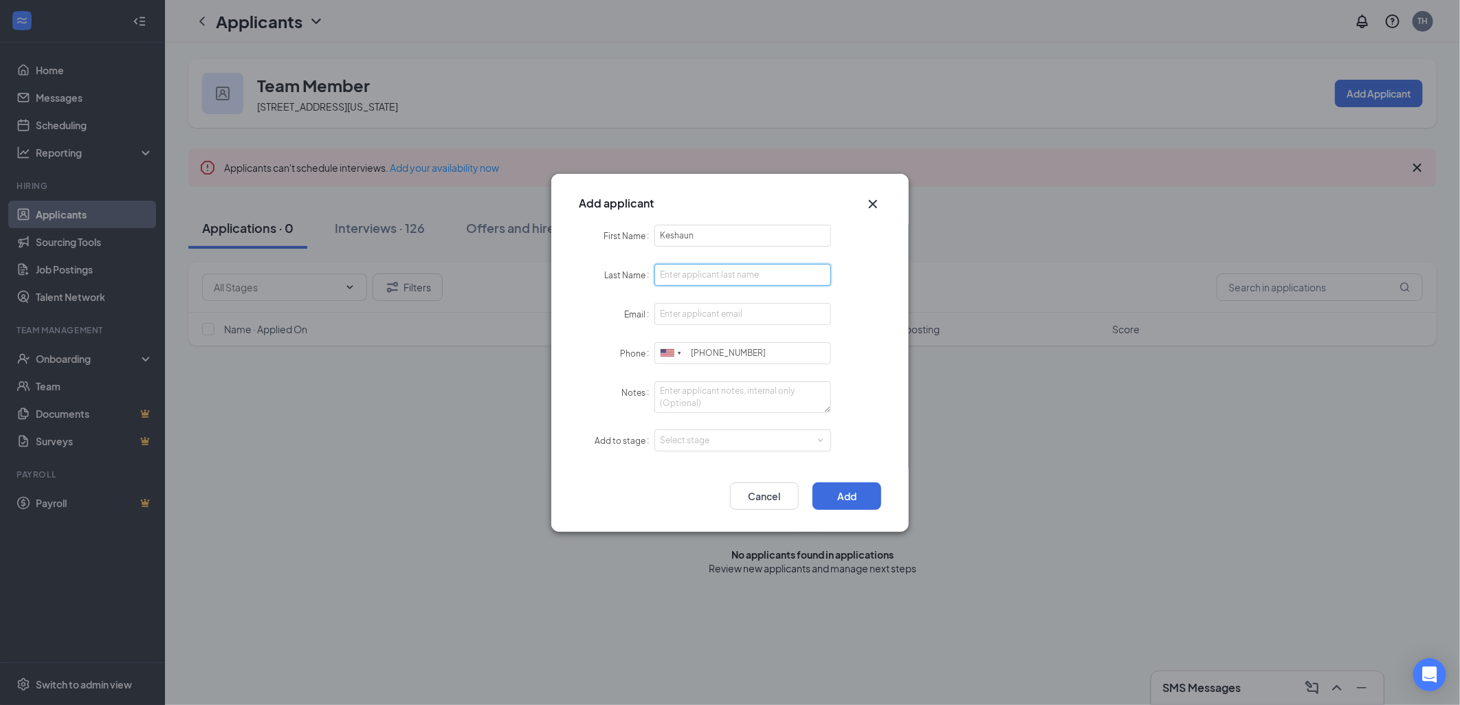
click at [731, 278] on input "Last Name" at bounding box center [742, 275] width 177 height 22
type input "[PERSON_NAME]"
click at [685, 320] on input "Email" at bounding box center [742, 314] width 177 height 22
type input "[EMAIL_ADDRESS][DOMAIN_NAME]"
click at [708, 400] on textarea "Notes" at bounding box center [742, 398] width 177 height 32
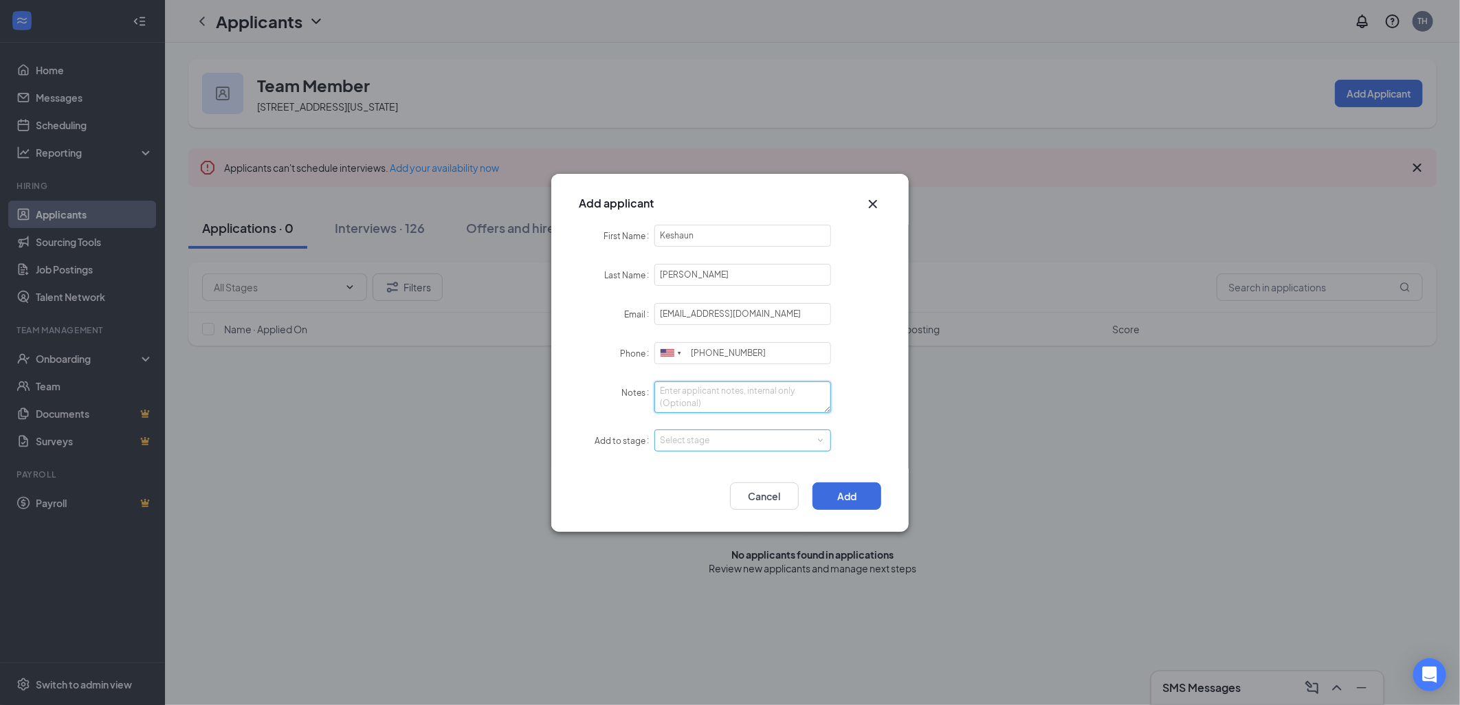
click at [691, 442] on div "Select stage" at bounding box center [739, 441] width 159 height 14
click at [674, 489] on li "Onsite Interview" at bounding box center [742, 487] width 177 height 23
click at [850, 493] on button "Add" at bounding box center [847, 496] width 69 height 27
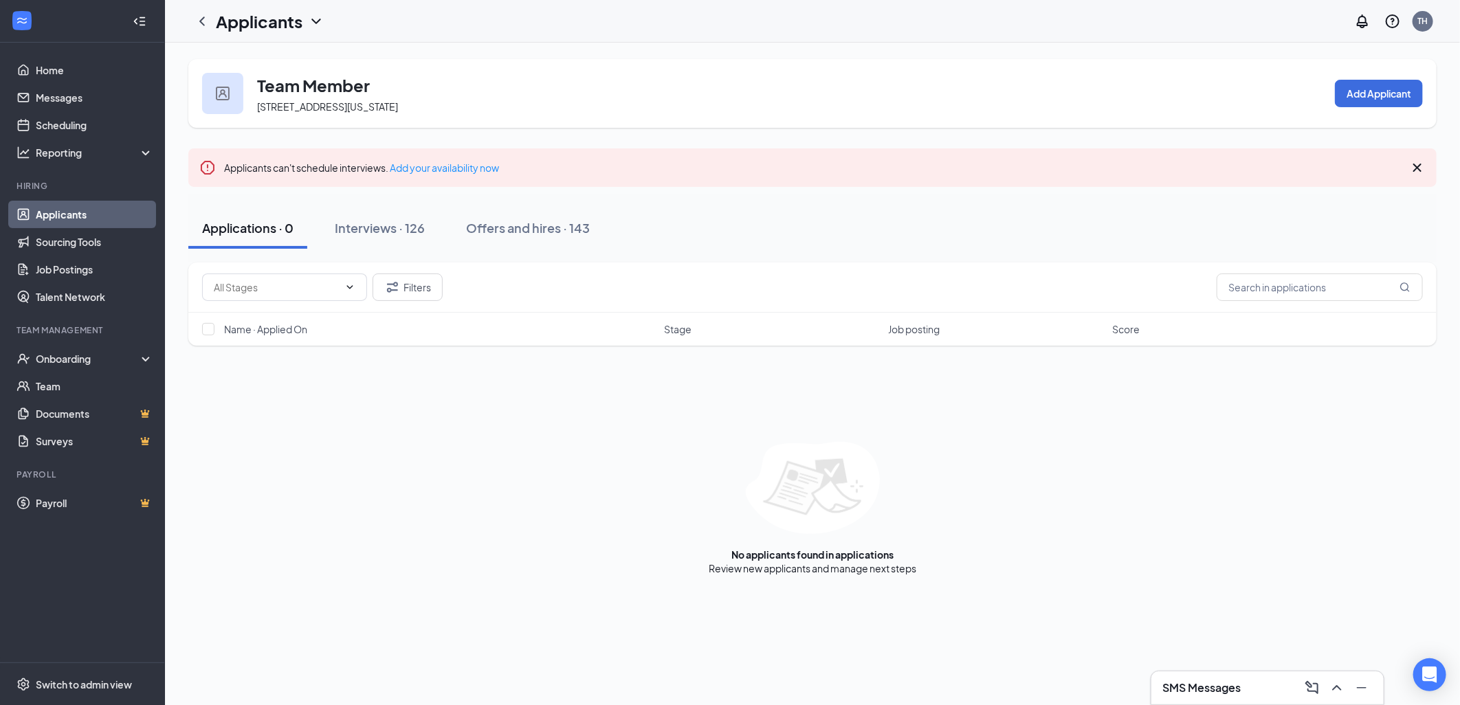
click at [1411, 167] on icon "Cross" at bounding box center [1417, 167] width 16 height 16
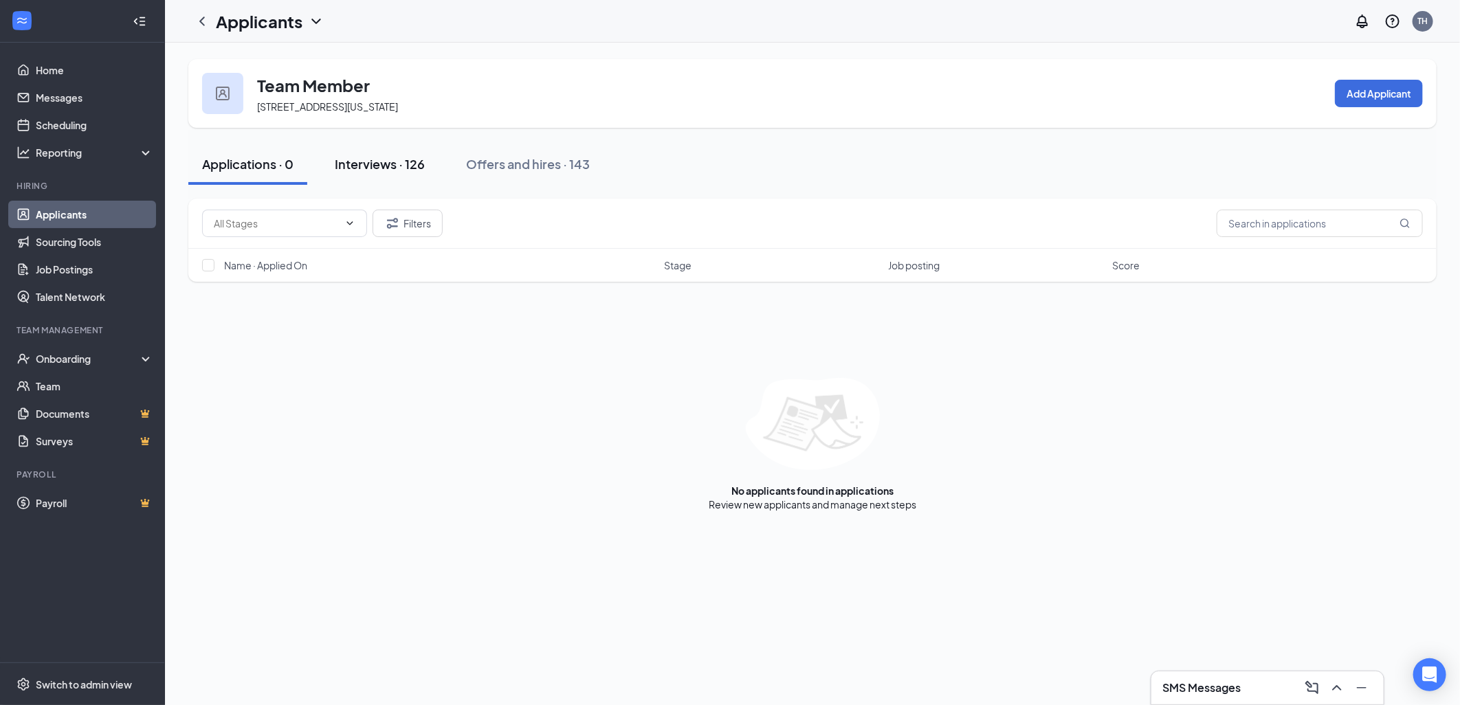
click at [363, 158] on div "Interviews · 126" at bounding box center [380, 163] width 90 height 17
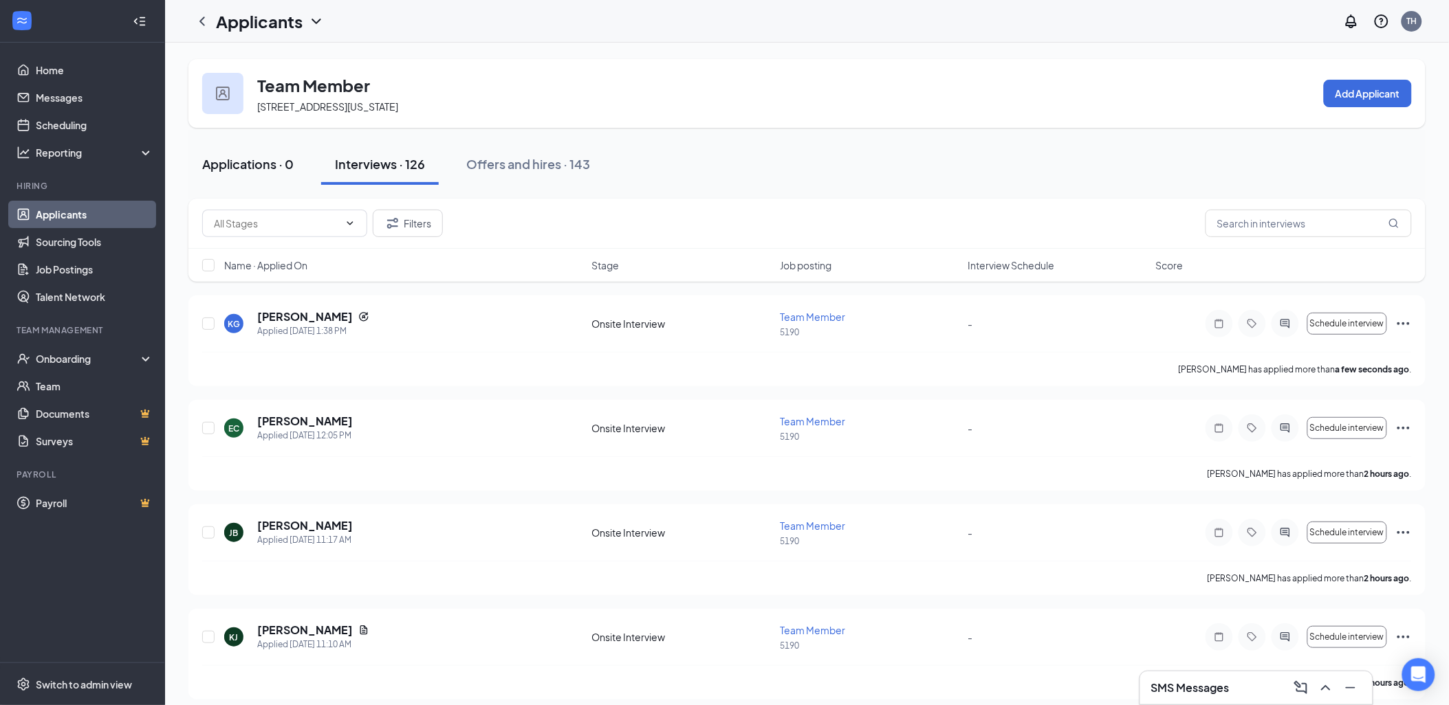
click at [236, 166] on div "Applications · 0" at bounding box center [247, 163] width 91 height 17
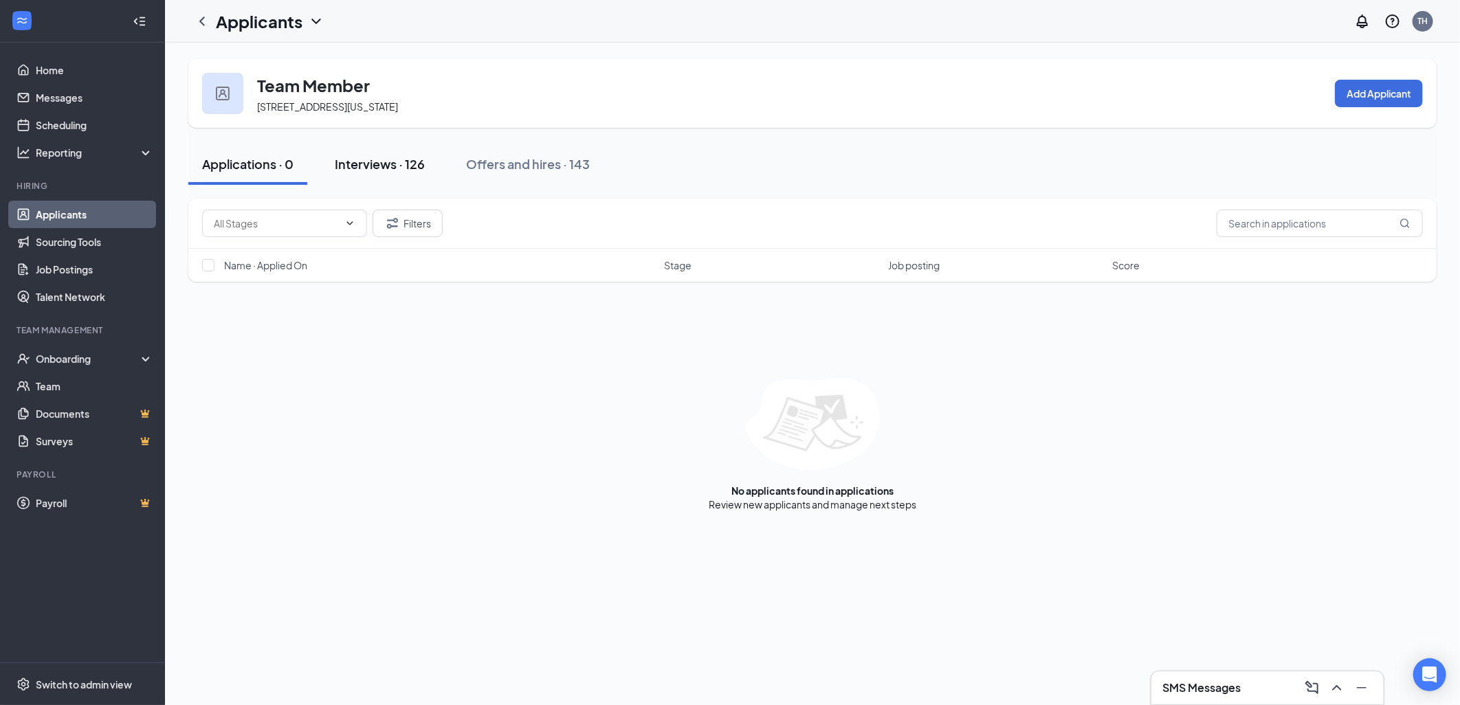
click at [410, 175] on button "Interviews · 126" at bounding box center [380, 164] width 118 height 41
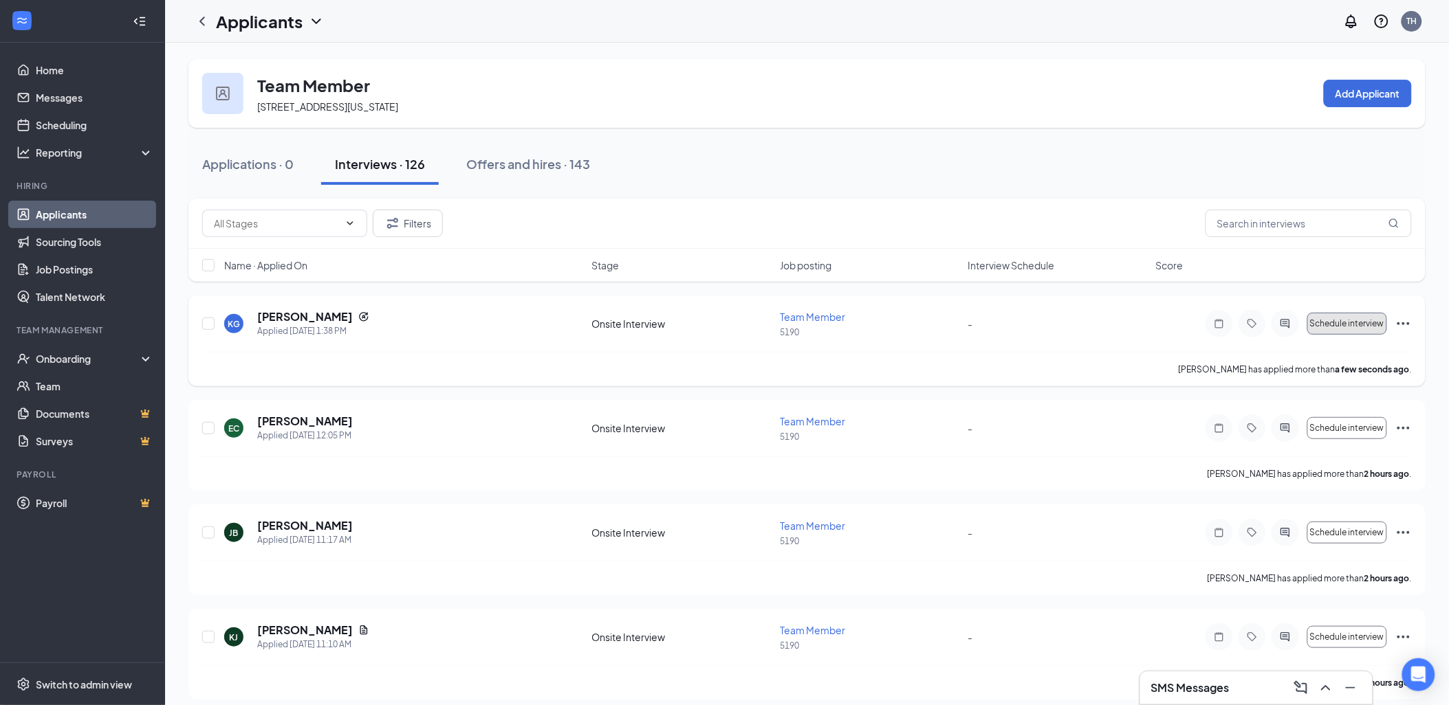
click at [1323, 323] on span "Schedule interview" at bounding box center [1347, 324] width 74 height 10
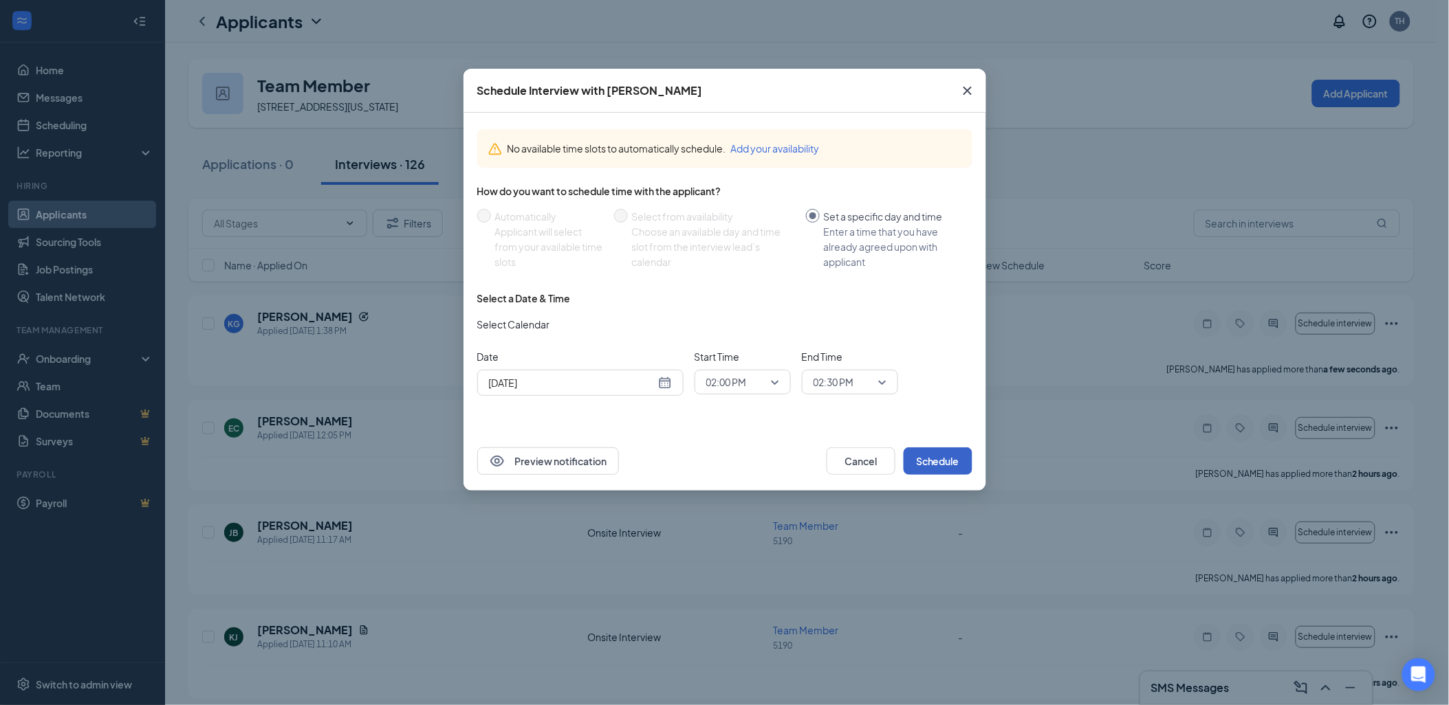
click at [947, 456] on button "Schedule" at bounding box center [937, 461] width 69 height 27
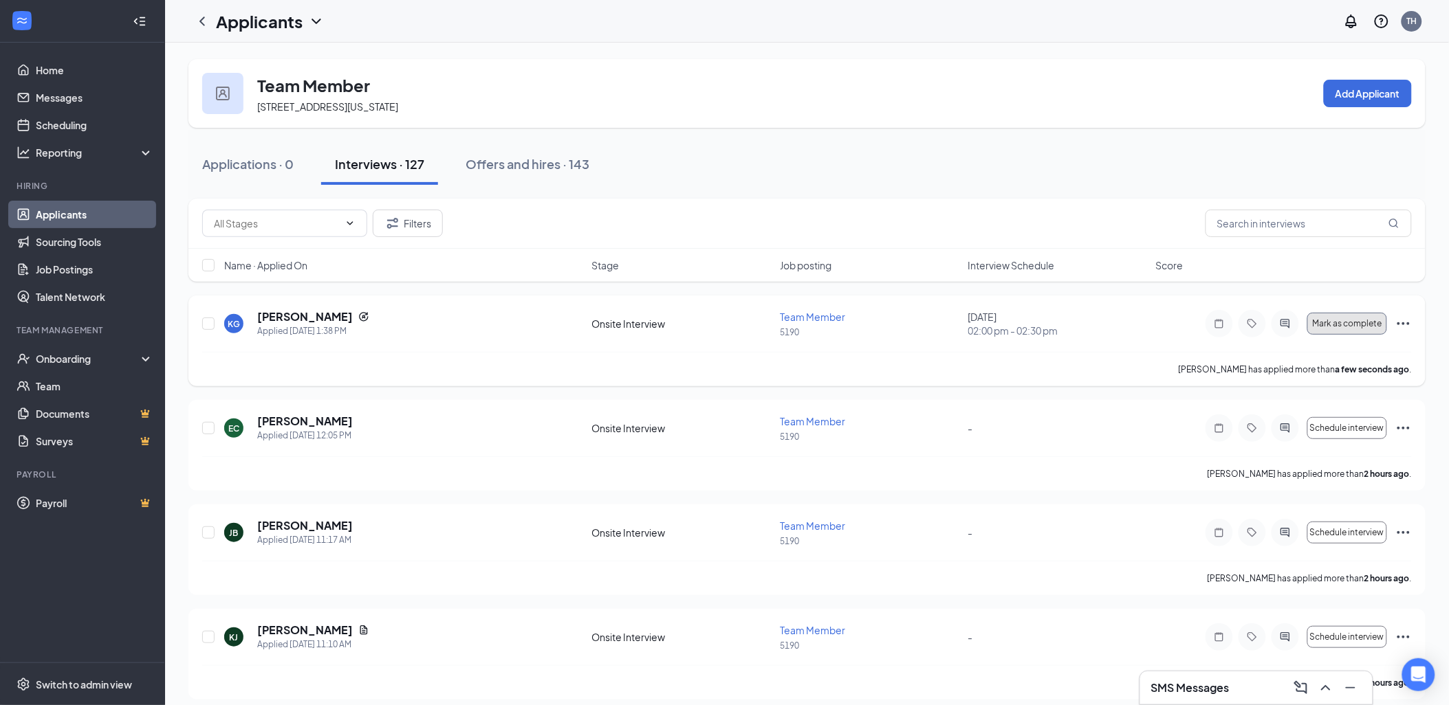
click at [1343, 320] on span "Mark as complete" at bounding box center [1346, 324] width 69 height 10
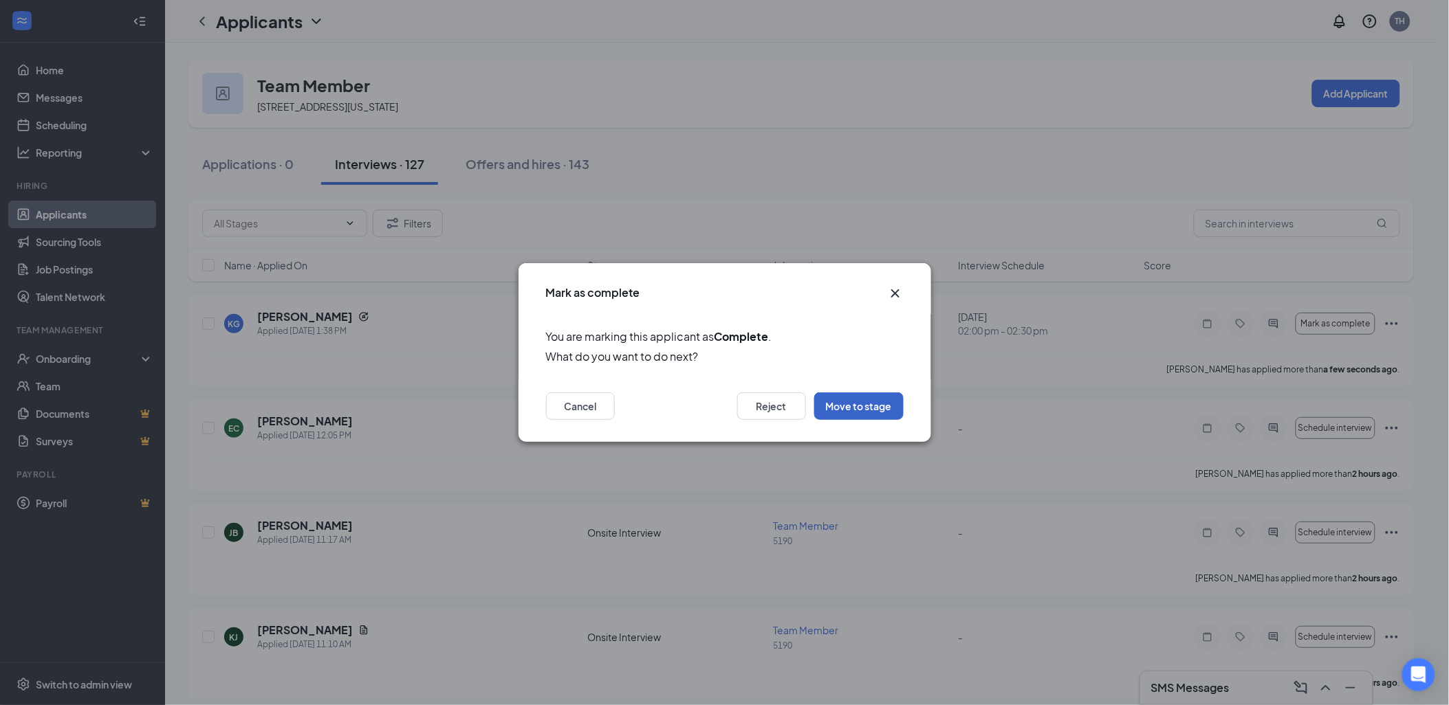
click at [849, 407] on button "Move to stage" at bounding box center [858, 406] width 89 height 27
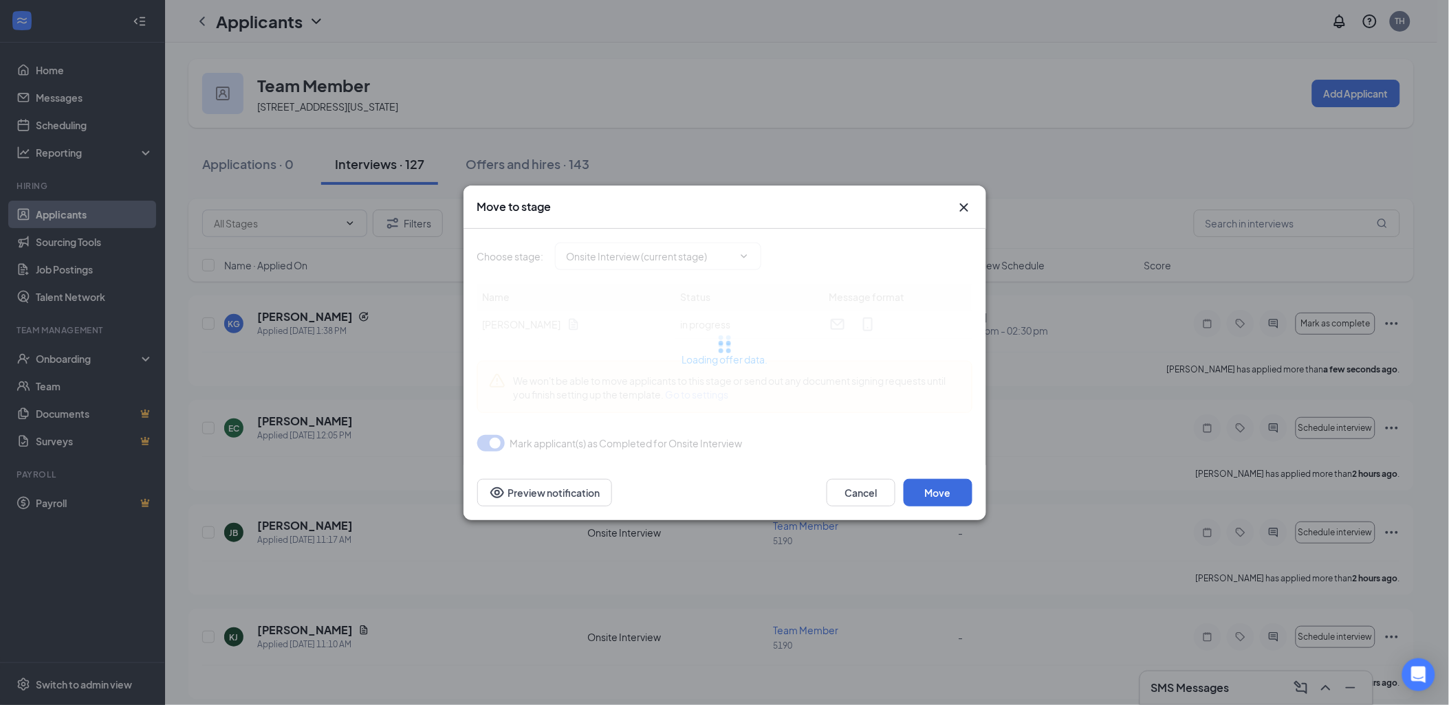
type input "Offer Letter (next stage)"
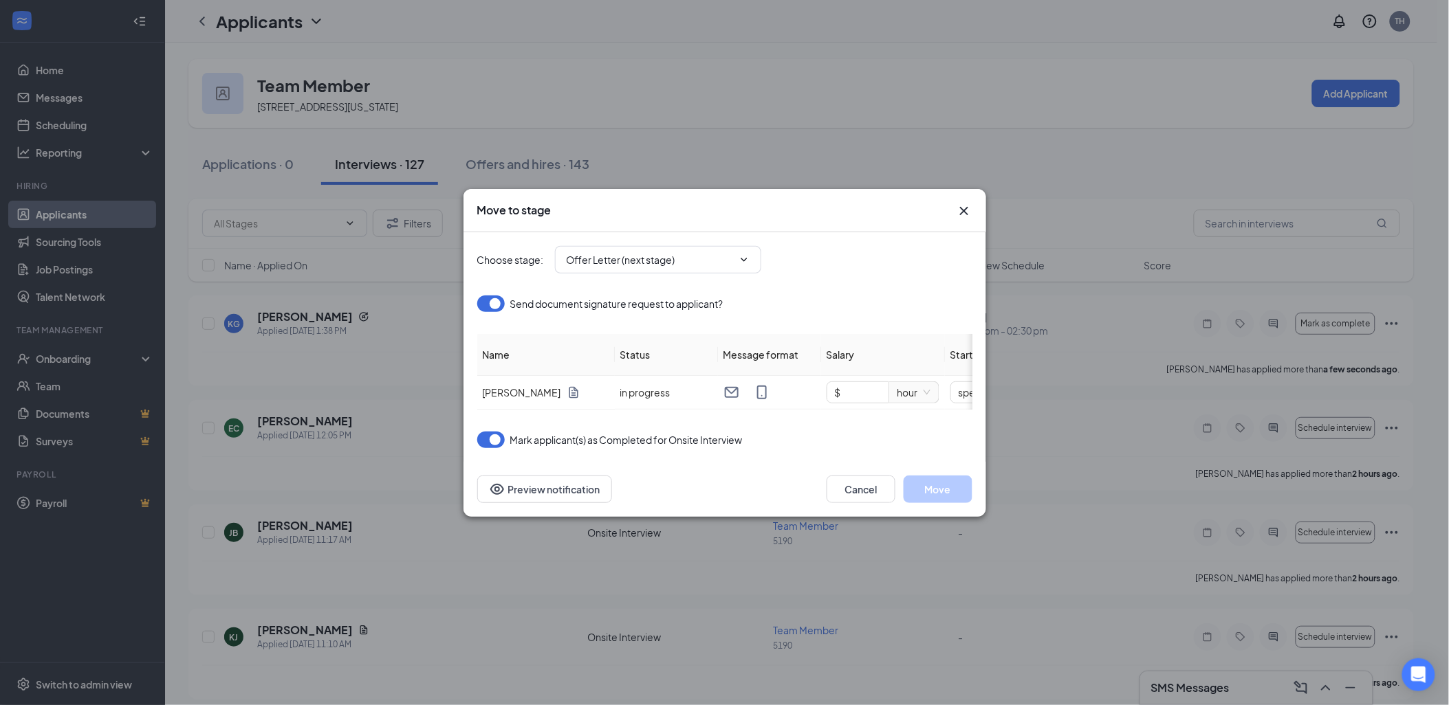
type input "[DATE]"
click at [878, 393] on span "down" at bounding box center [881, 397] width 8 height 8
type input "$ 15"
click at [800, 461] on div "Choose stage : Offer Letter (next stage) Send document signature request to app…" at bounding box center [724, 347] width 495 height 230
click at [929, 492] on button "Move" at bounding box center [937, 489] width 69 height 27
